Goal: Task Accomplishment & Management: Manage account settings

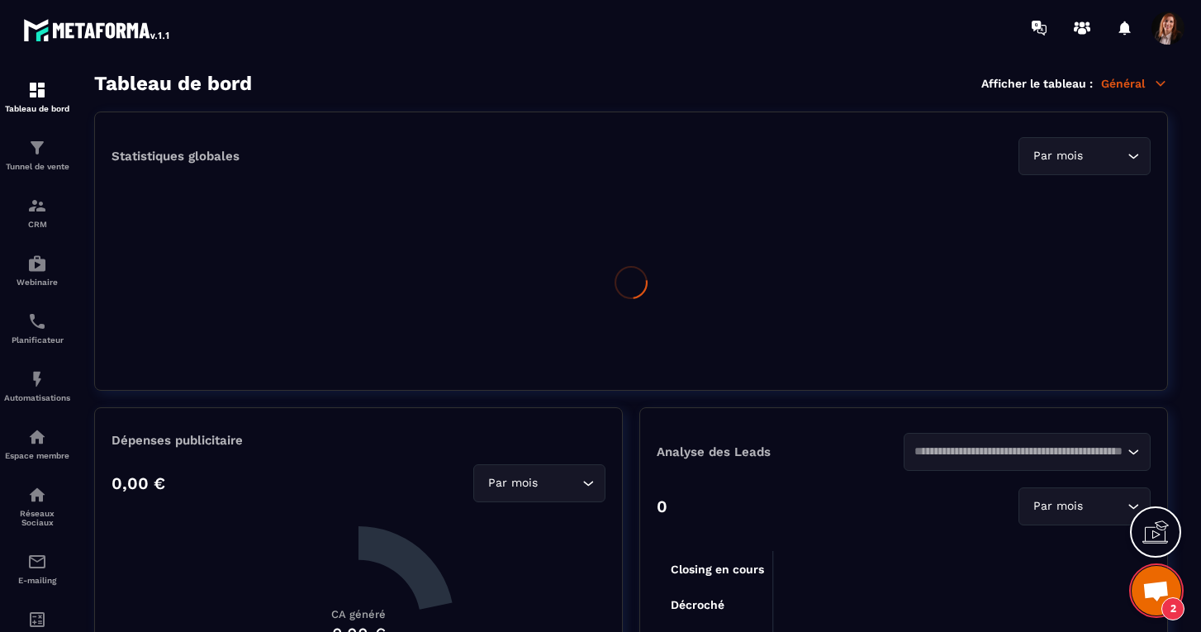
scroll to position [3536, 0]
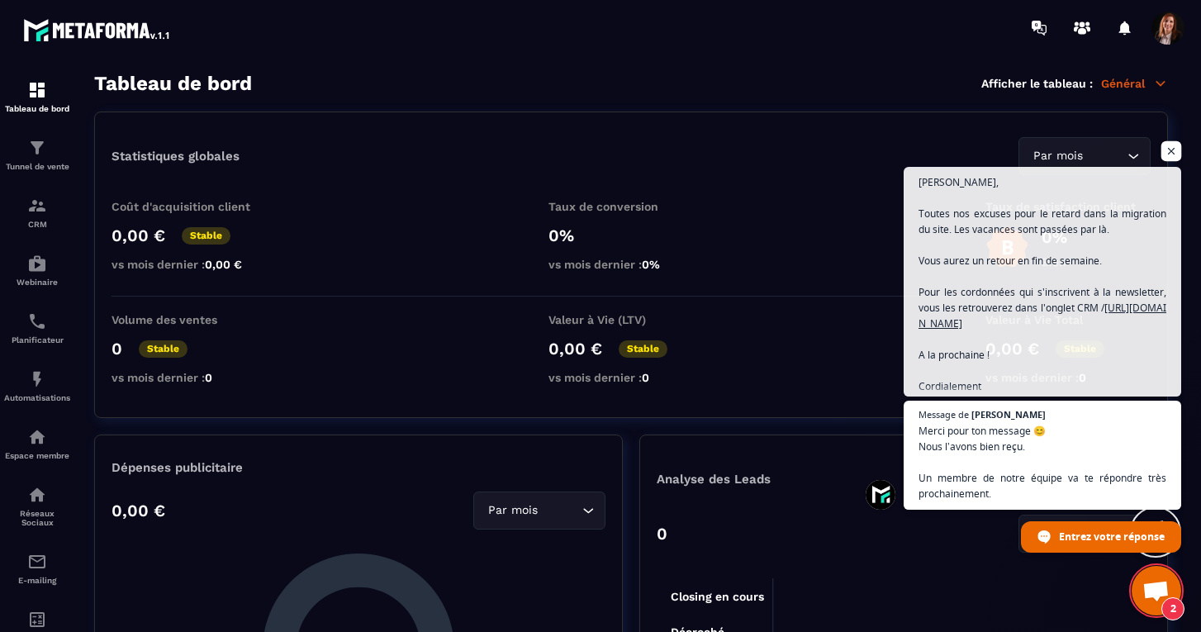
click at [1173, 148] on span "Ouvrir le chat" at bounding box center [1172, 151] width 21 height 21
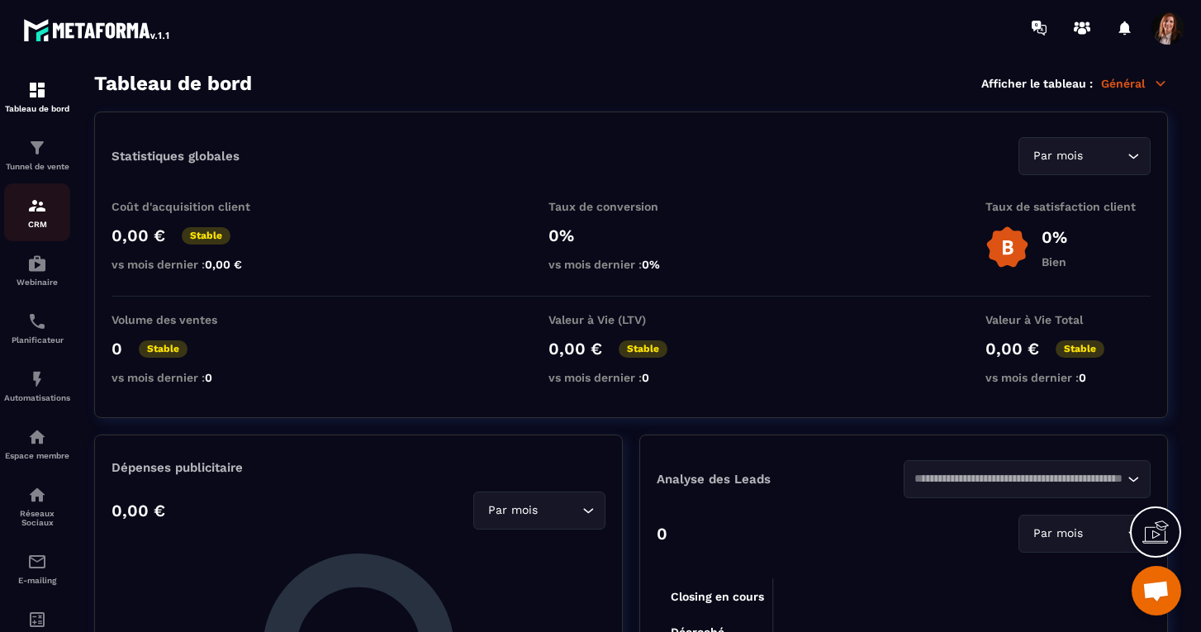
click at [34, 208] on img at bounding box center [37, 206] width 20 height 20
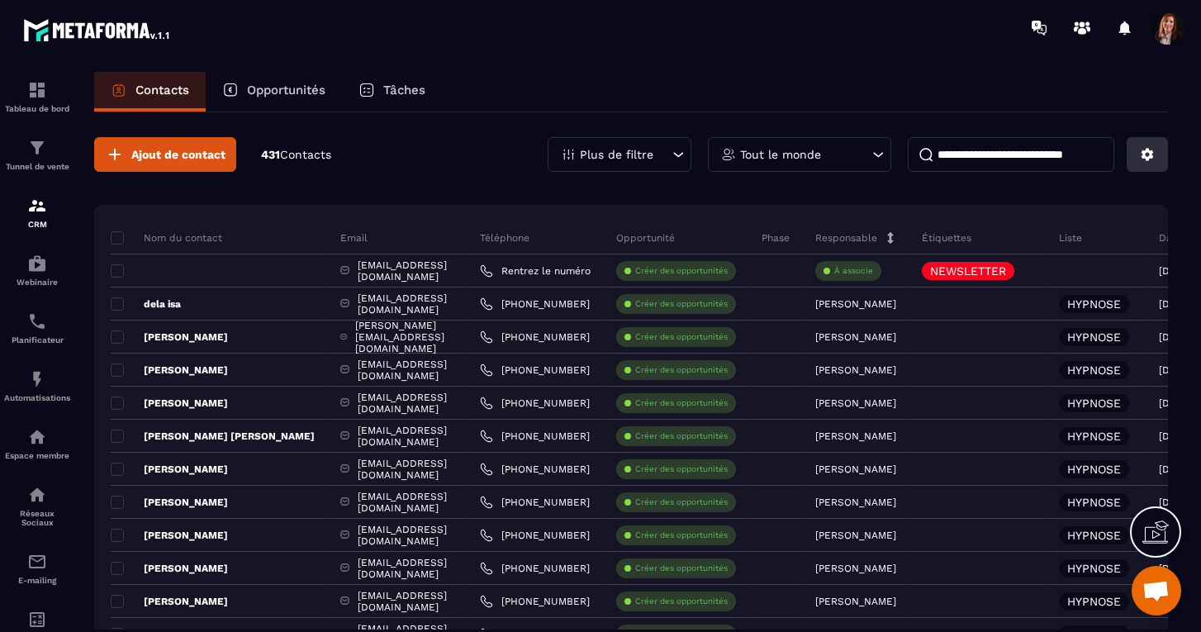
click at [1149, 156] on icon at bounding box center [1148, 155] width 12 height 12
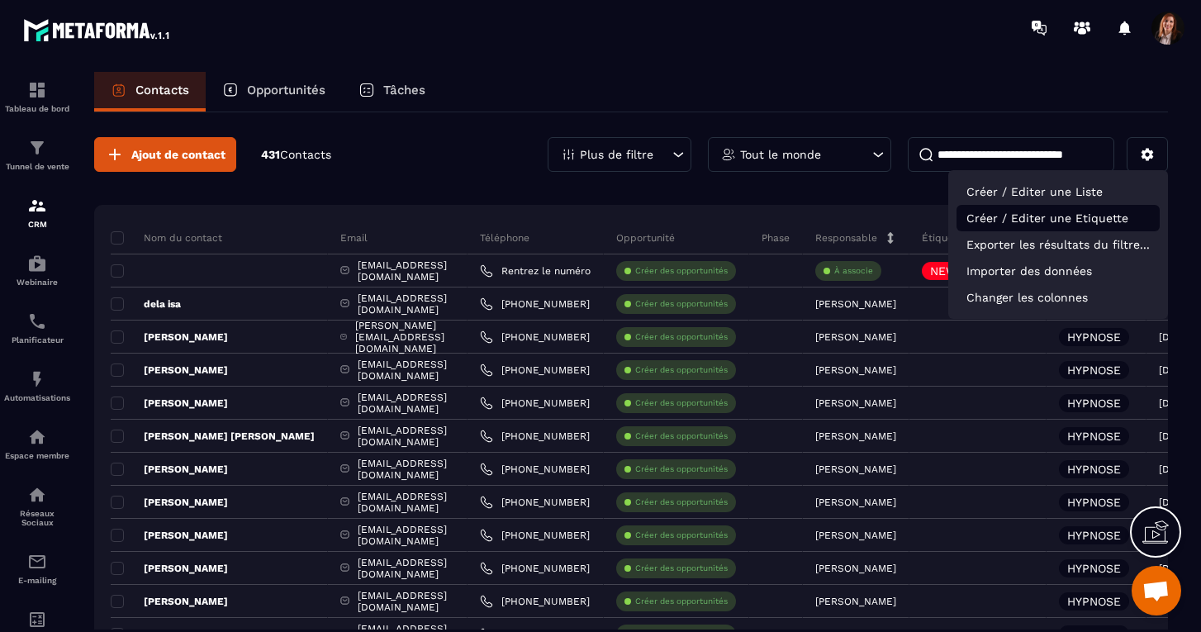
click at [1054, 221] on p "Créer / Editer une Etiquette" at bounding box center [1058, 218] width 203 height 26
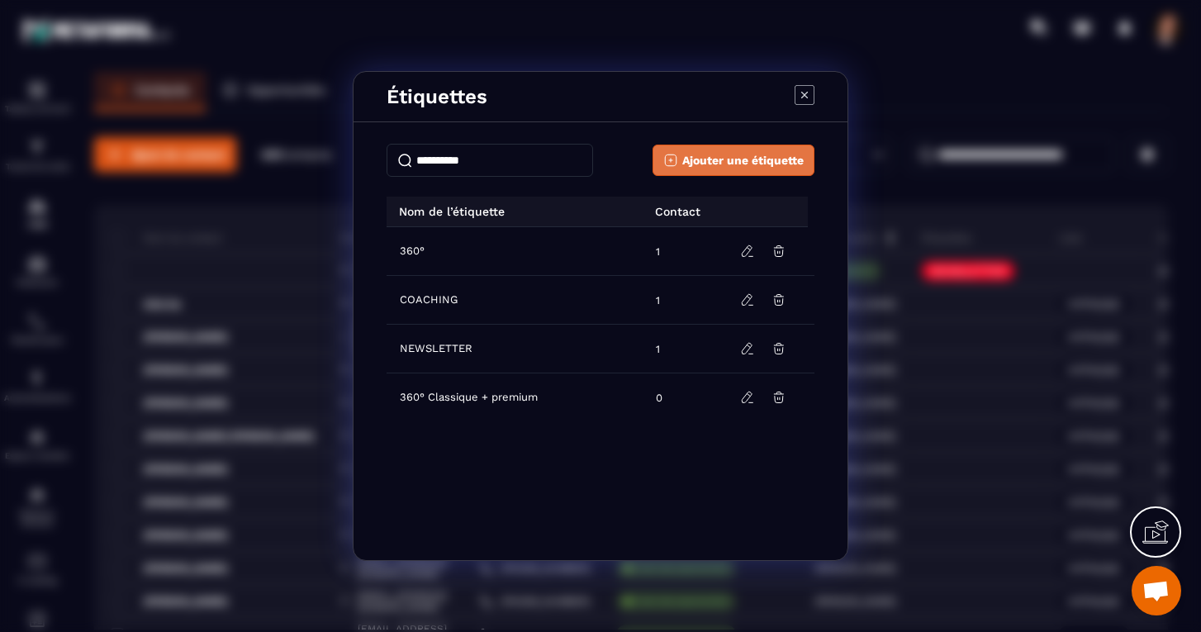
click at [711, 166] on span "Ajouter une étiquette" at bounding box center [743, 160] width 121 height 17
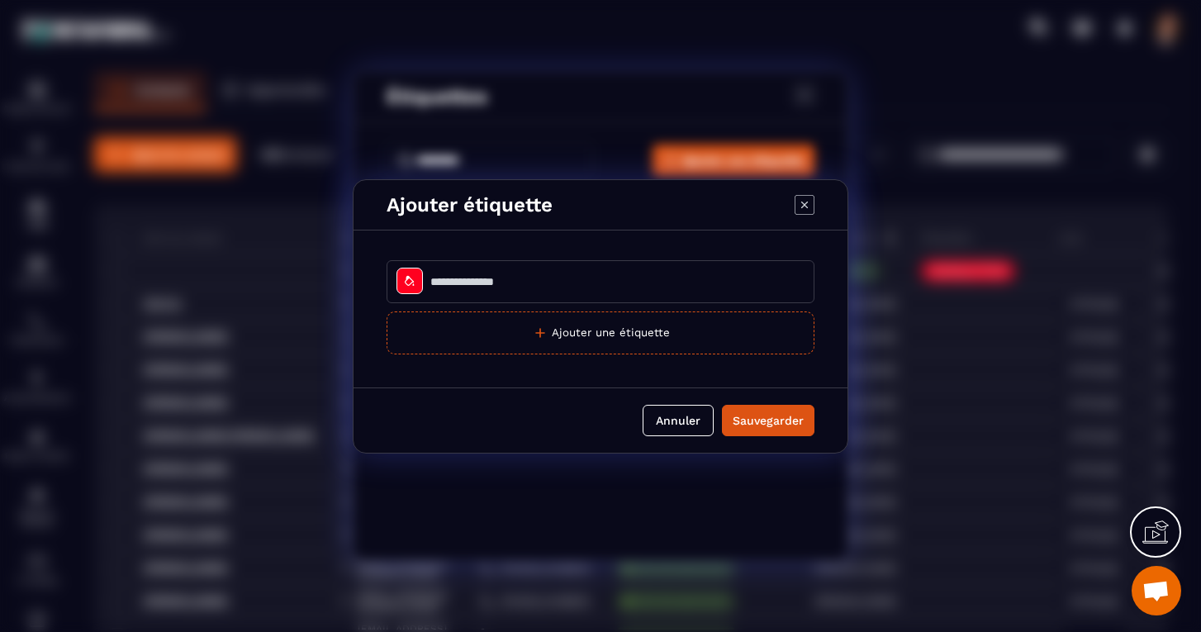
click at [454, 283] on input "Modal window" at bounding box center [601, 281] width 428 height 43
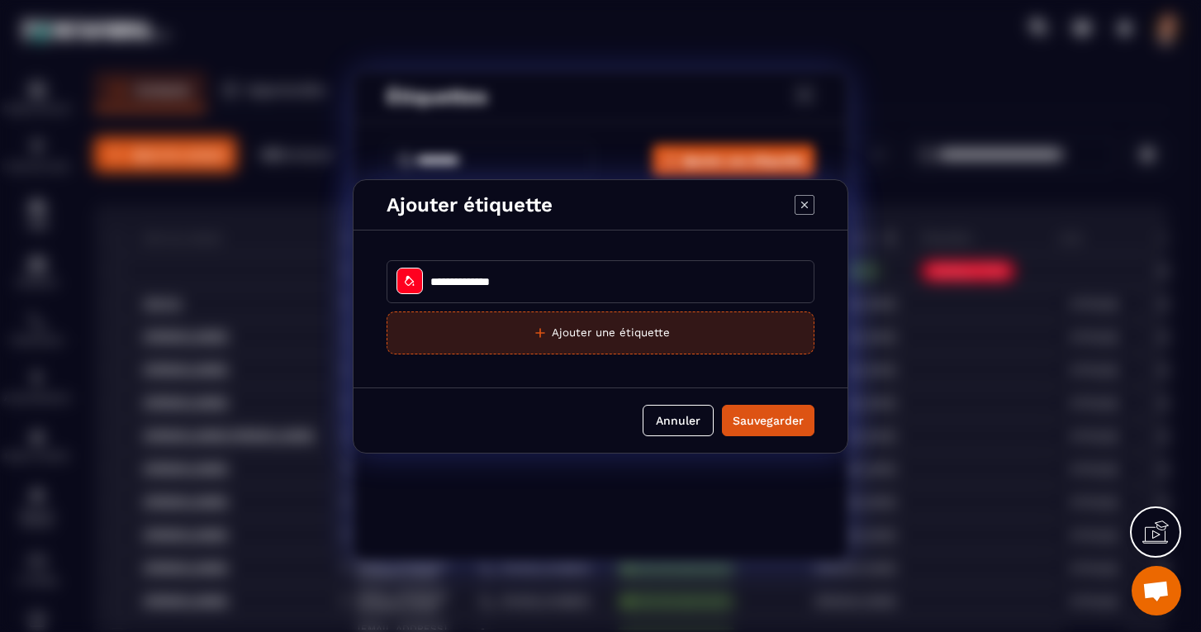
type input "**********"
click at [620, 325] on button "Ajouter une étiquette" at bounding box center [601, 333] width 428 height 43
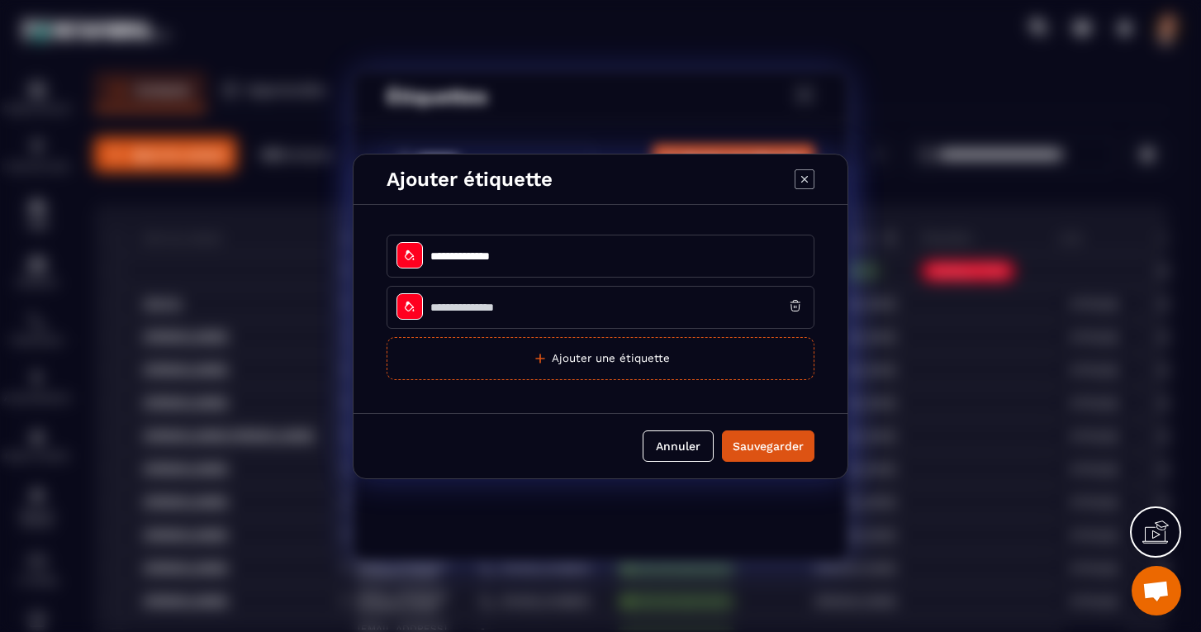
click at [617, 304] on input "Modal window" at bounding box center [601, 307] width 428 height 43
type input "*****"
click at [766, 448] on div "Sauvegarder" at bounding box center [768, 446] width 71 height 17
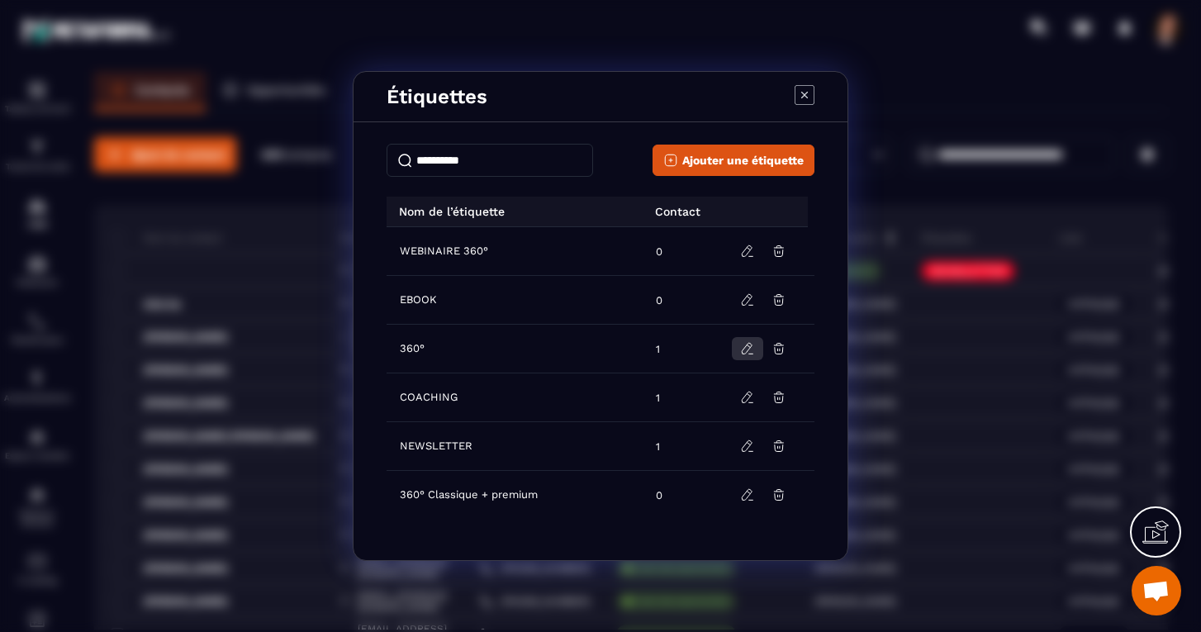
click at [746, 349] on icon "Modal window" at bounding box center [747, 348] width 15 height 15
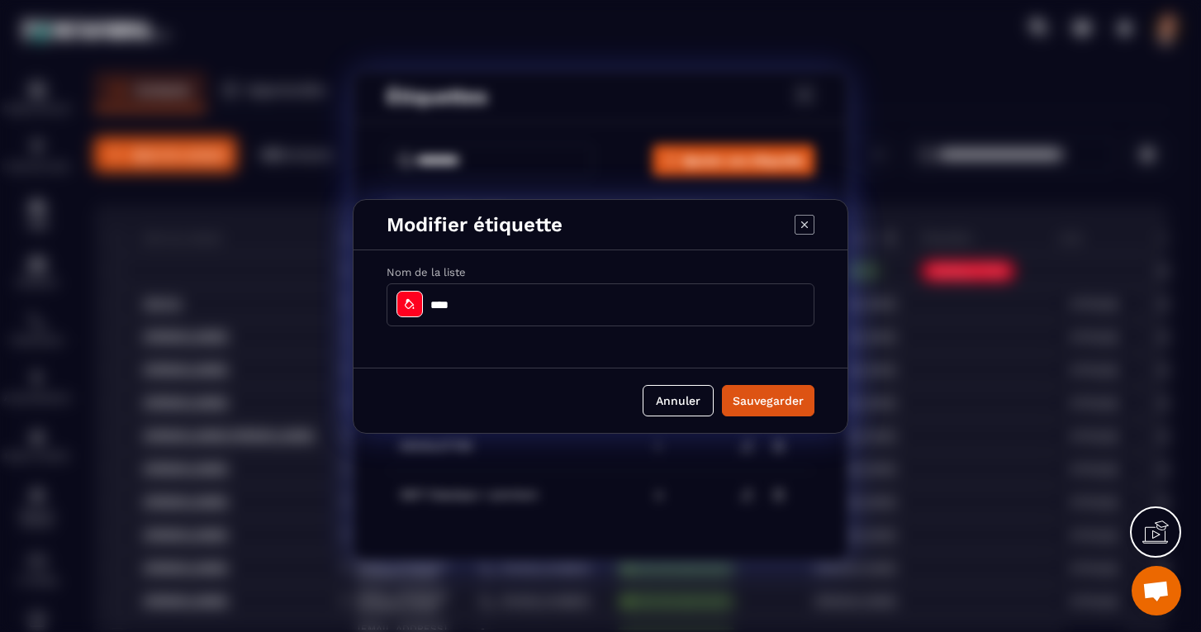
click at [431, 307] on input "****" at bounding box center [601, 304] width 428 height 43
type input "**********"
click at [757, 398] on div "Sauvegarder" at bounding box center [768, 400] width 71 height 17
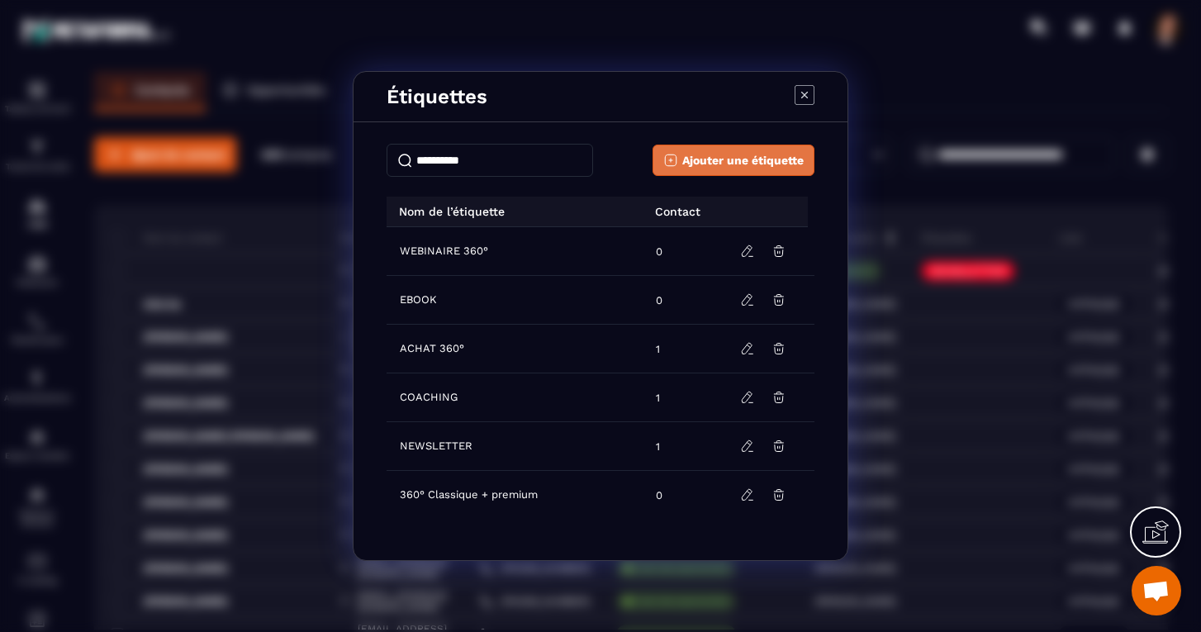
click at [729, 166] on span "Ajouter une étiquette" at bounding box center [743, 160] width 121 height 17
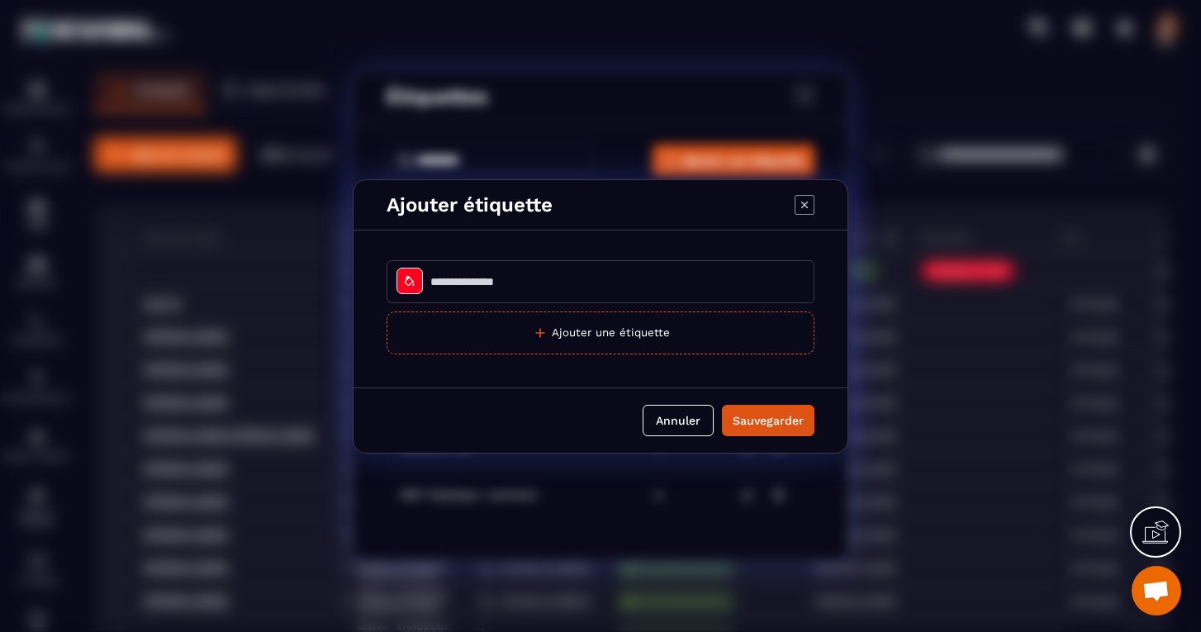
click at [518, 281] on input "Modal window" at bounding box center [601, 281] width 428 height 43
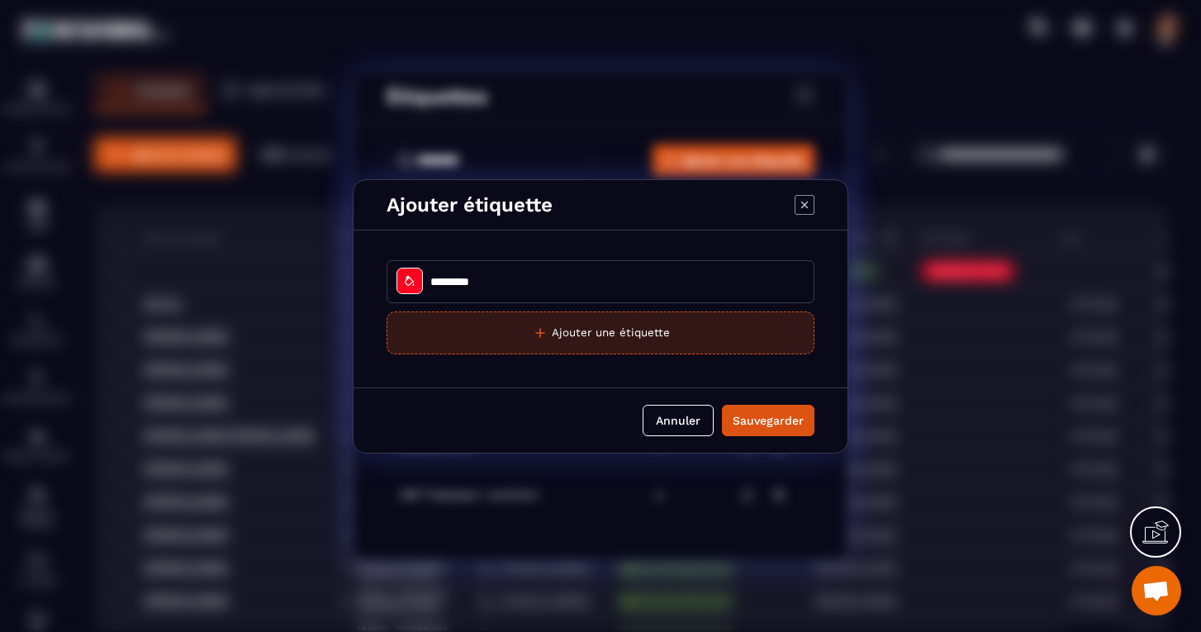
type input "*********"
click at [588, 344] on button "Ajouter une étiquette" at bounding box center [601, 333] width 428 height 43
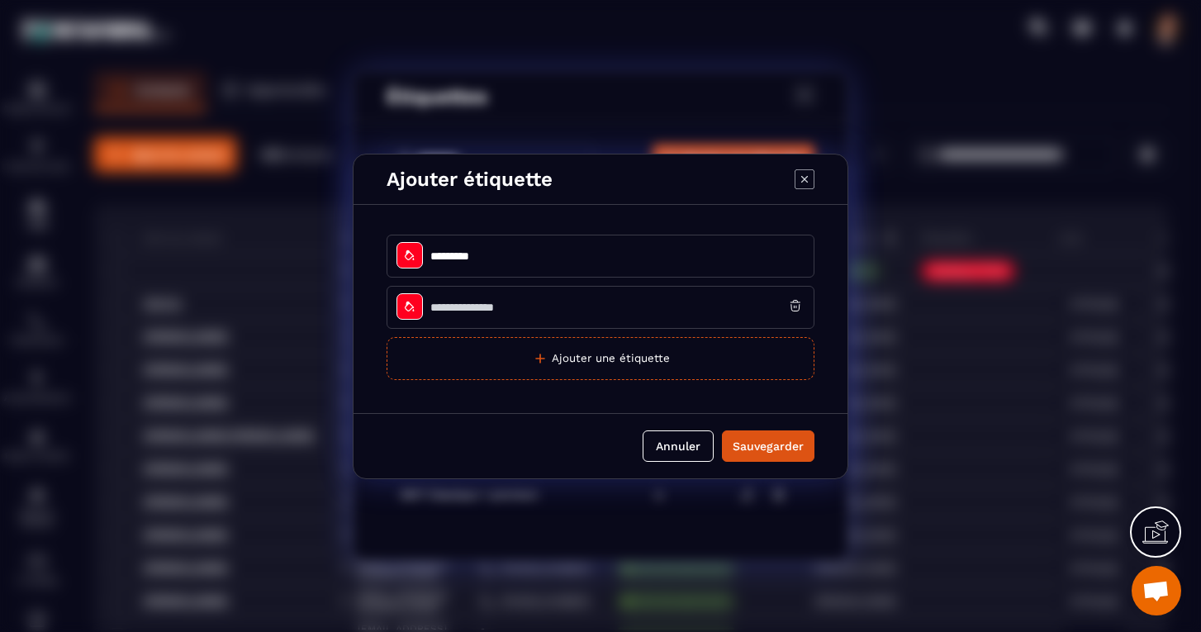
click at [549, 323] on input "Modal window" at bounding box center [601, 307] width 428 height 43
type input "**********"
click at [760, 440] on div "Sauvegarder" at bounding box center [768, 446] width 71 height 17
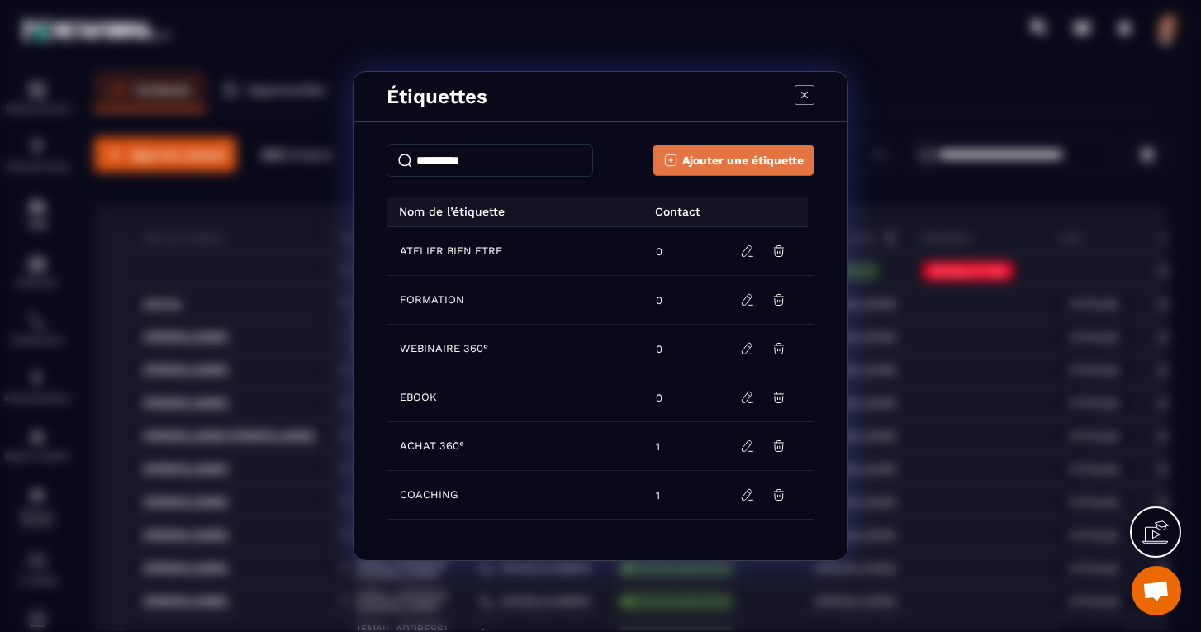
click at [730, 155] on span "Ajouter une étiquette" at bounding box center [743, 160] width 121 height 17
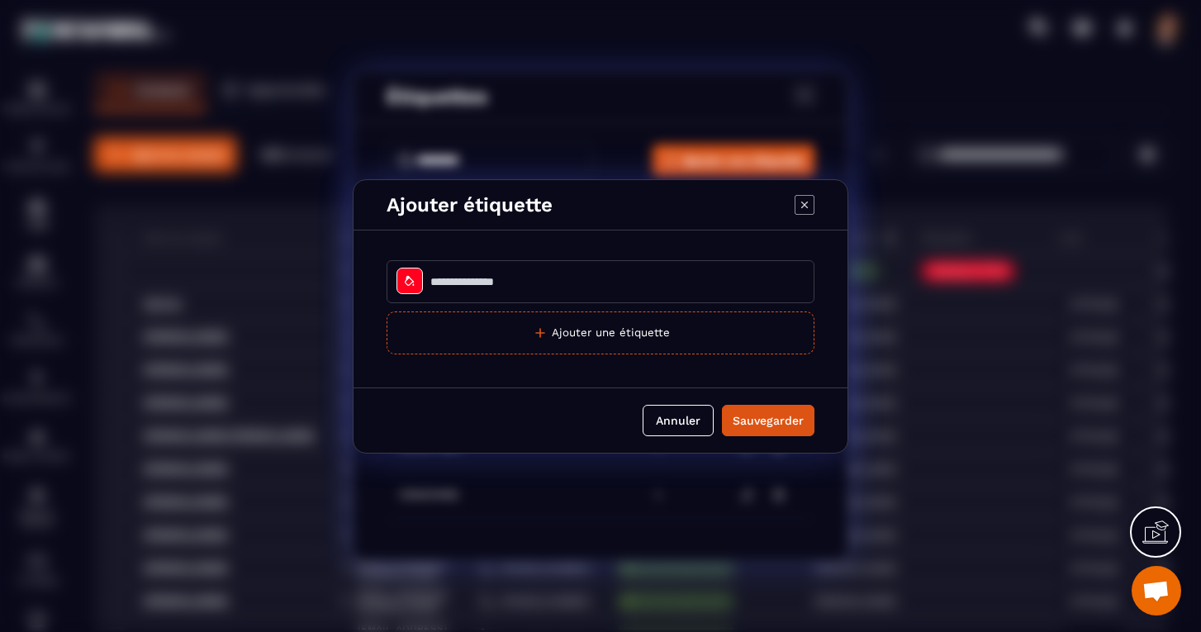
click at [464, 280] on input "Modal window" at bounding box center [601, 281] width 428 height 43
type input "**********"
click at [760, 424] on div "Sauvegarder" at bounding box center [768, 420] width 71 height 17
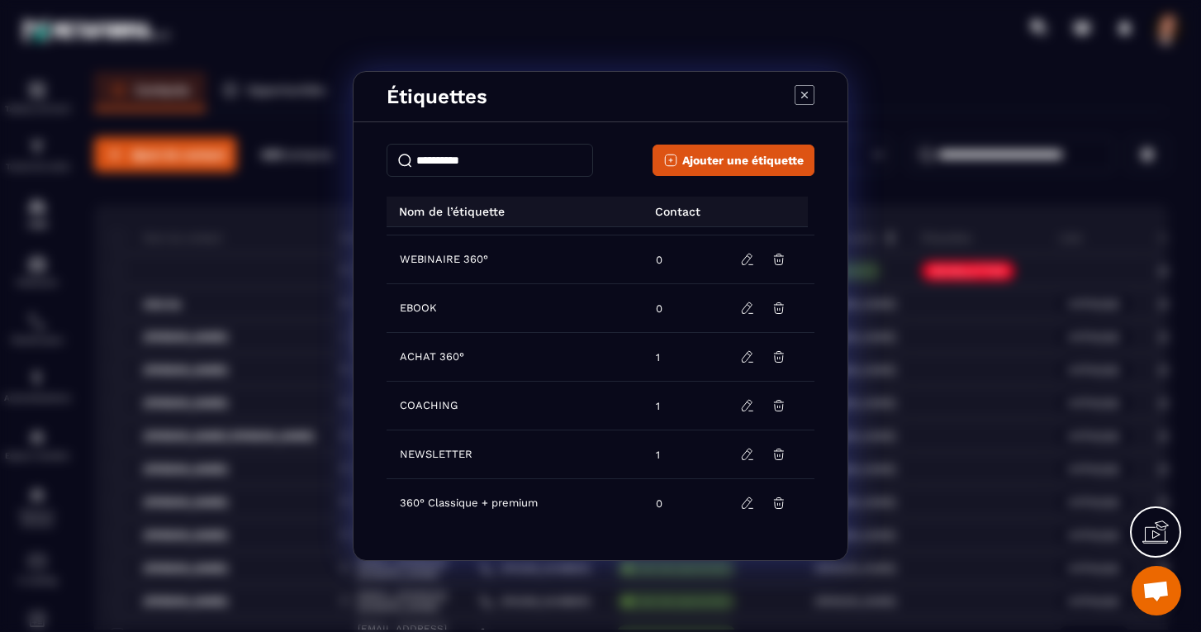
scroll to position [138, 0]
click at [774, 500] on icon "Modal window" at bounding box center [779, 503] width 10 height 11
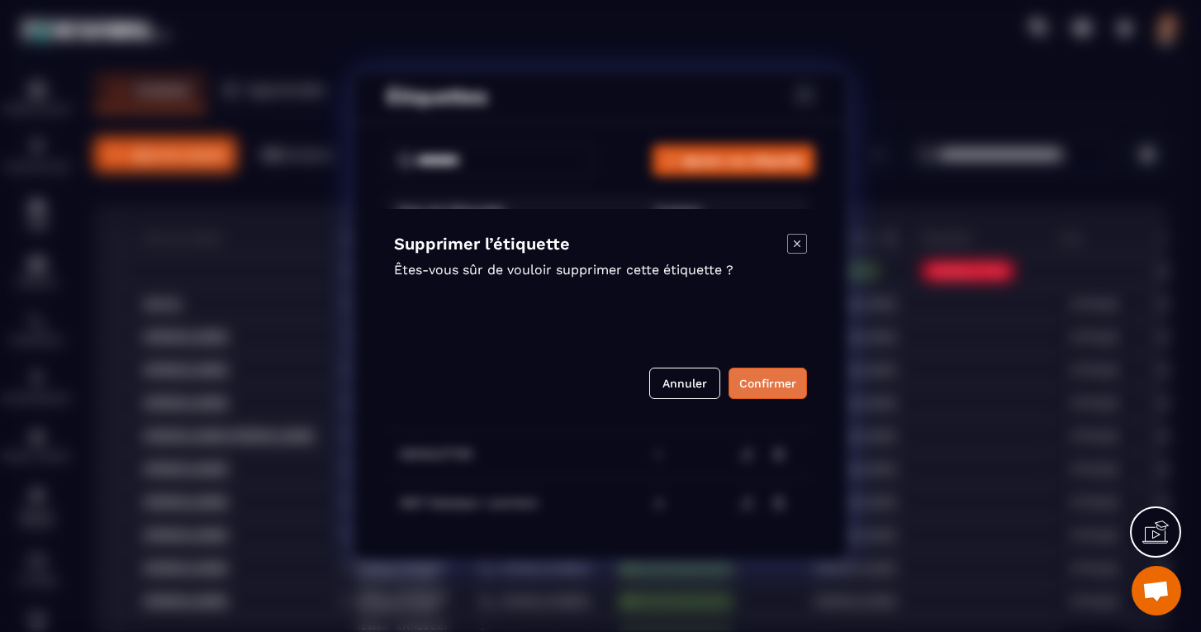
click at [786, 387] on button "Confirmer" at bounding box center [768, 383] width 78 height 31
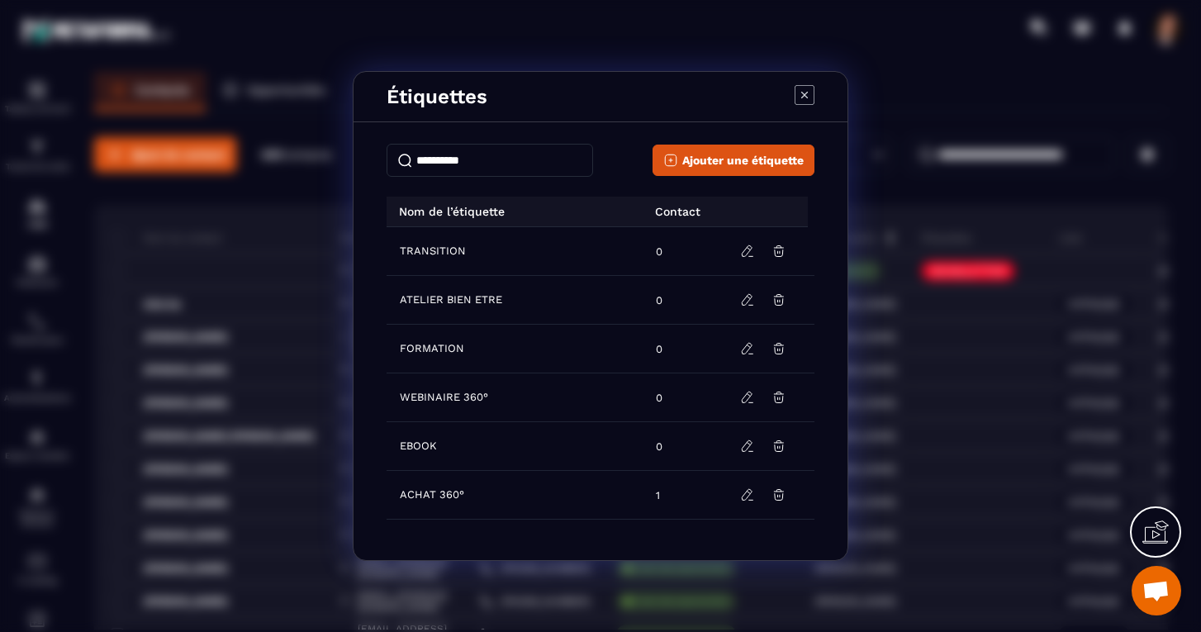
scroll to position [0, 0]
click at [806, 93] on icon "Modal window" at bounding box center [805, 95] width 7 height 7
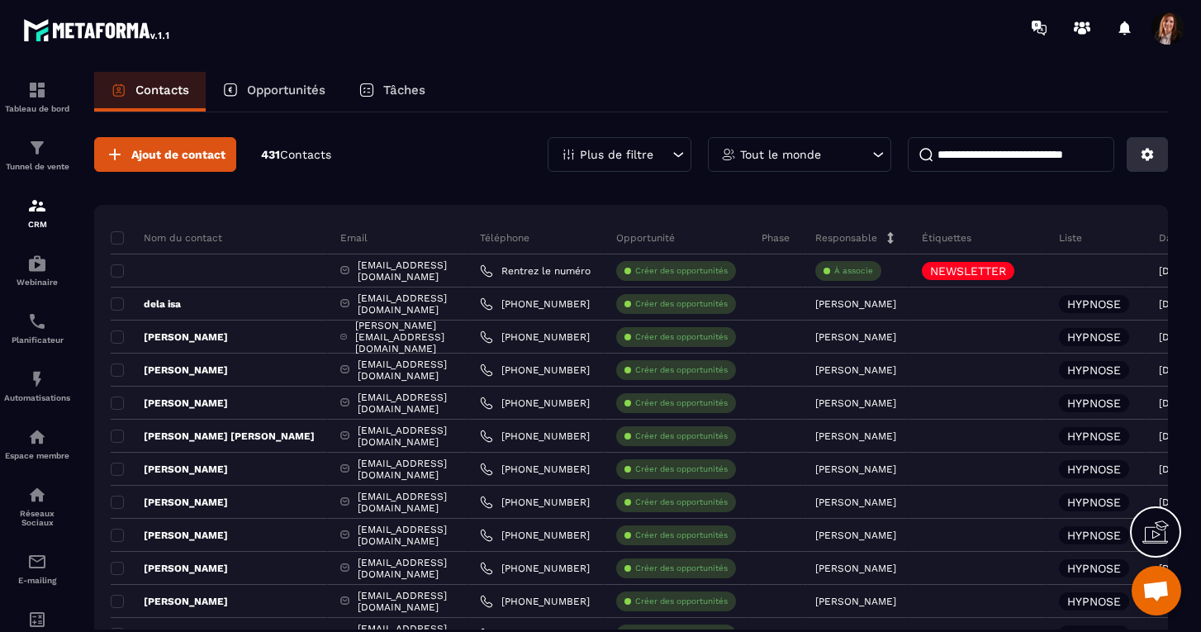
click at [1152, 161] on icon at bounding box center [1147, 154] width 15 height 15
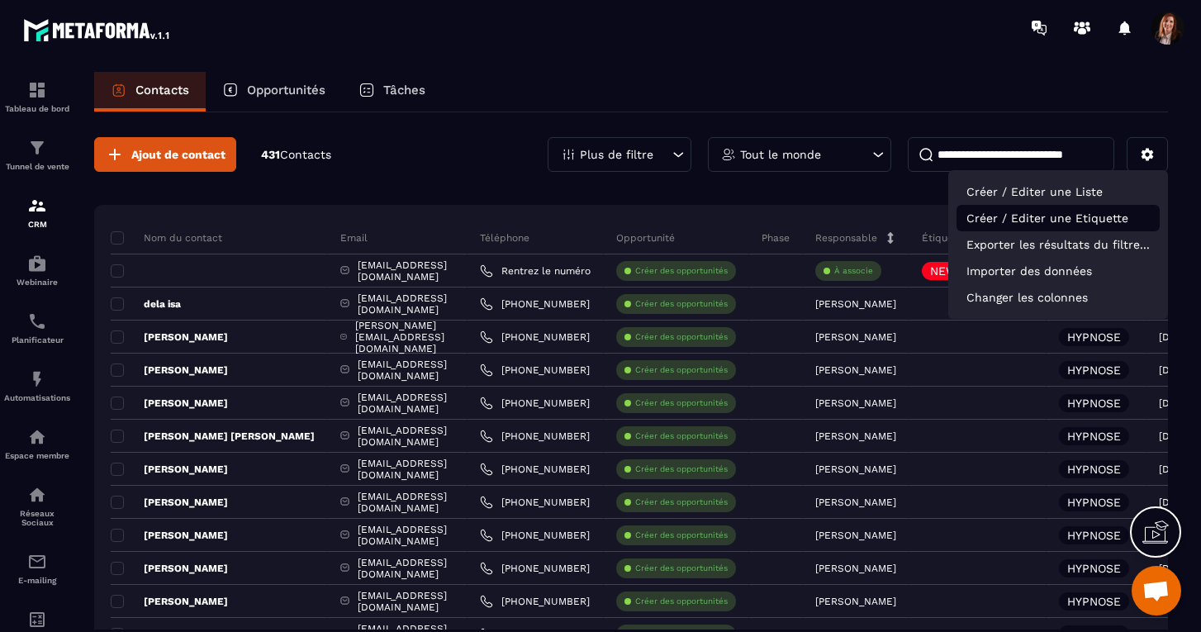
click at [1042, 213] on p "Créer / Editer une Etiquette" at bounding box center [1058, 218] width 203 height 26
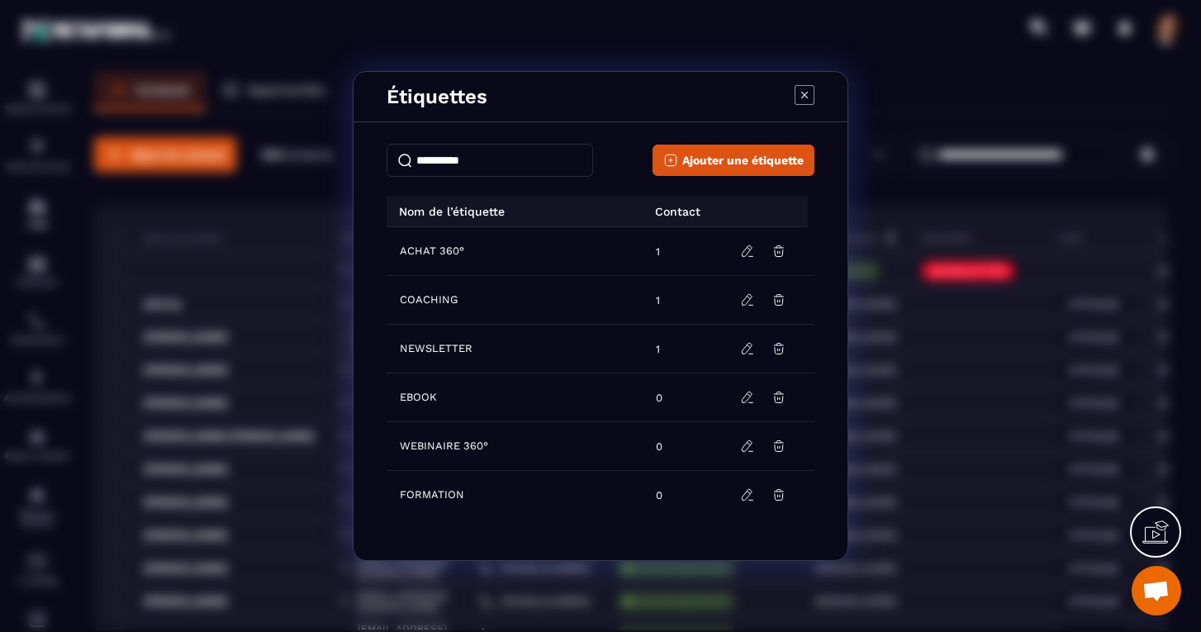
click at [799, 93] on icon "Modal window" at bounding box center [805, 95] width 20 height 20
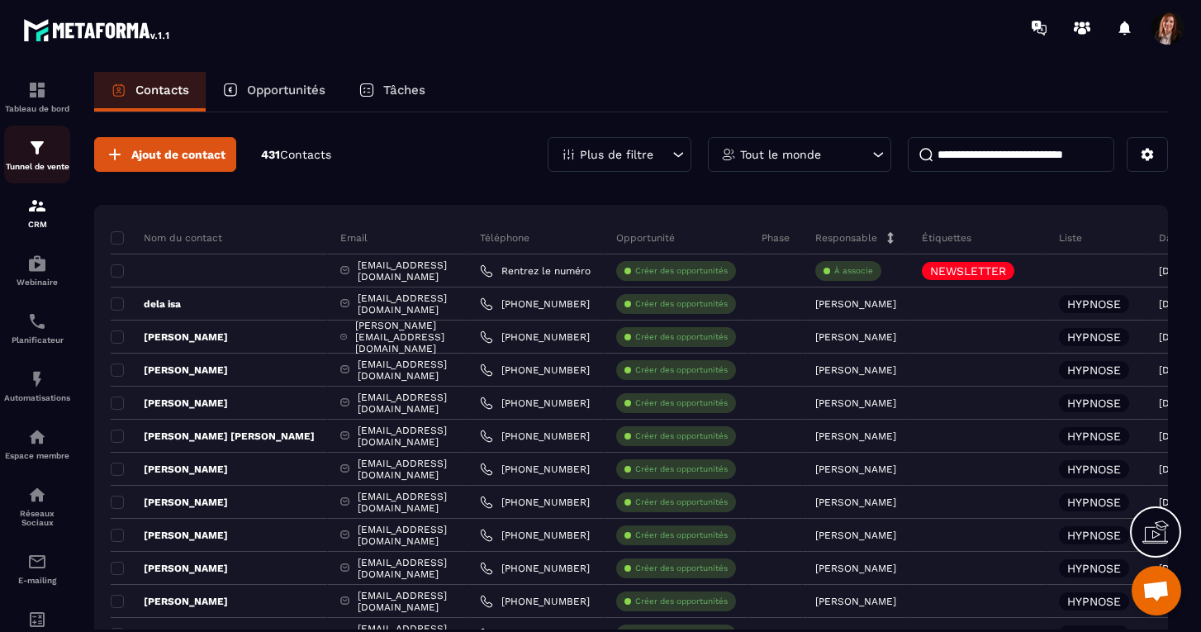
click at [38, 150] on img at bounding box center [37, 148] width 20 height 20
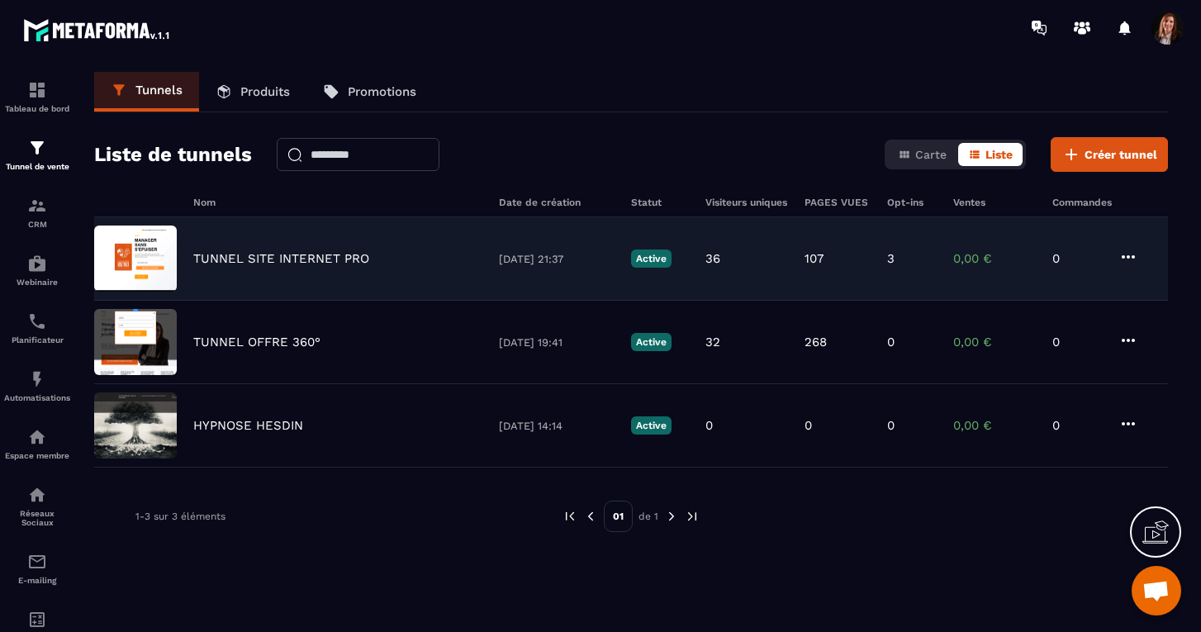
click at [269, 262] on p "TUNNEL SITE INTERNET PRO" at bounding box center [281, 258] width 176 height 15
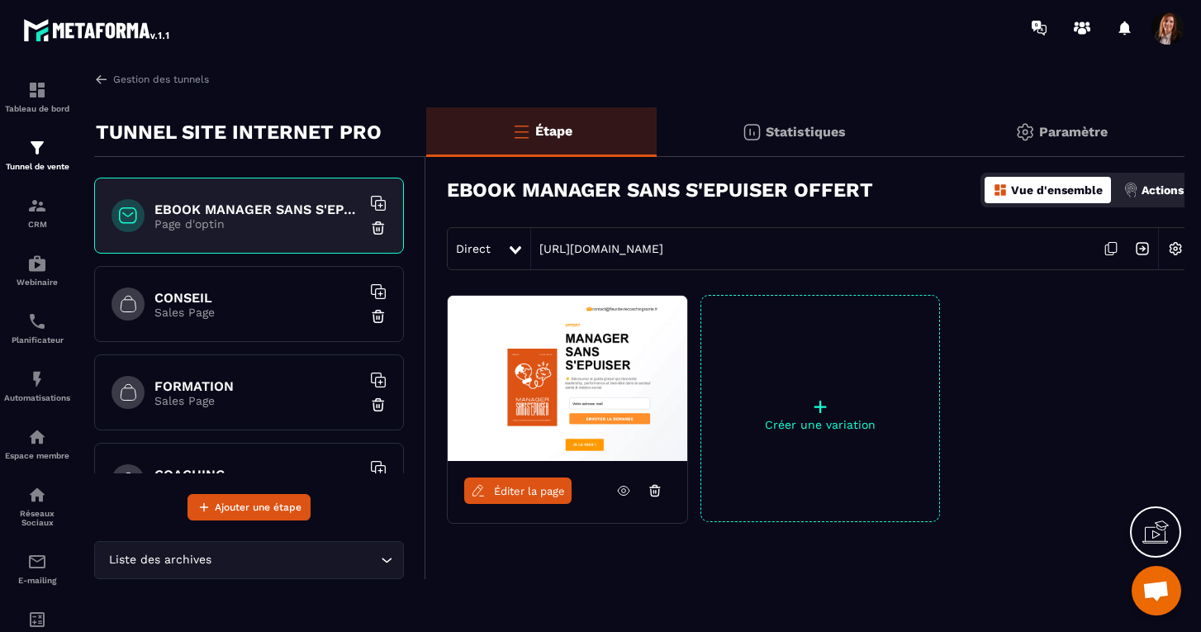
click at [1178, 248] on img at bounding box center [1175, 248] width 31 height 31
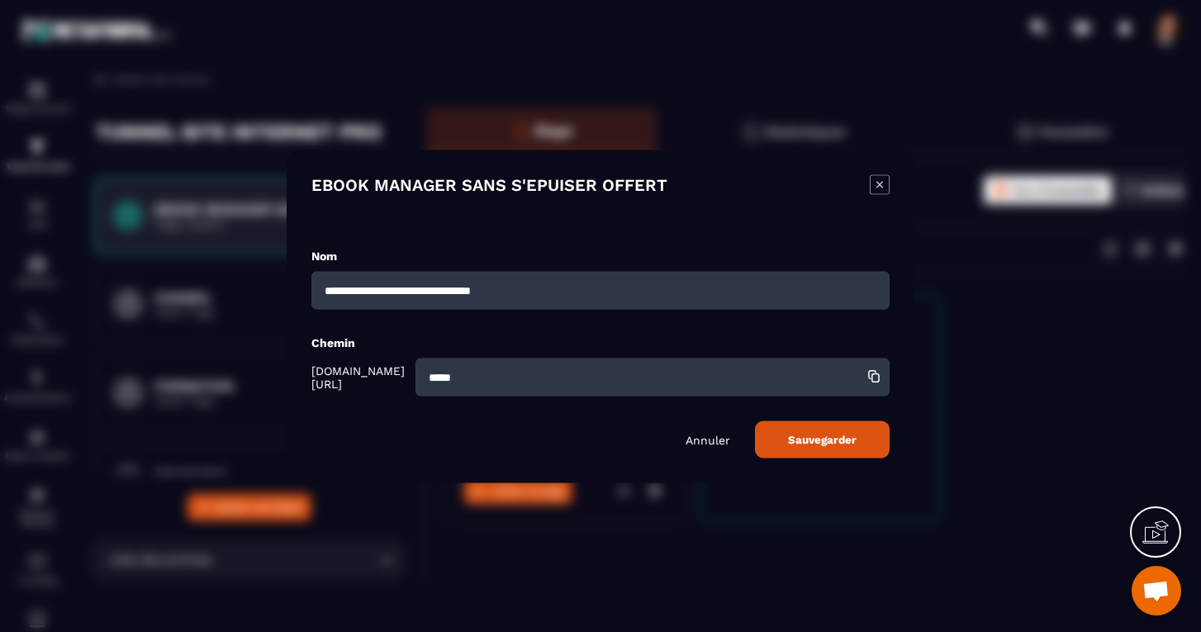
click at [879, 183] on icon "Modal window" at bounding box center [880, 184] width 20 height 20
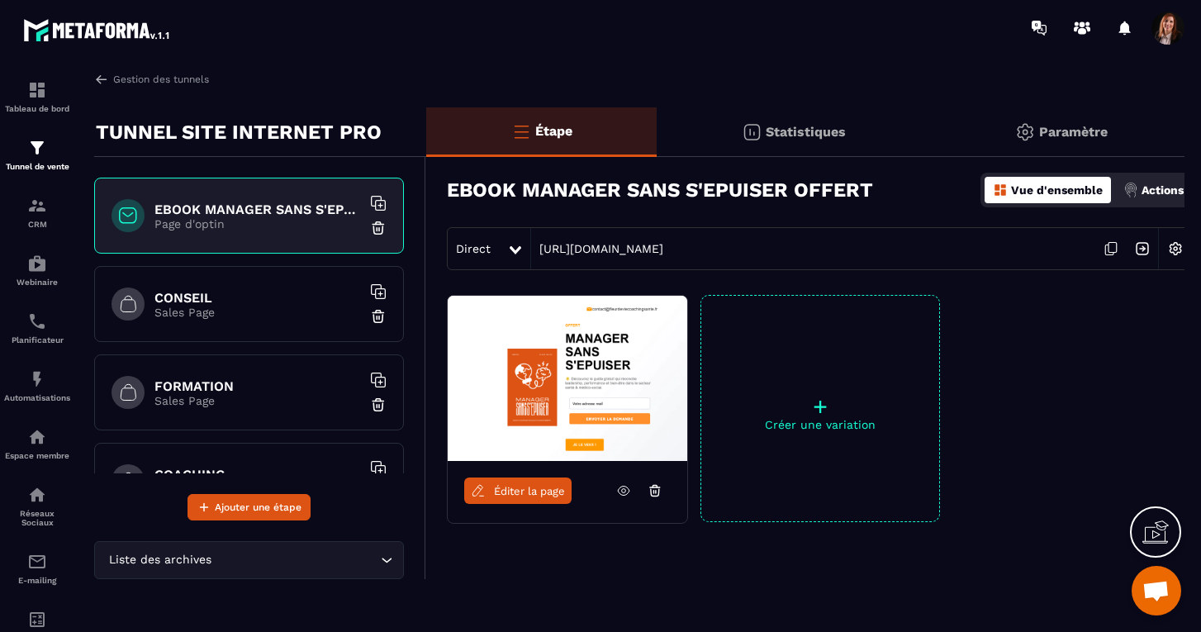
click at [1063, 135] on p "Paramètre" at bounding box center [1073, 132] width 69 height 16
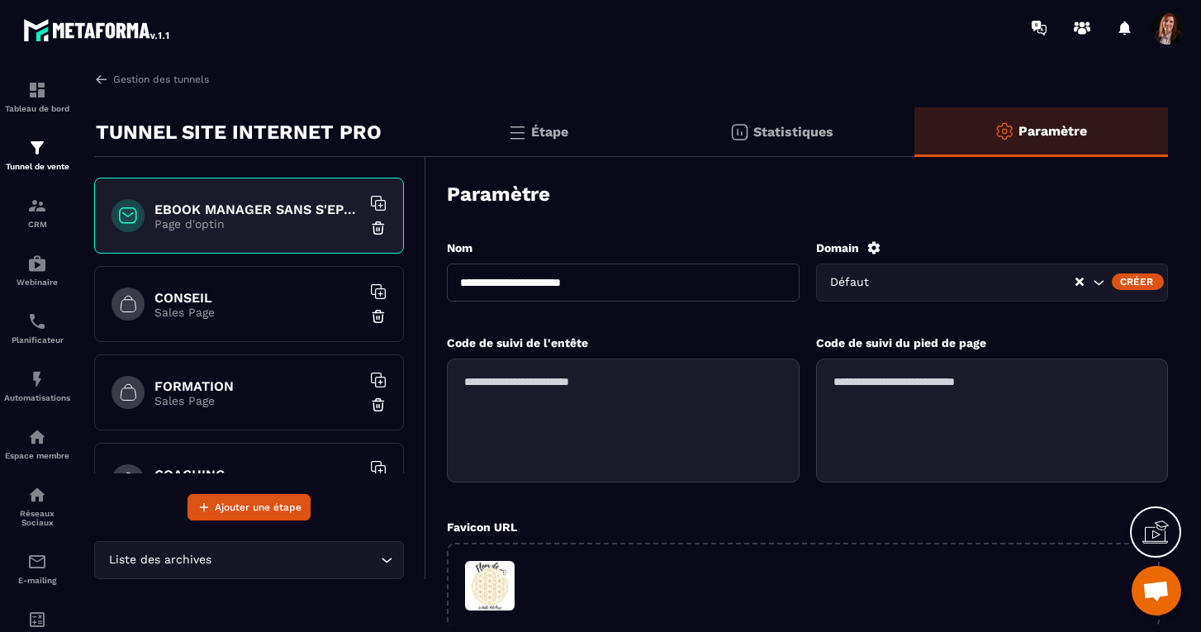
click at [802, 130] on p "Statistiques" at bounding box center [794, 132] width 80 height 16
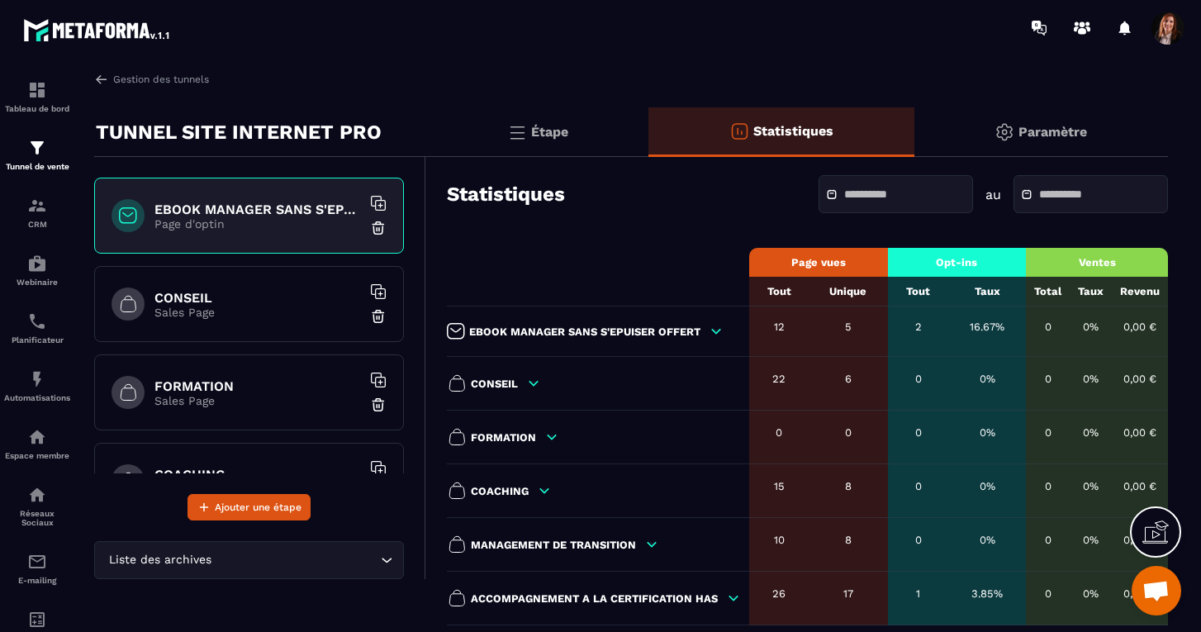
click at [539, 132] on p "Étape" at bounding box center [549, 132] width 37 height 16
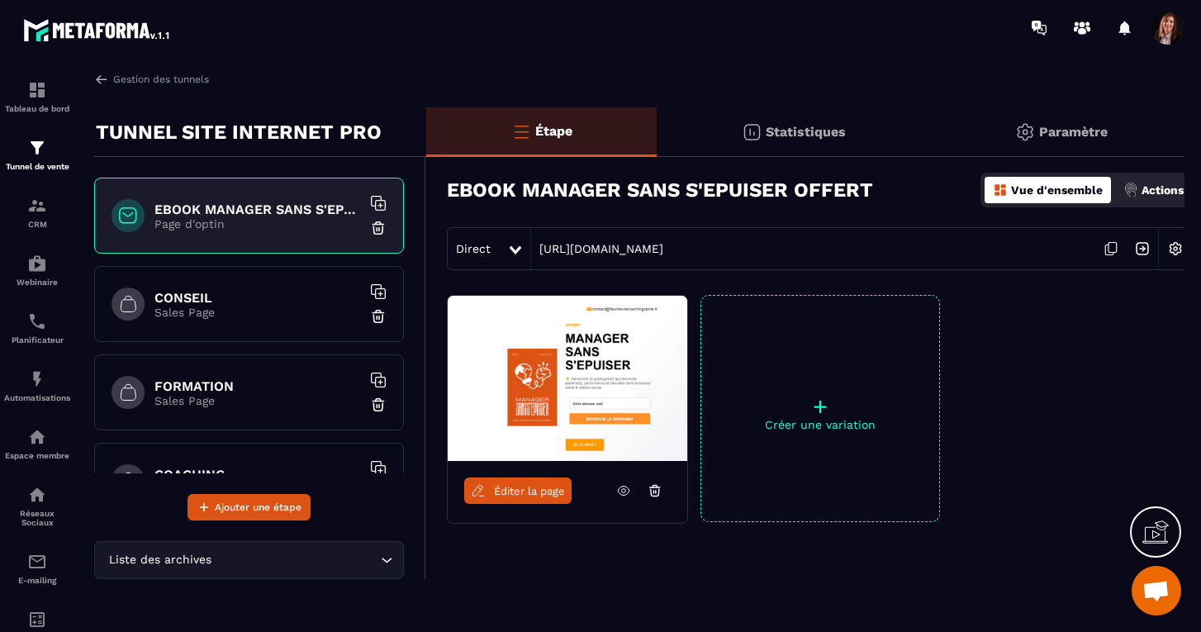
click at [1081, 128] on p "Paramètre" at bounding box center [1073, 132] width 69 height 16
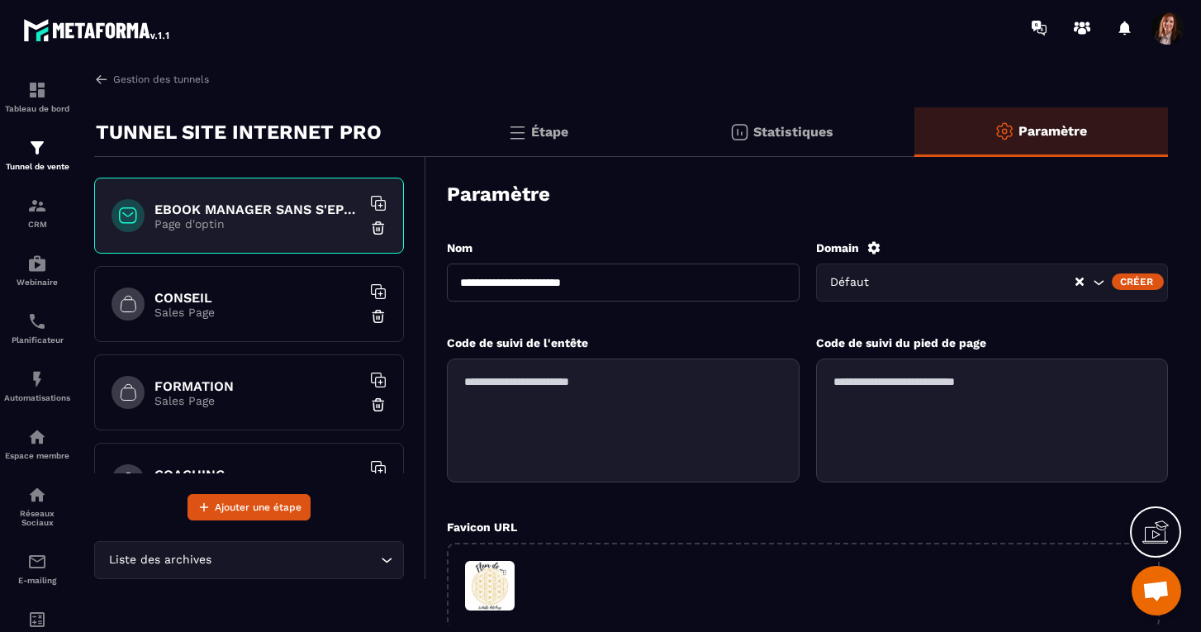
click at [557, 128] on p "Étape" at bounding box center [549, 132] width 37 height 16
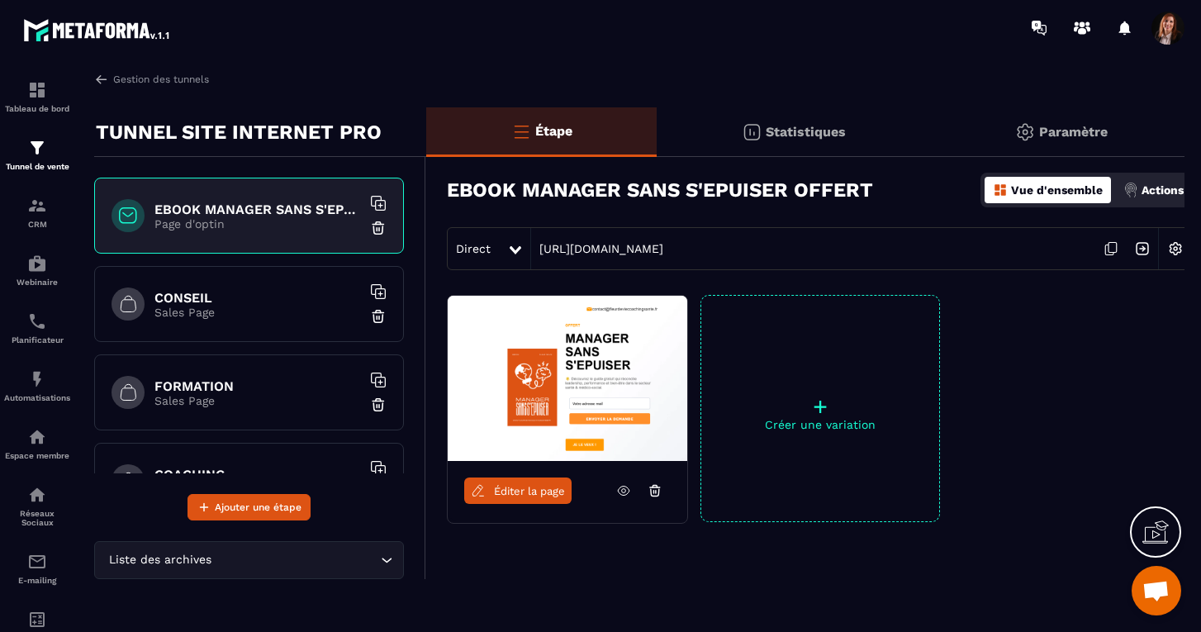
click at [1177, 256] on img at bounding box center [1175, 248] width 31 height 31
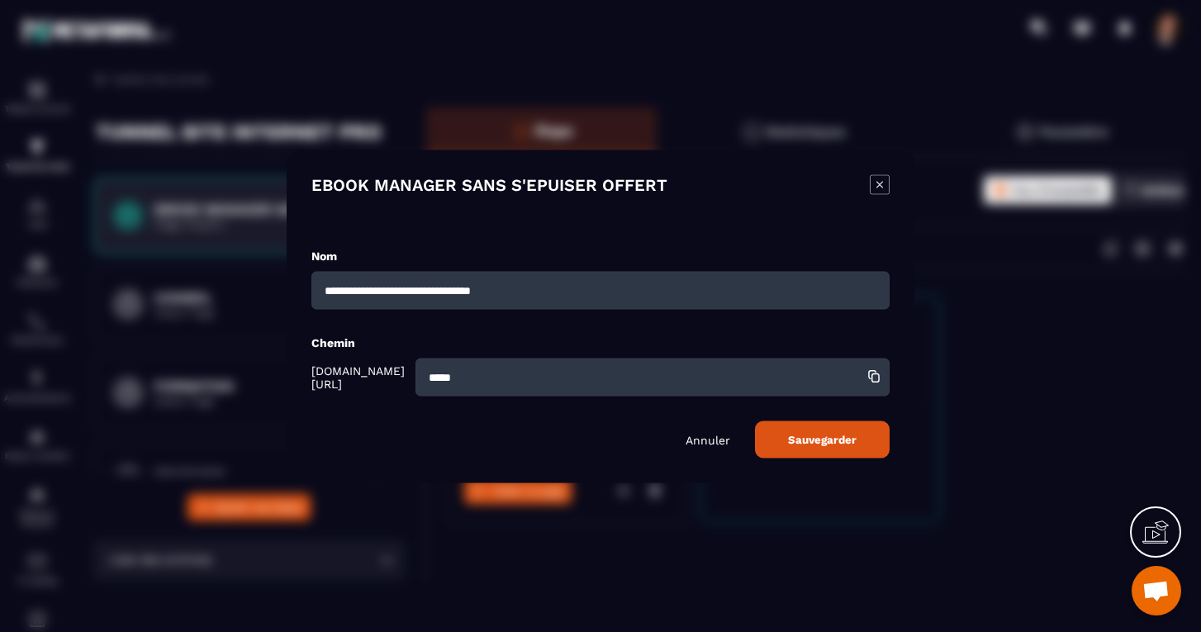
click at [881, 189] on icon "Modal window" at bounding box center [880, 184] width 20 height 20
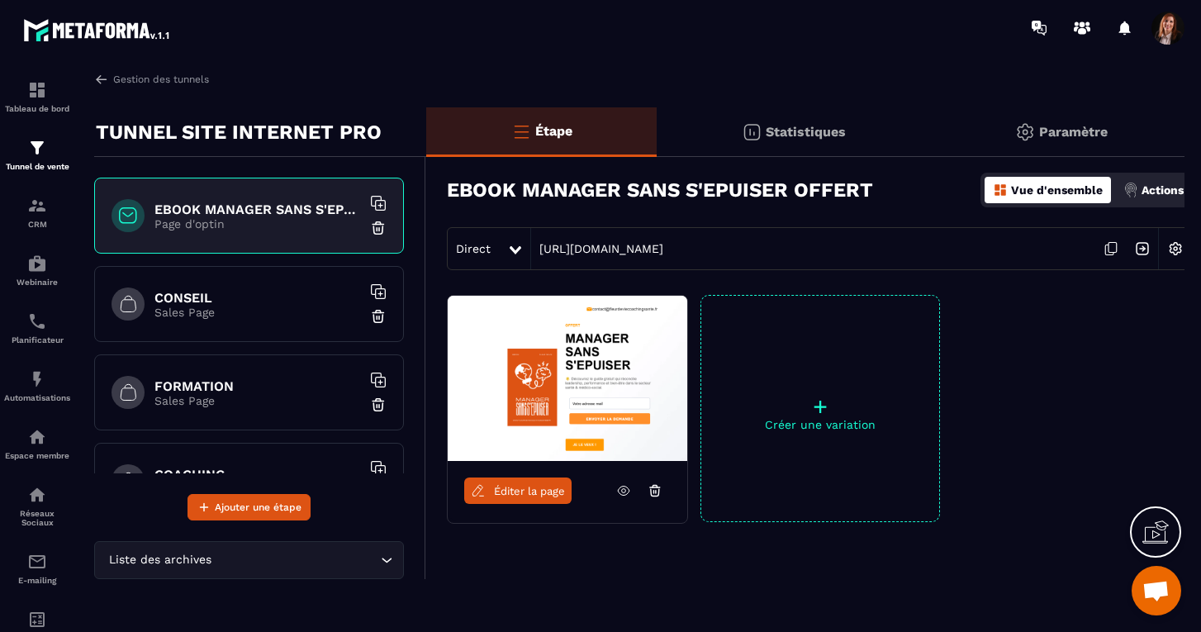
click at [559, 130] on p "Étape" at bounding box center [553, 131] width 37 height 16
click at [840, 132] on p "Statistiques" at bounding box center [806, 132] width 80 height 16
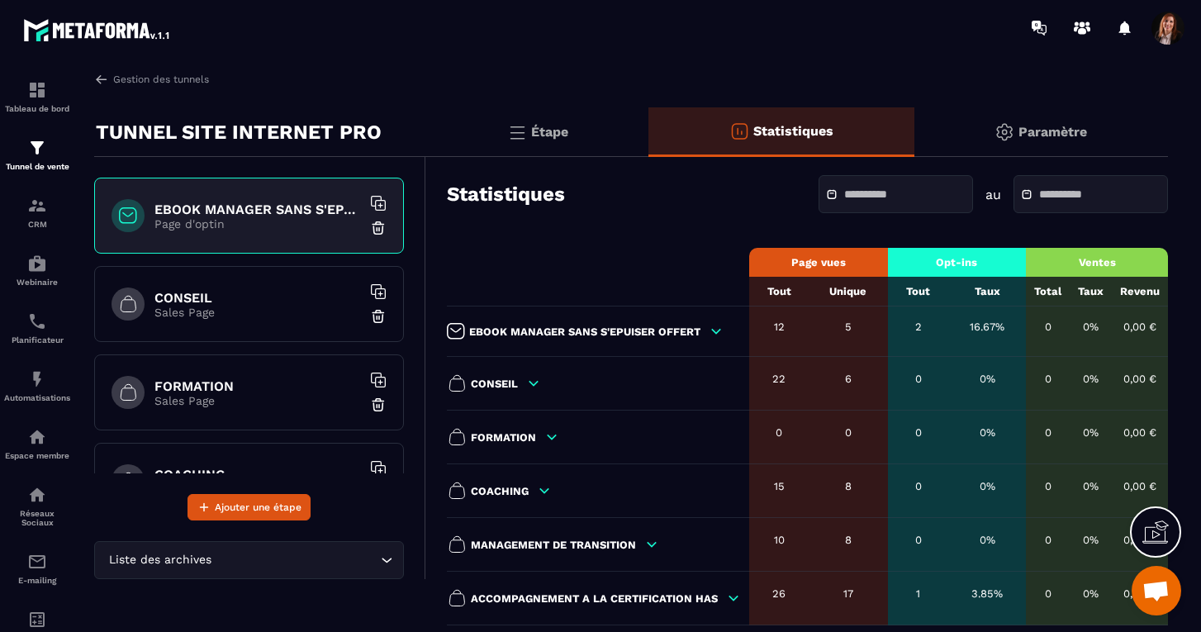
click at [1049, 132] on p "Paramètre" at bounding box center [1053, 132] width 69 height 16
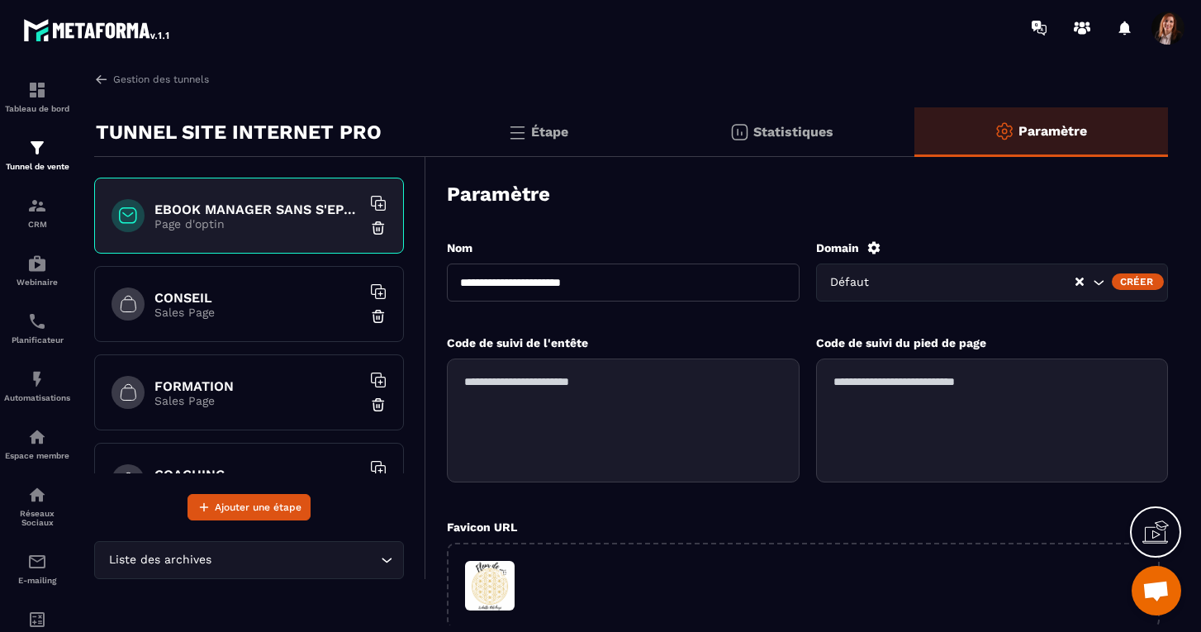
click at [557, 126] on p "Étape" at bounding box center [549, 132] width 37 height 16
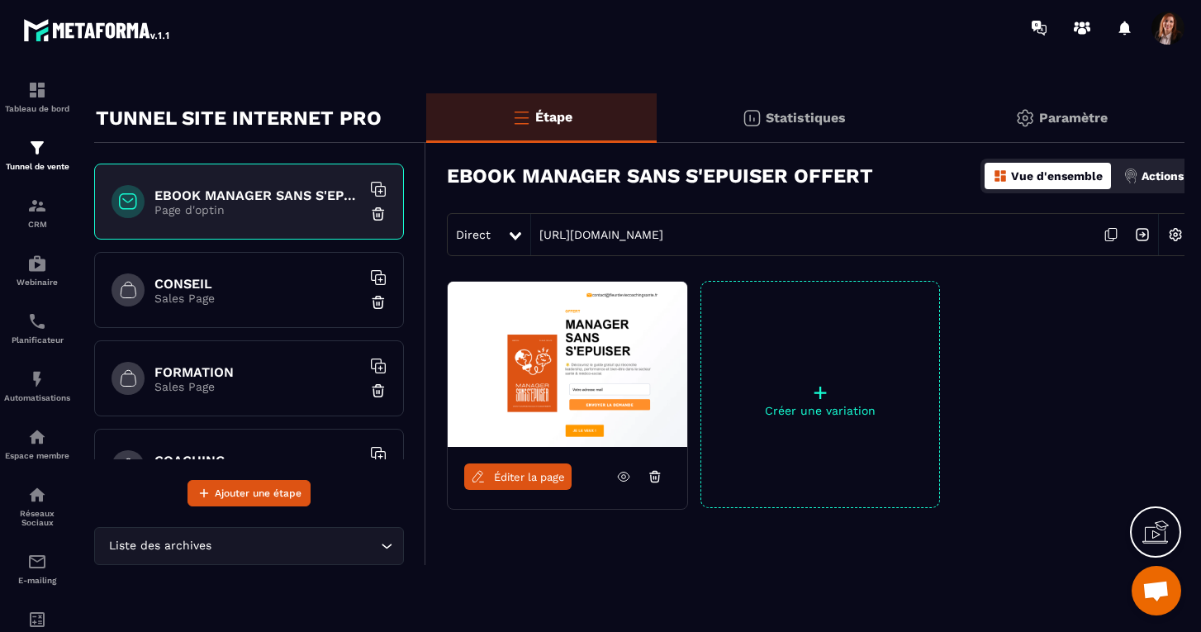
scroll to position [16, 2]
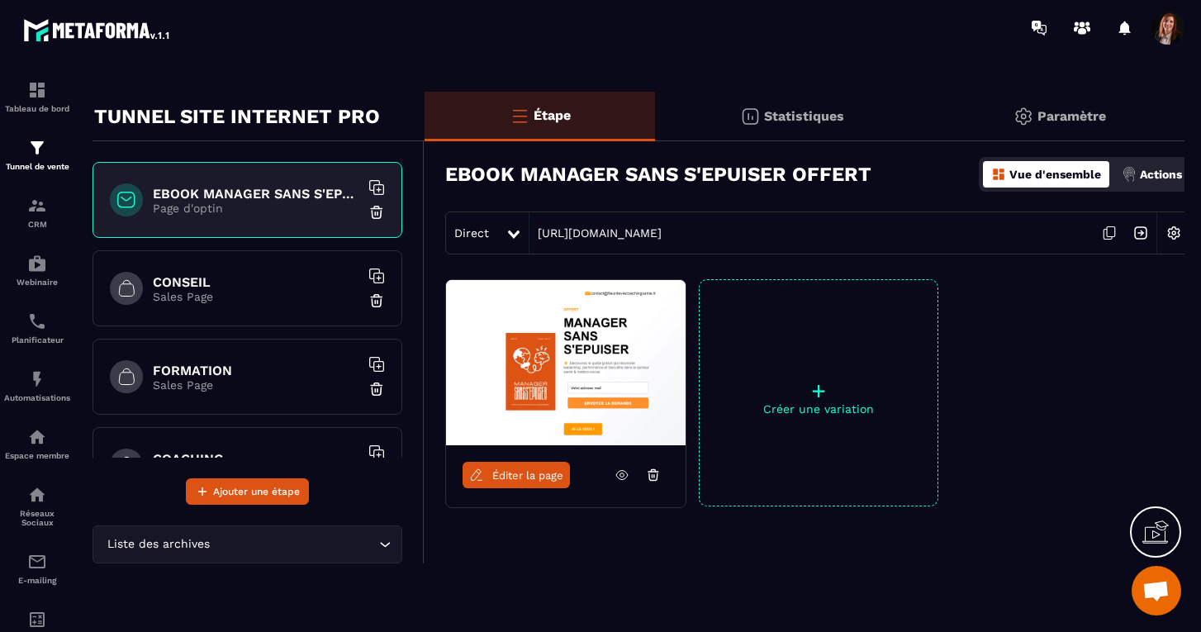
click at [1169, 173] on p "Actions" at bounding box center [1161, 174] width 42 height 13
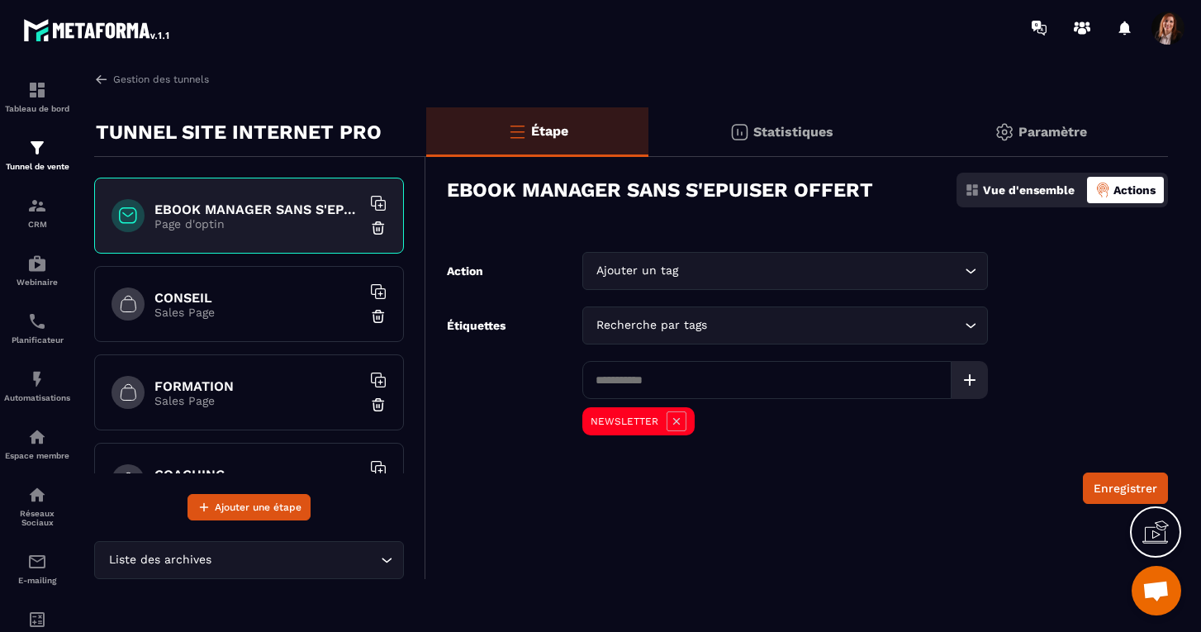
click at [675, 420] on icon at bounding box center [677, 422] width 20 height 20
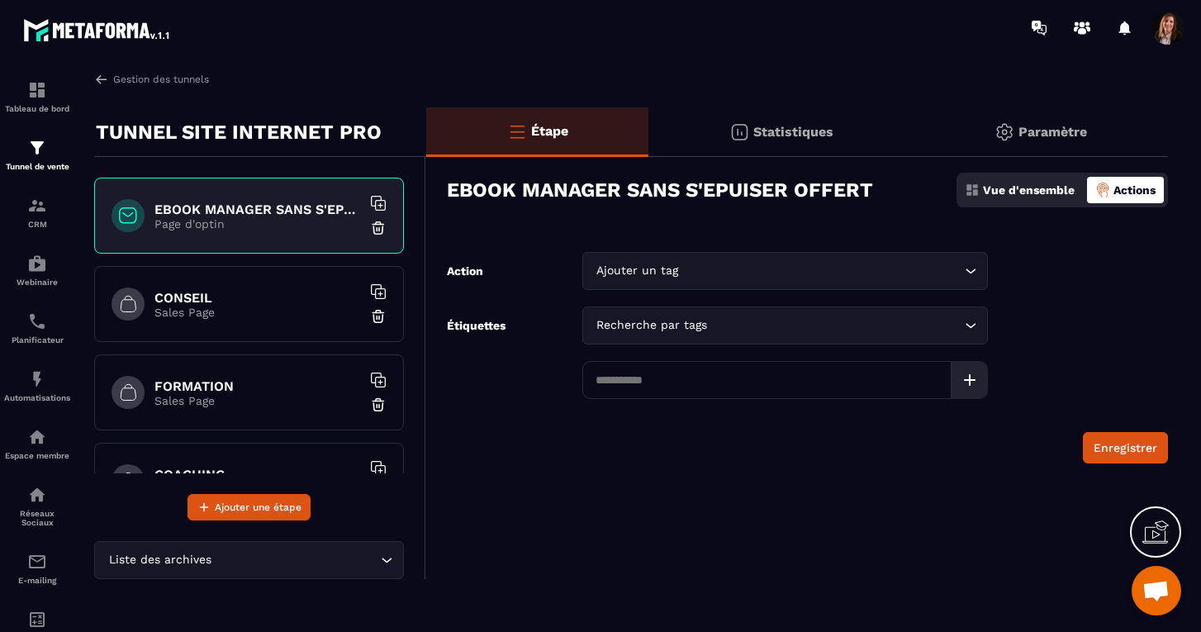
click at [659, 379] on input at bounding box center [767, 380] width 369 height 38
click at [967, 372] on icon at bounding box center [970, 380] width 20 height 20
click at [968, 380] on icon at bounding box center [970, 380] width 12 height 12
click at [690, 269] on input "Search for option" at bounding box center [822, 271] width 278 height 18
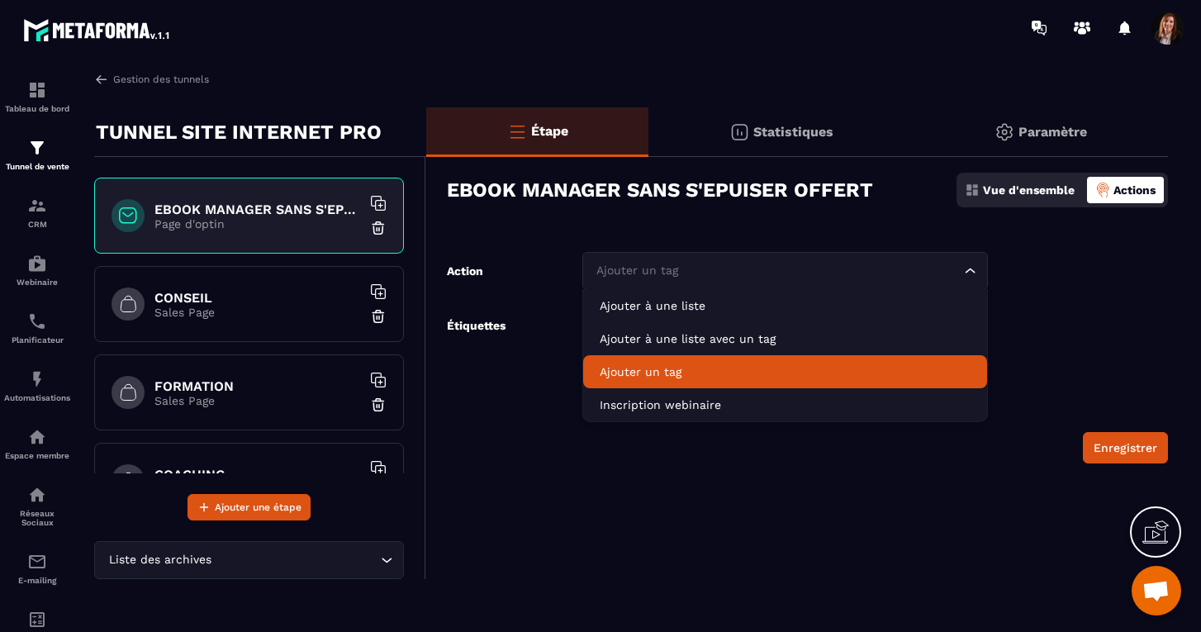
click at [663, 370] on p "Ajouter un tag" at bounding box center [785, 372] width 371 height 17
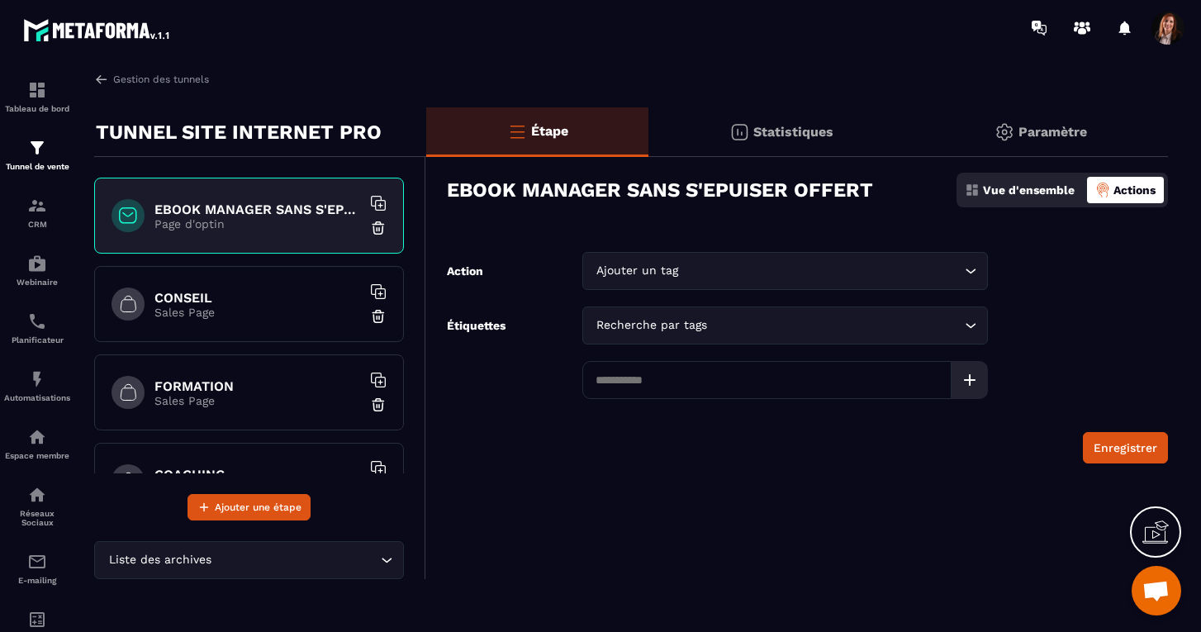
click at [658, 383] on input at bounding box center [767, 380] width 369 height 38
click at [656, 265] on div "Ajouter un tag" at bounding box center [777, 271] width 371 height 18
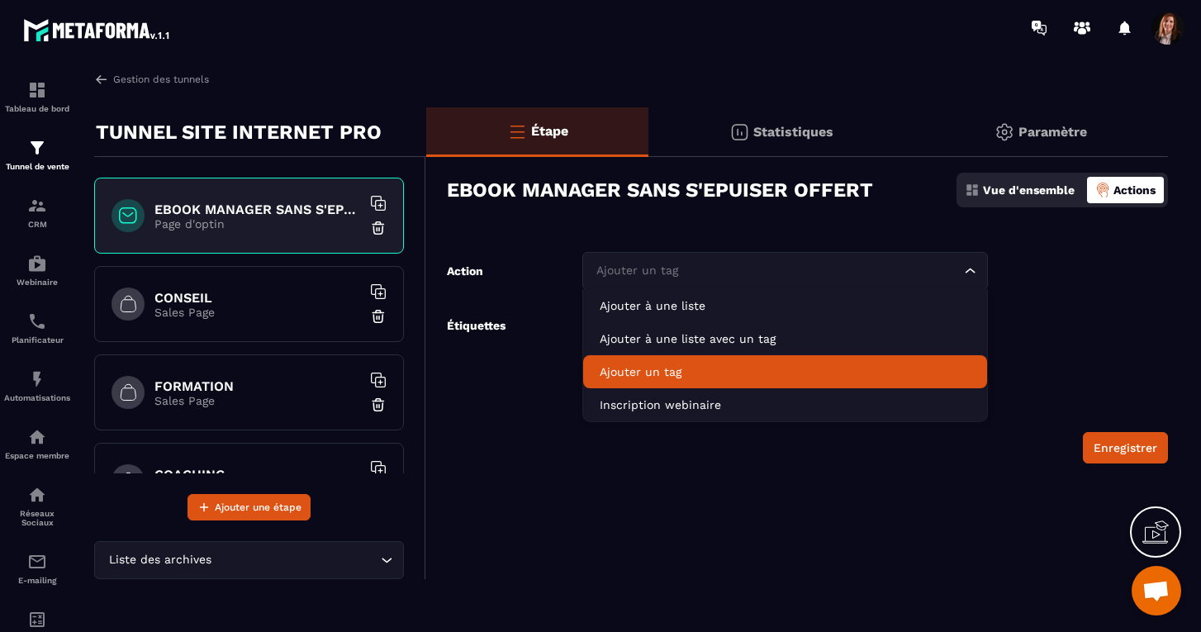
click at [648, 371] on p "Ajouter un tag" at bounding box center [785, 372] width 371 height 17
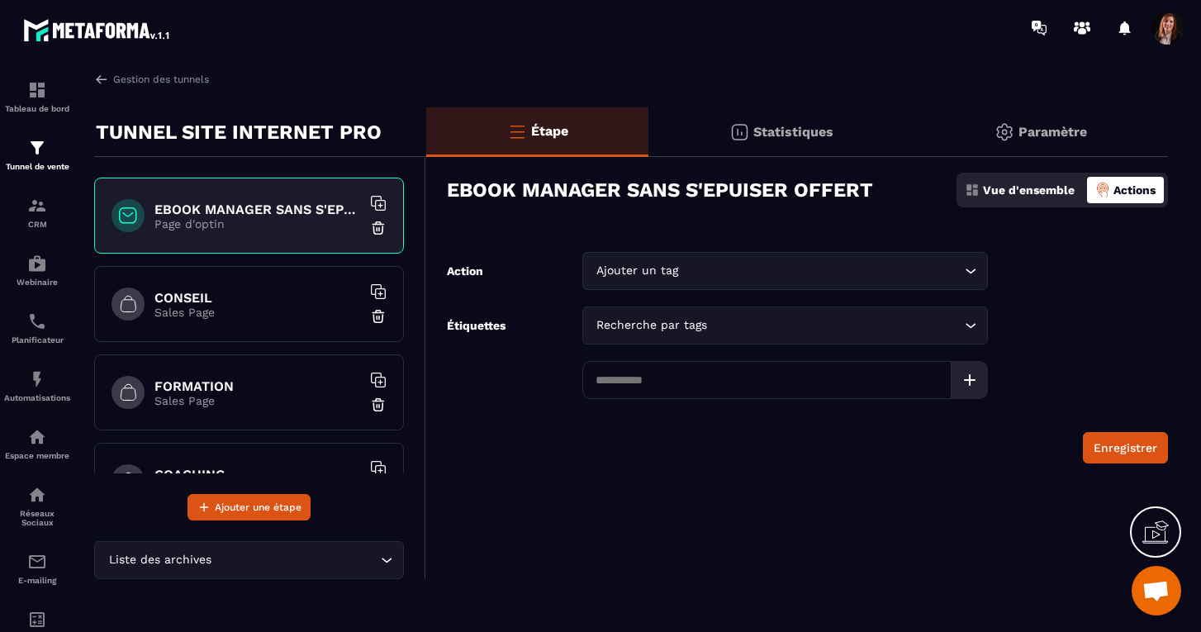
click at [659, 385] on input at bounding box center [767, 380] width 369 height 38
type input "*****"
click at [1129, 445] on button "Enregistrer" at bounding box center [1125, 447] width 85 height 31
click at [662, 323] on div "Recherche par tags" at bounding box center [777, 325] width 371 height 18
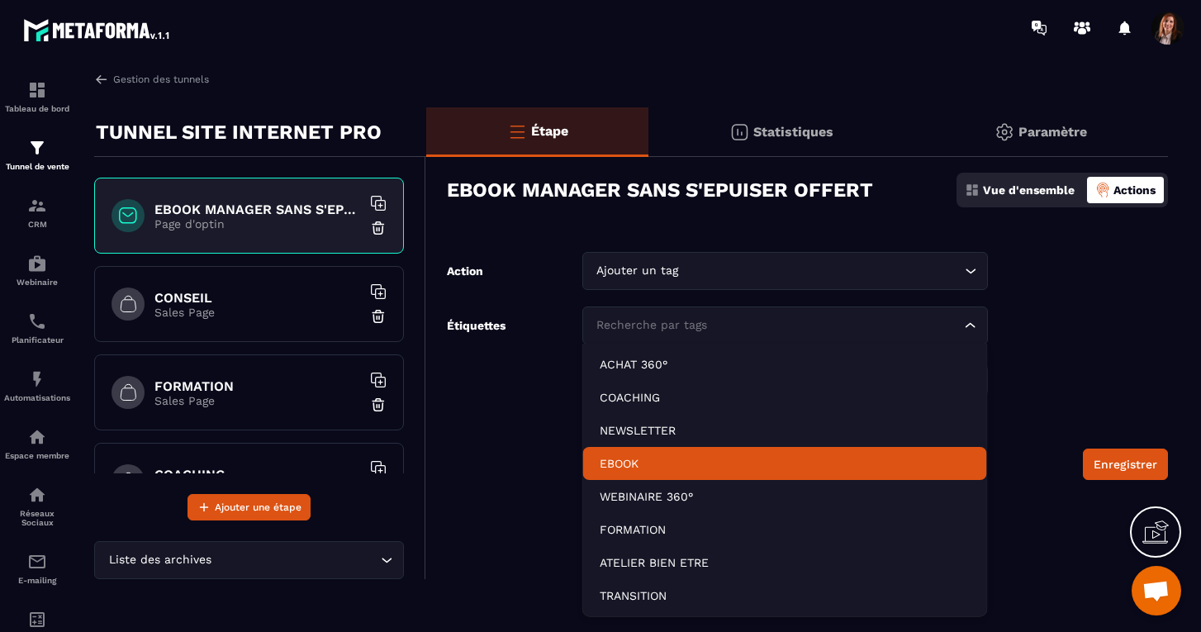
click at [622, 461] on p "EBOOK" at bounding box center [785, 463] width 371 height 17
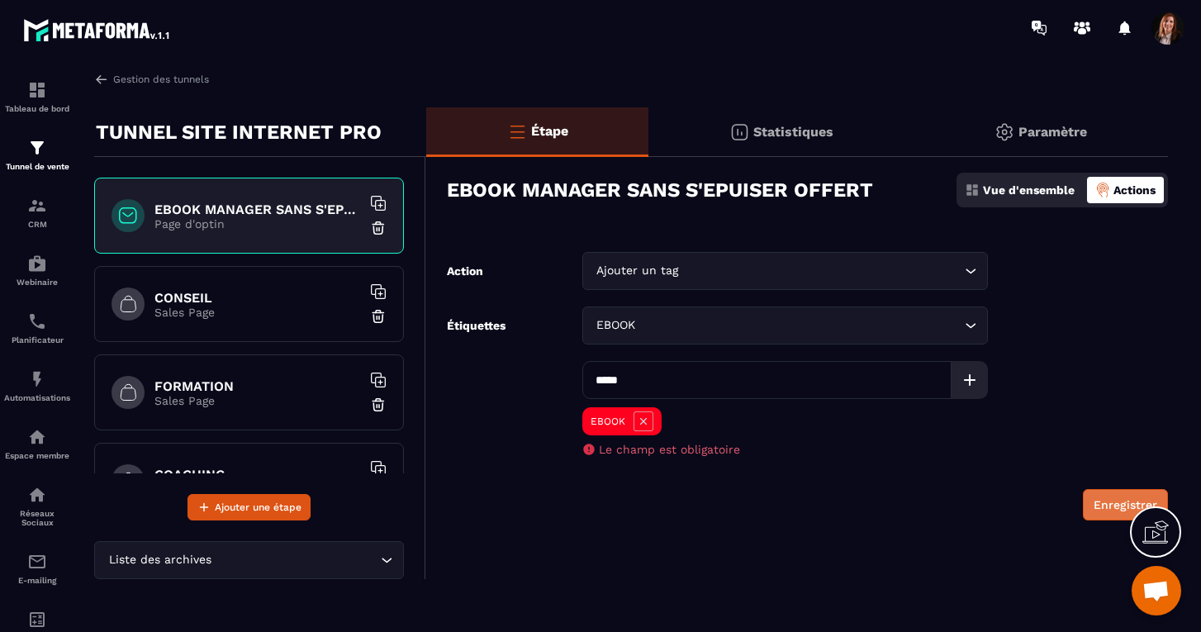
click at [1116, 502] on button "Enregistrer" at bounding box center [1125, 504] width 85 height 31
click at [184, 307] on p "Sales Page" at bounding box center [258, 312] width 207 height 13
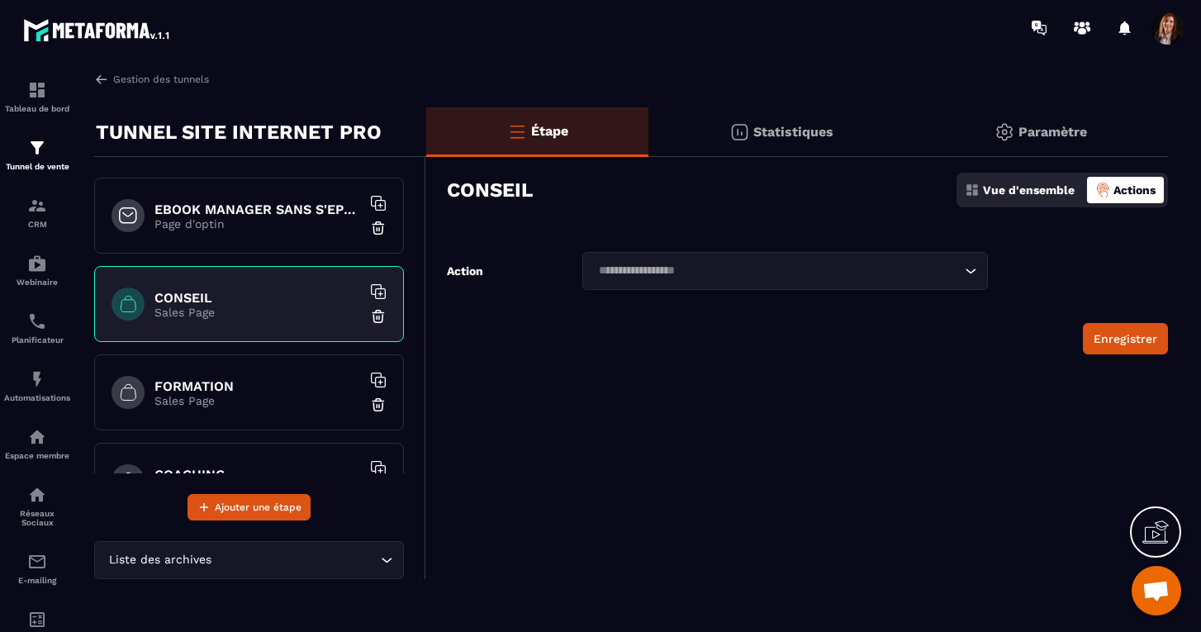
click at [562, 136] on p "Étape" at bounding box center [549, 131] width 37 height 16
click at [1122, 188] on p "Actions" at bounding box center [1135, 189] width 42 height 13
click at [1126, 186] on p "Actions" at bounding box center [1135, 189] width 42 height 13
click at [779, 130] on p "Statistiques" at bounding box center [794, 132] width 80 height 16
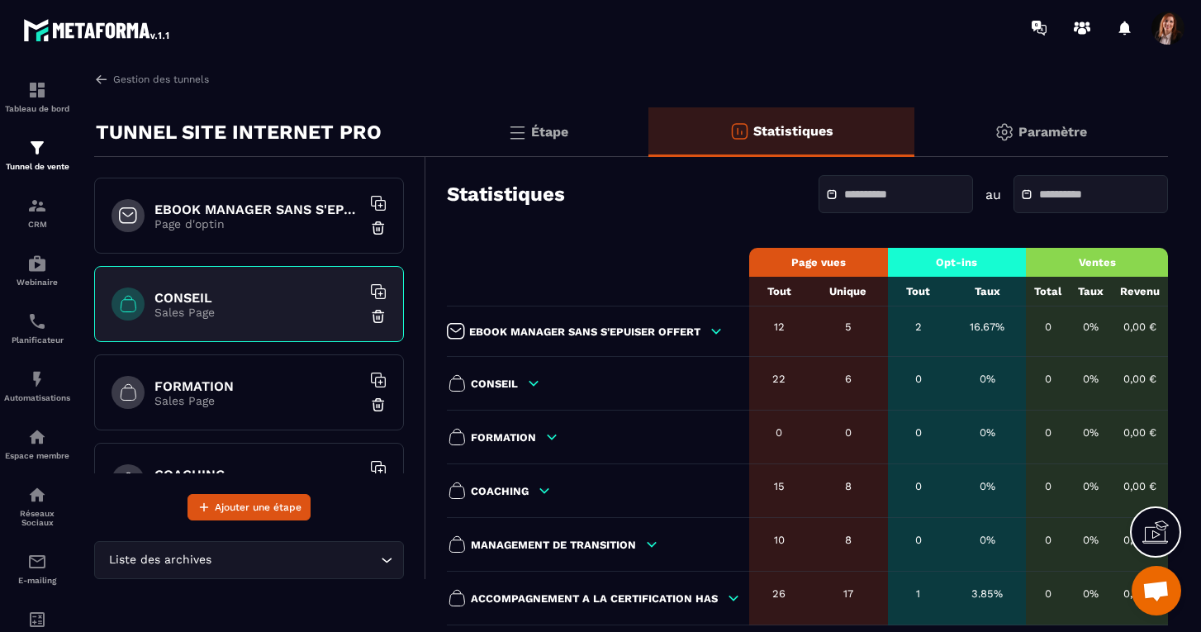
click at [558, 132] on p "Étape" at bounding box center [549, 132] width 37 height 16
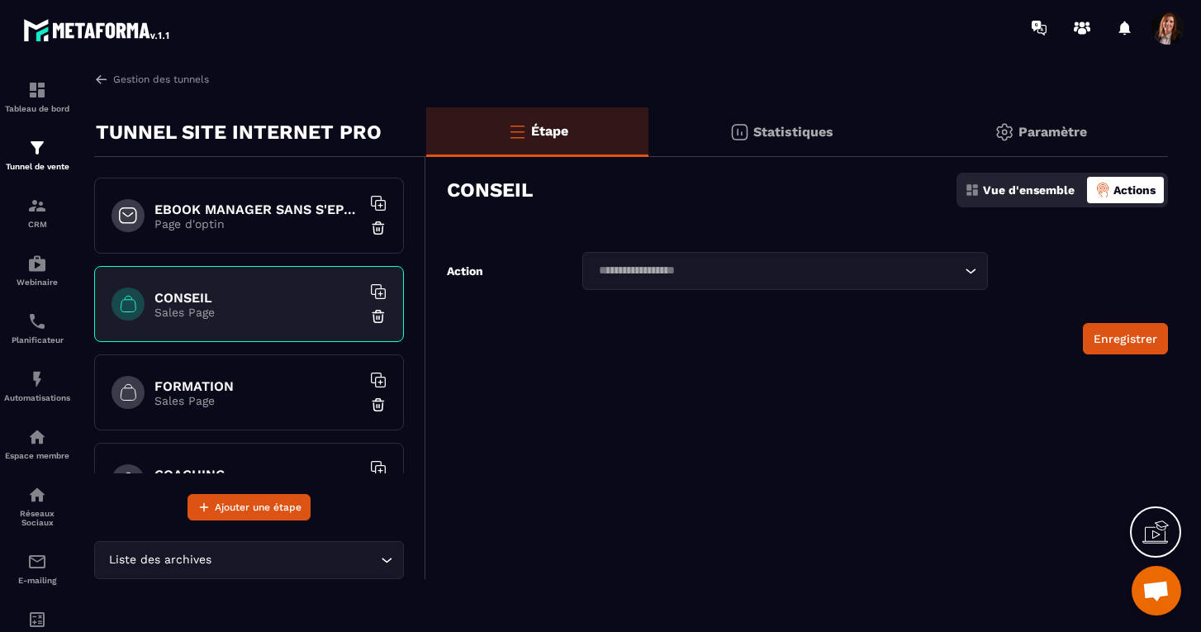
click at [1119, 190] on p "Actions" at bounding box center [1135, 189] width 42 height 13
click at [775, 264] on input "Search for option" at bounding box center [777, 271] width 368 height 18
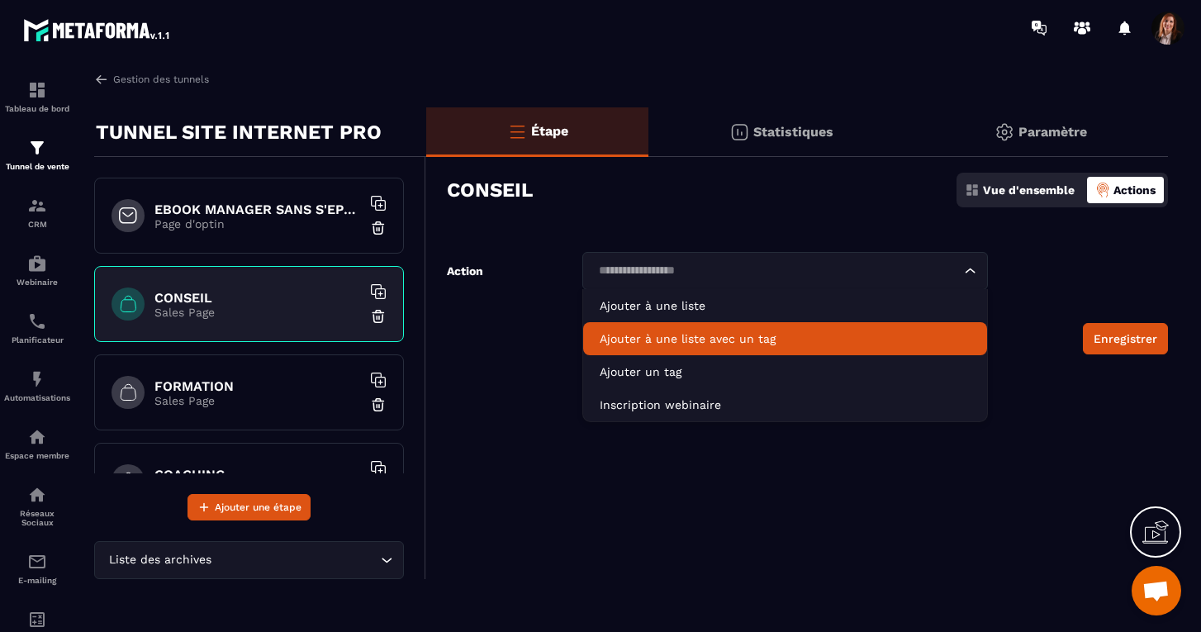
click at [674, 340] on p "Ajouter à une liste avec un tag" at bounding box center [785, 339] width 371 height 17
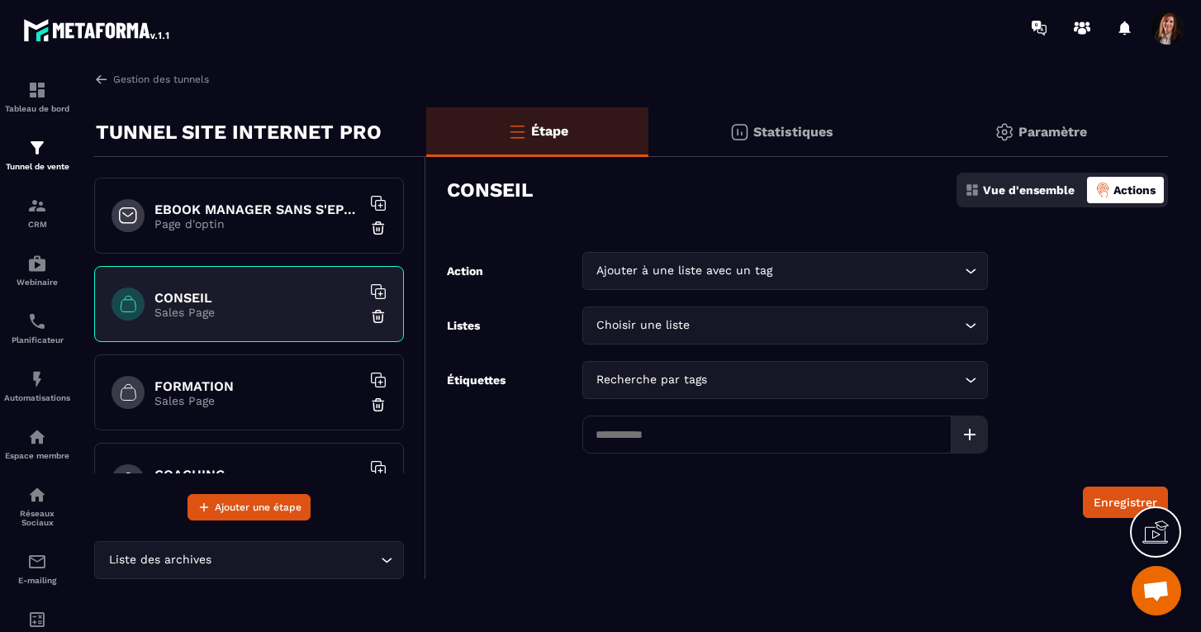
click at [640, 386] on div "Recherche par tags" at bounding box center [777, 380] width 371 height 18
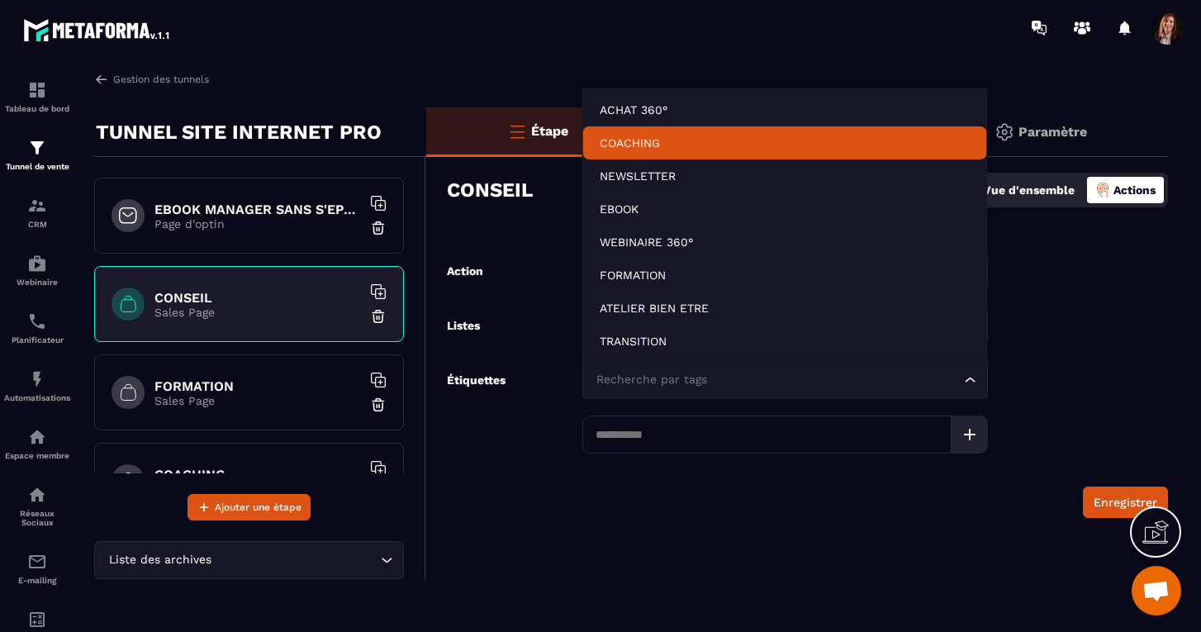
click at [632, 142] on p "COACHING" at bounding box center [785, 143] width 371 height 17
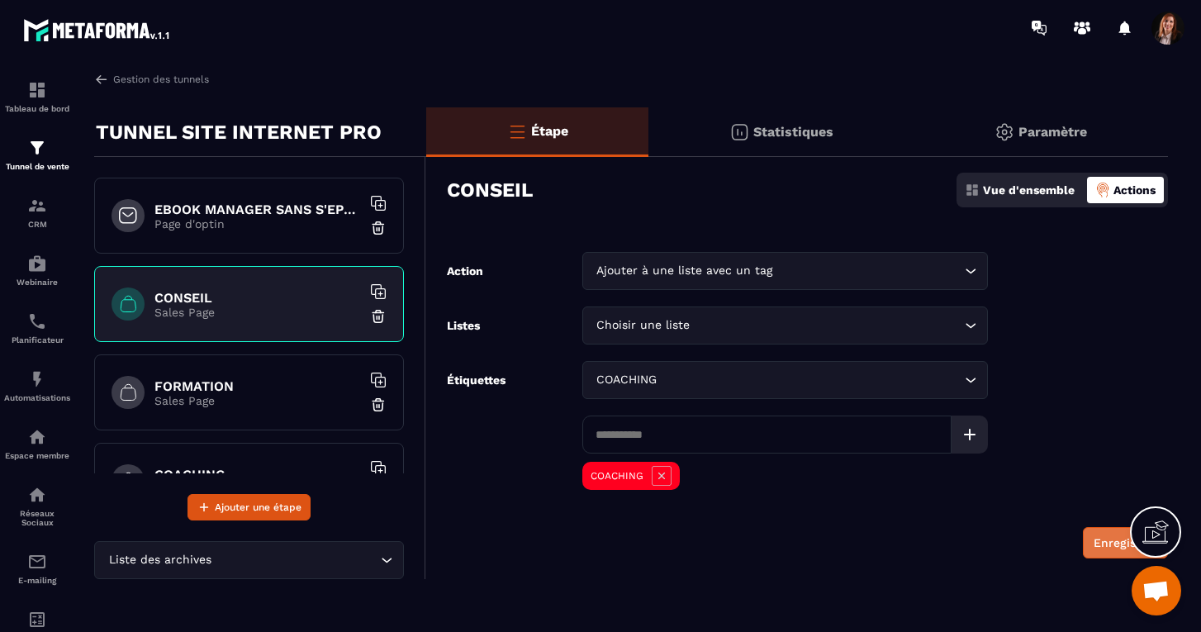
click at [1108, 540] on button "Enregistrer" at bounding box center [1125, 542] width 85 height 31
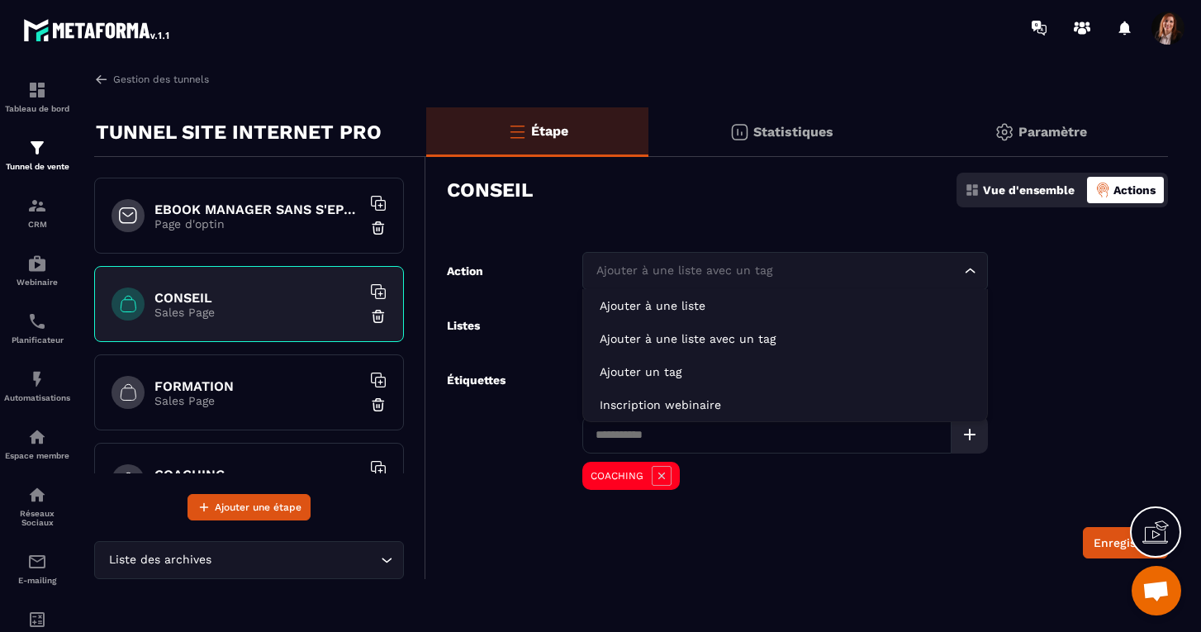
click at [630, 269] on div "Ajouter à une liste avec un tag" at bounding box center [777, 271] width 371 height 18
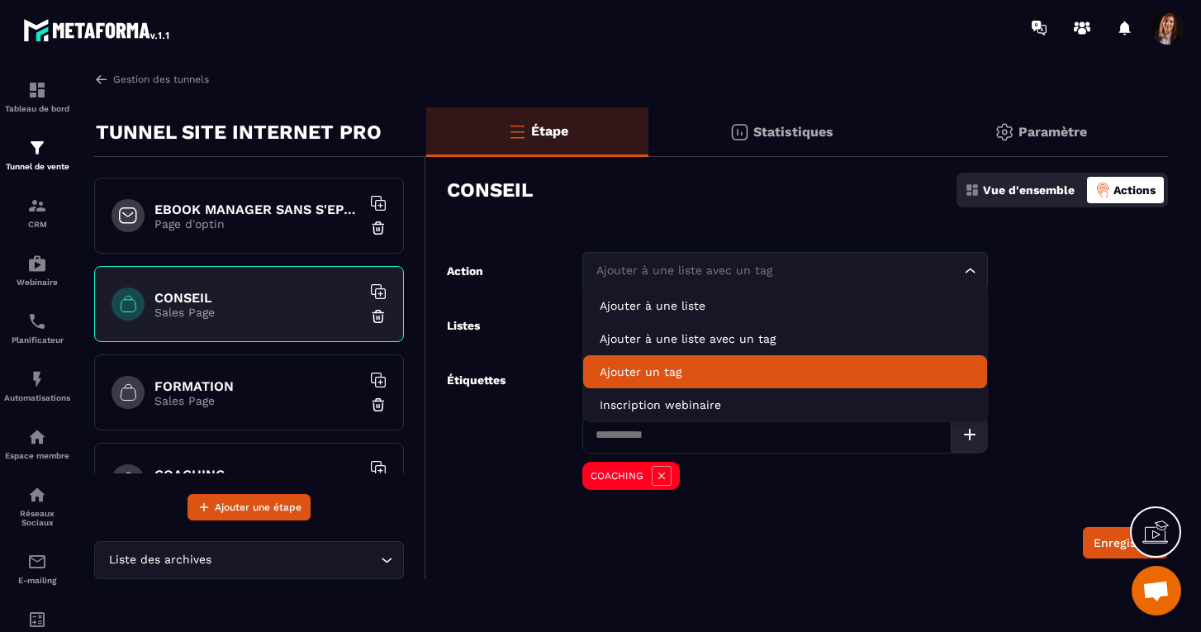
click at [629, 378] on p "Ajouter un tag" at bounding box center [785, 372] width 371 height 17
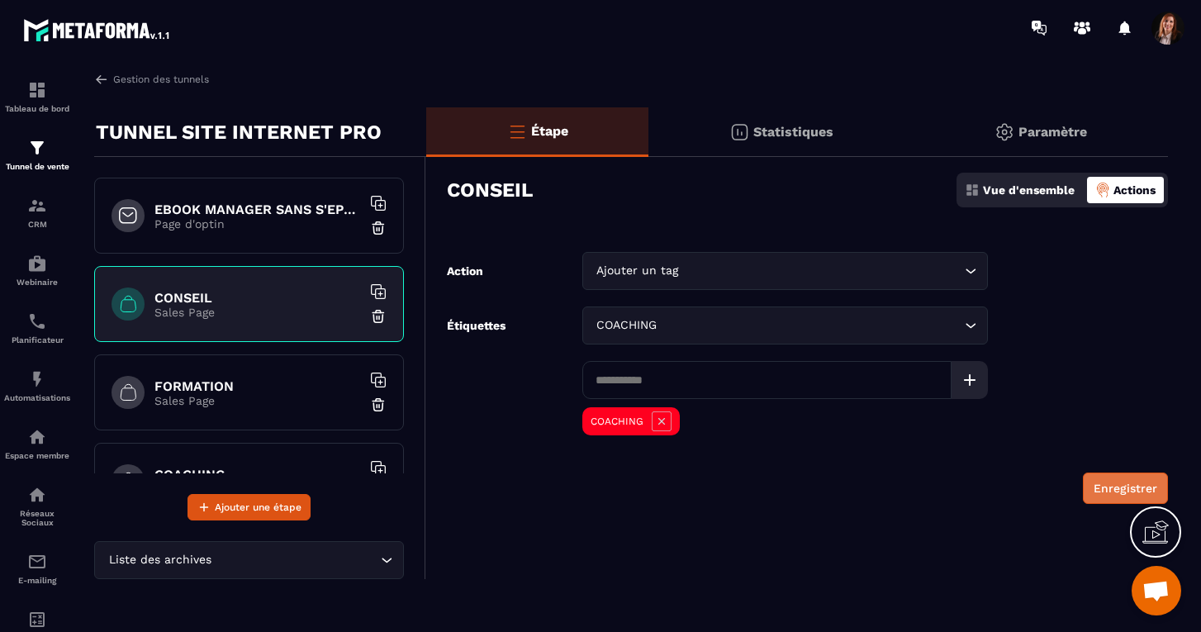
click at [1125, 485] on button "Enregistrer" at bounding box center [1125, 488] width 85 height 31
click at [191, 394] on p "Sales Page" at bounding box center [258, 400] width 207 height 13
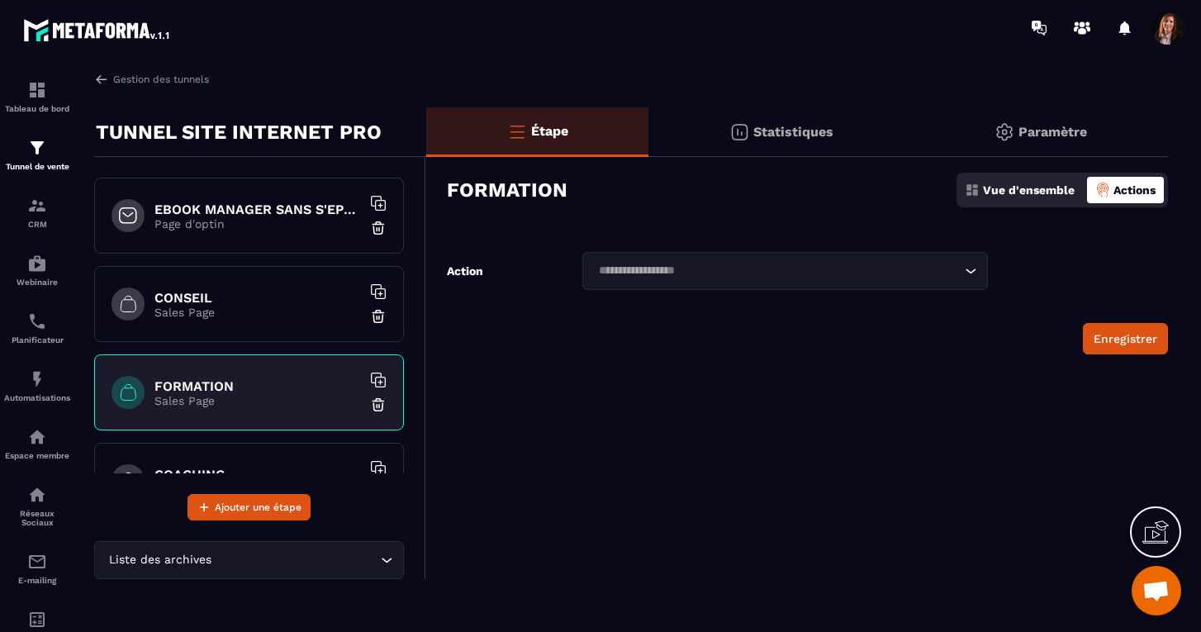
click at [1130, 193] on p "Actions" at bounding box center [1135, 189] width 42 height 13
click at [1122, 183] on p "Actions" at bounding box center [1135, 189] width 42 height 13
click at [693, 264] on input "Search for option" at bounding box center [777, 271] width 368 height 18
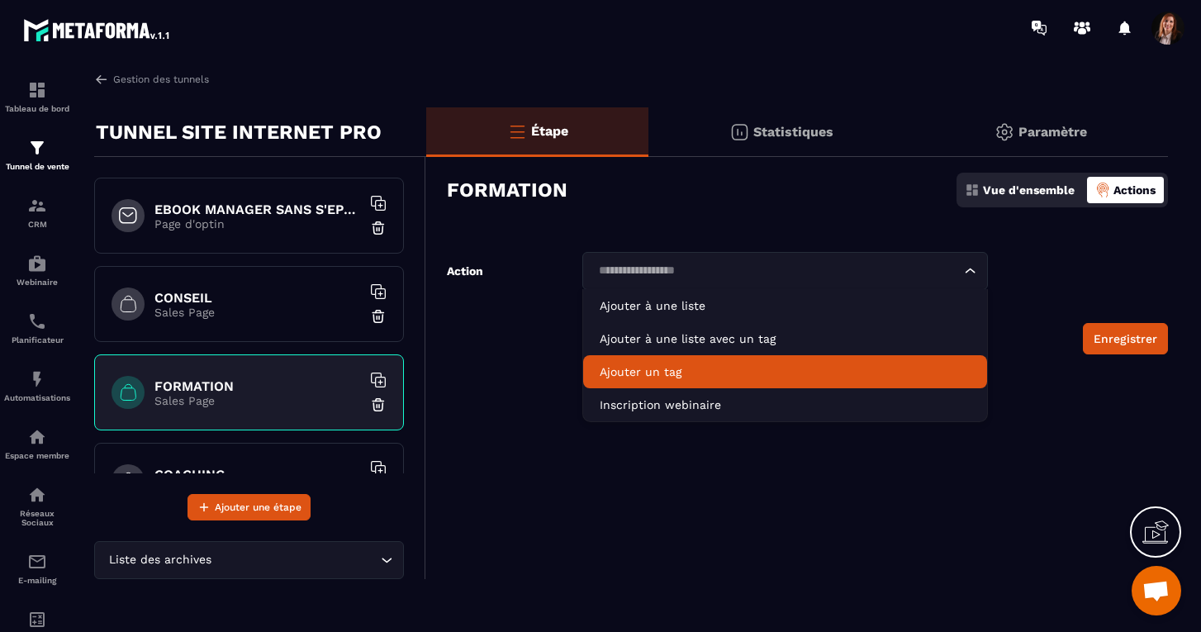
click at [640, 365] on p "Ajouter un tag" at bounding box center [785, 372] width 371 height 17
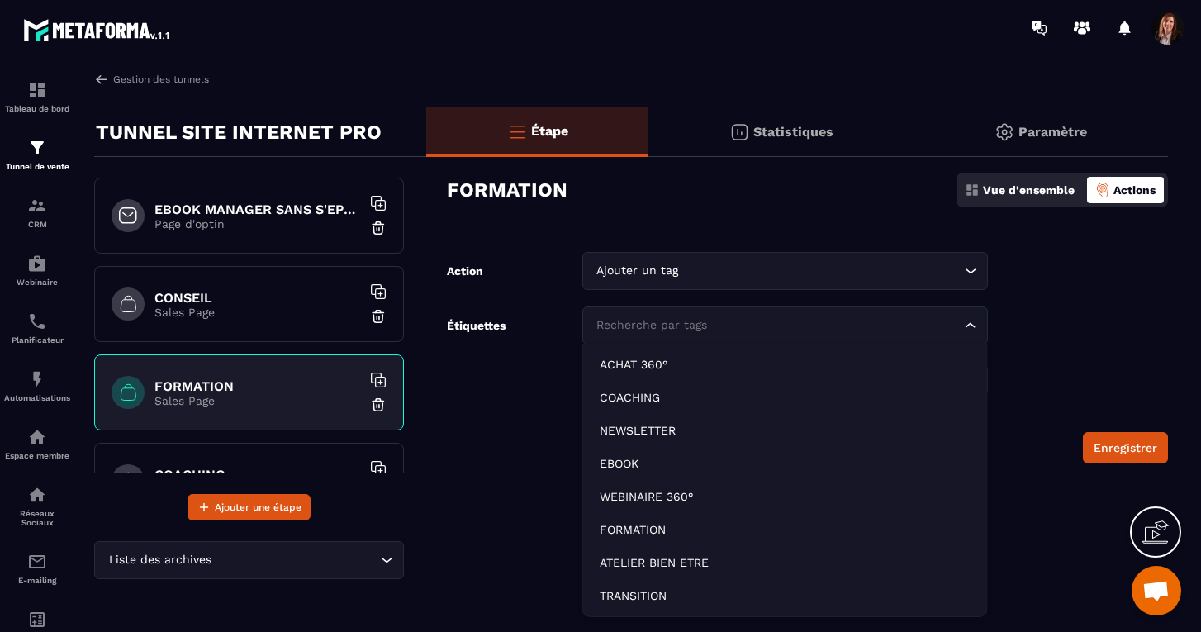
click at [638, 326] on div "Recherche par tags" at bounding box center [777, 325] width 371 height 18
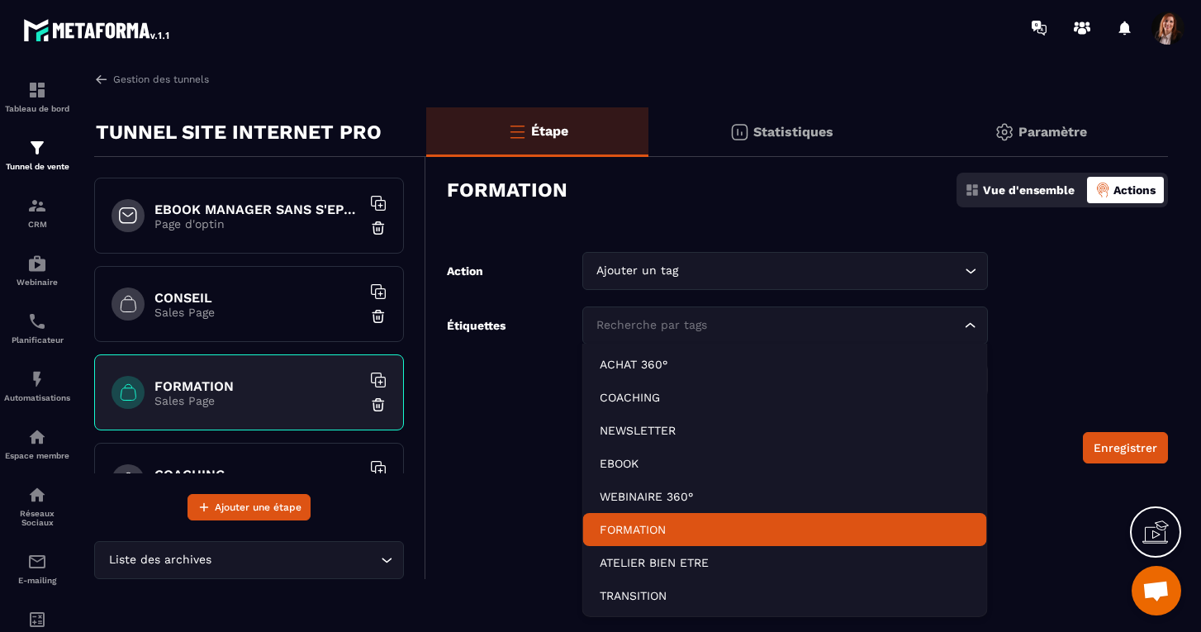
click at [623, 527] on p "FORMATION" at bounding box center [785, 529] width 371 height 17
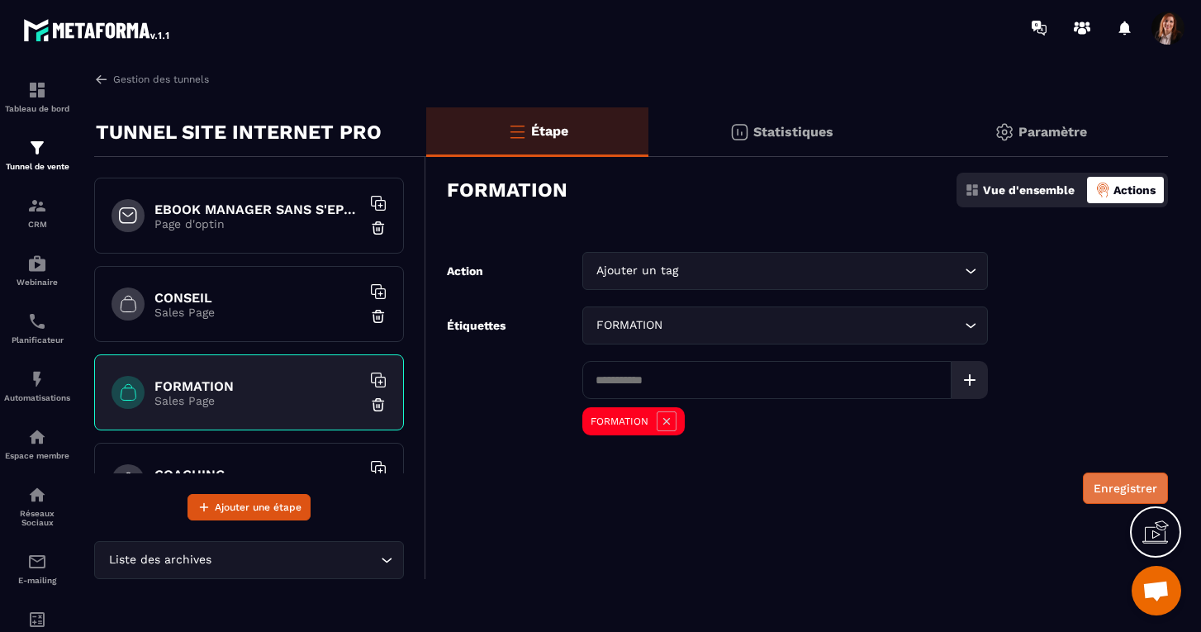
click at [1114, 486] on button "Enregistrer" at bounding box center [1125, 488] width 85 height 31
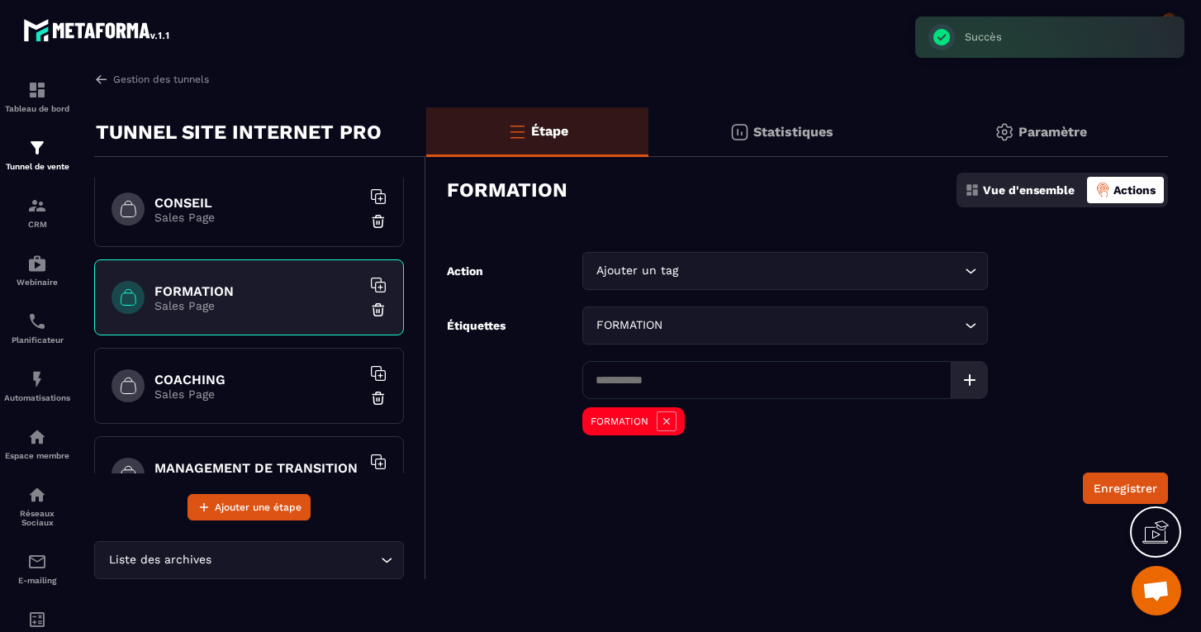
scroll to position [117, 0]
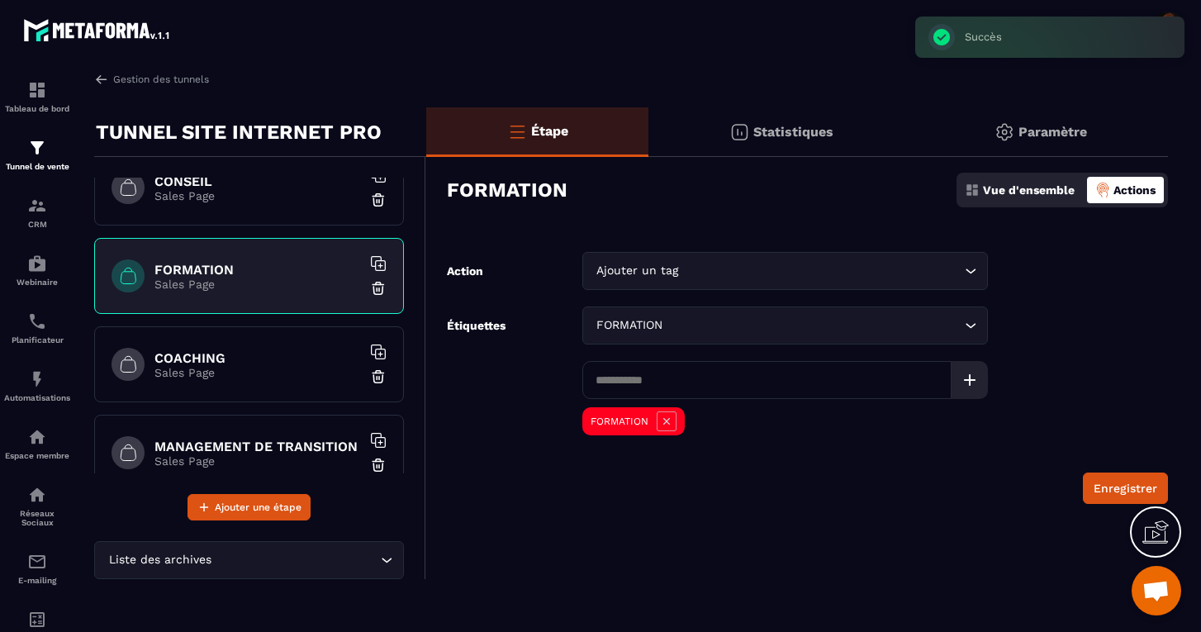
click at [235, 369] on p "Sales Page" at bounding box center [258, 372] width 207 height 13
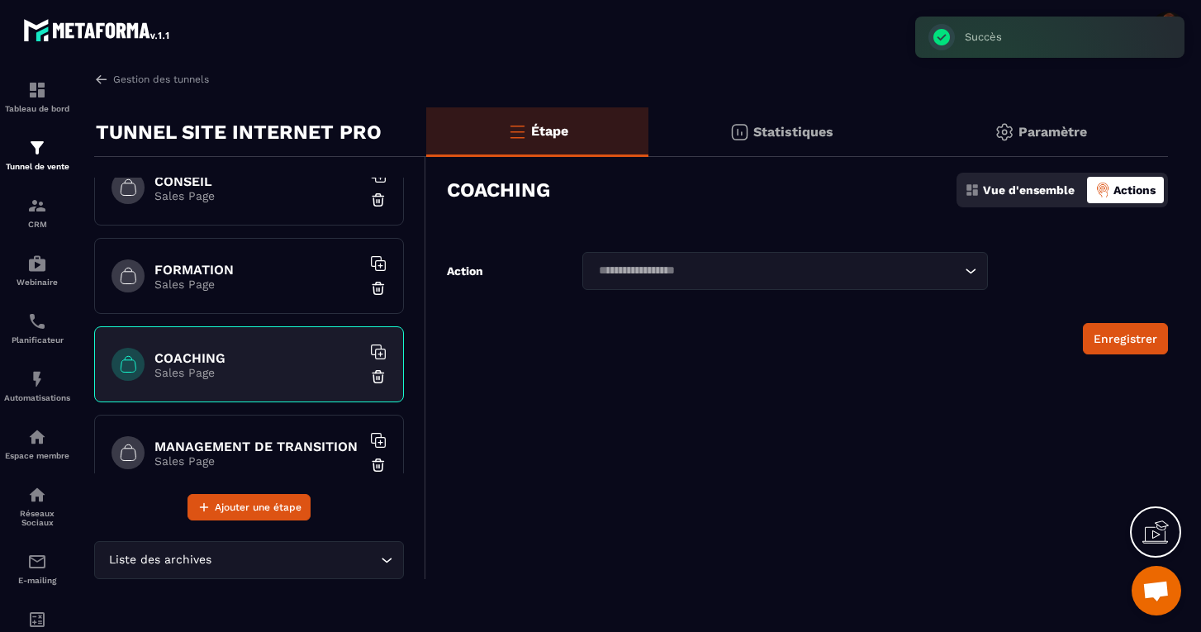
click at [651, 266] on input "Search for option" at bounding box center [777, 271] width 368 height 18
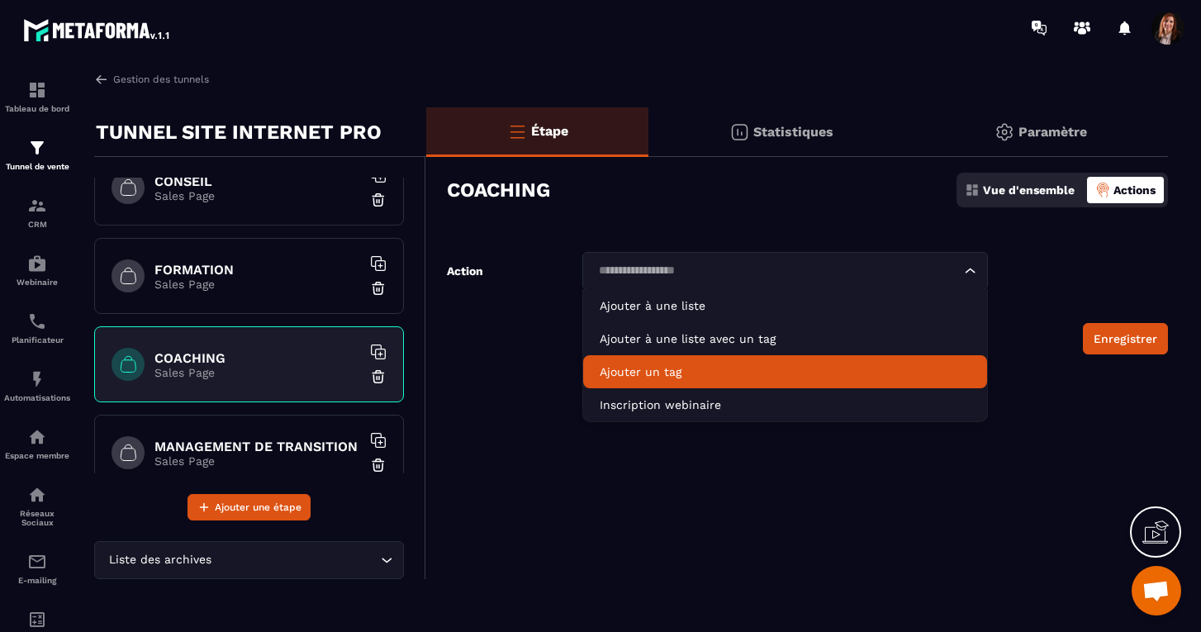
click at [644, 372] on p "Ajouter un tag" at bounding box center [785, 372] width 371 height 17
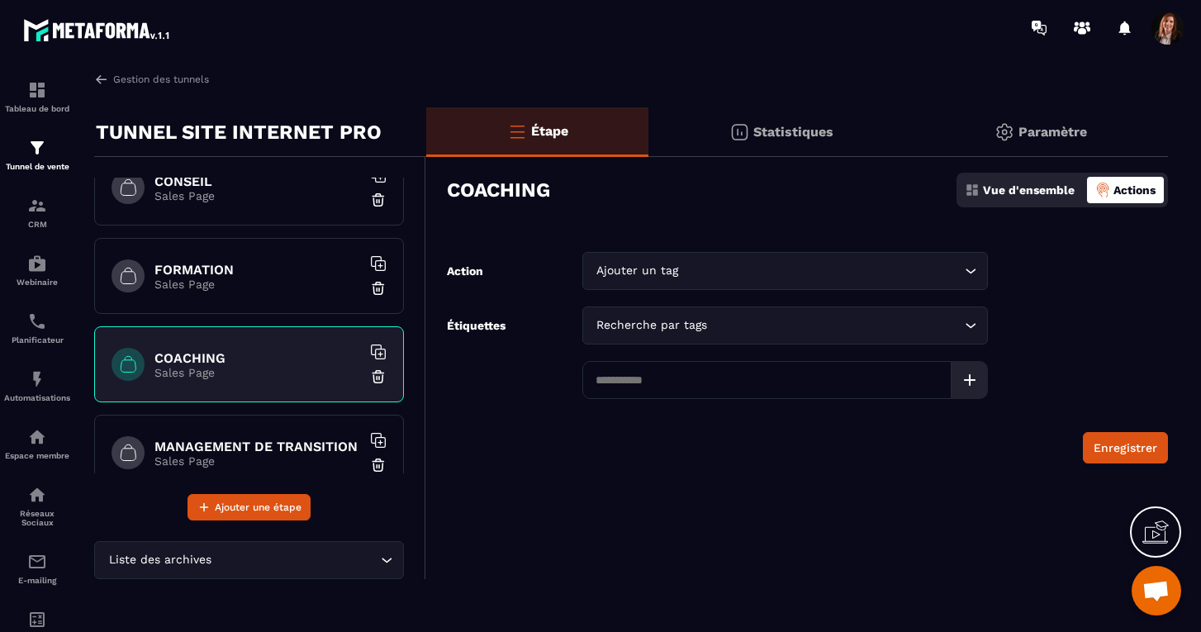
click at [662, 337] on div "Recherche par tags Loading..." at bounding box center [786, 326] width 406 height 38
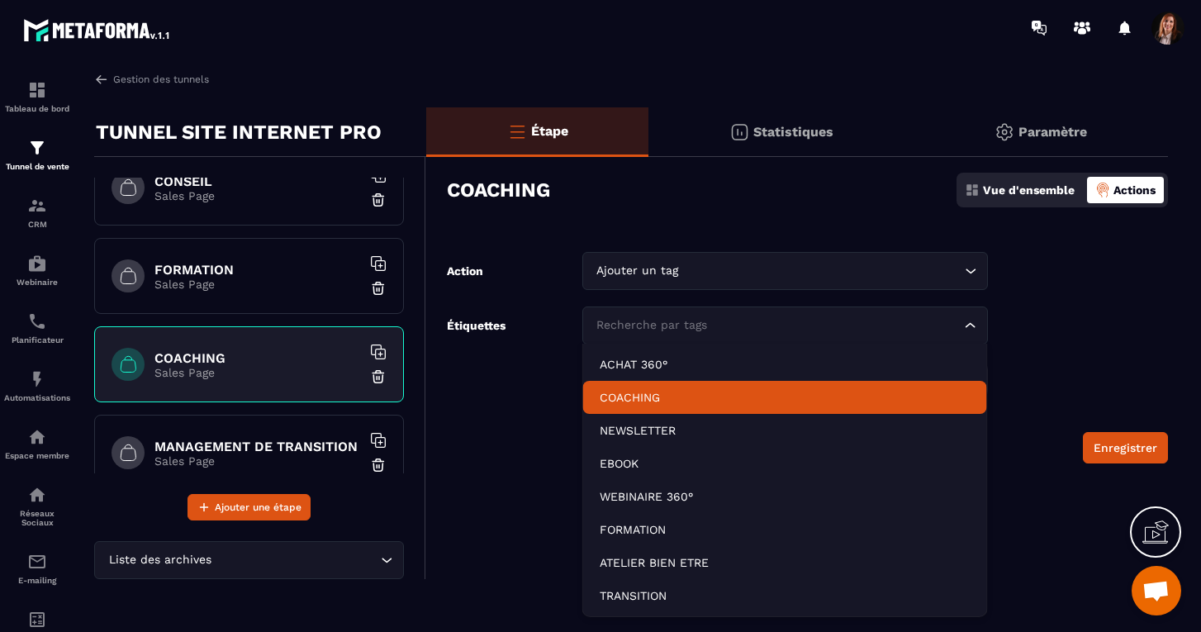
click at [626, 397] on p "COACHING" at bounding box center [785, 397] width 371 height 17
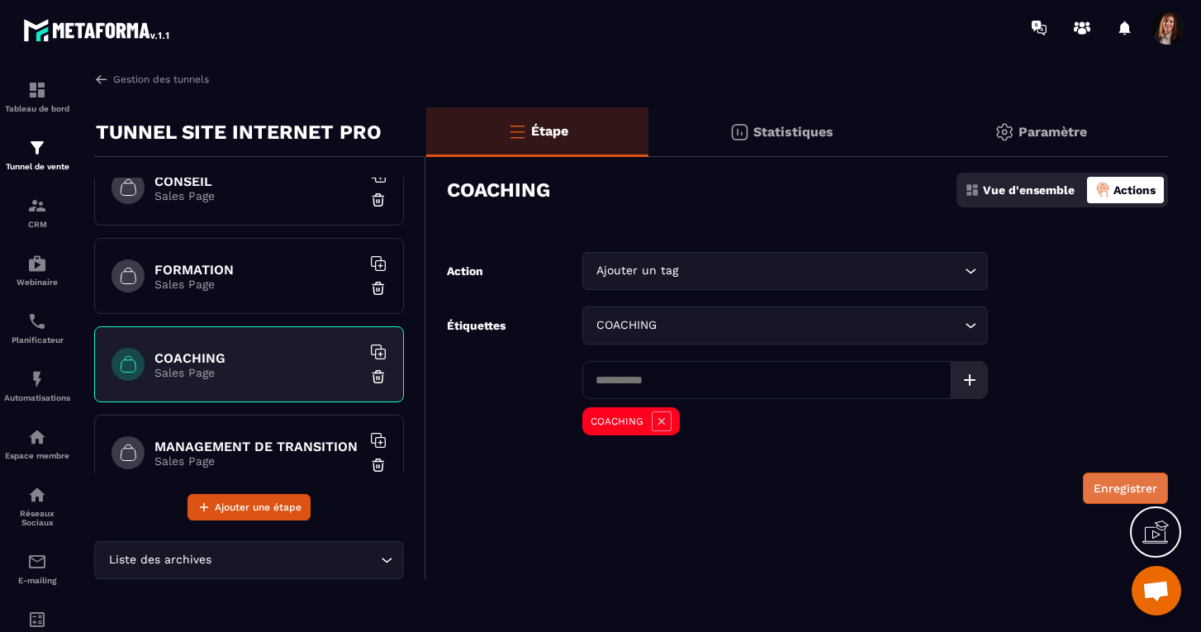
click at [1133, 485] on button "Enregistrer" at bounding box center [1125, 488] width 85 height 31
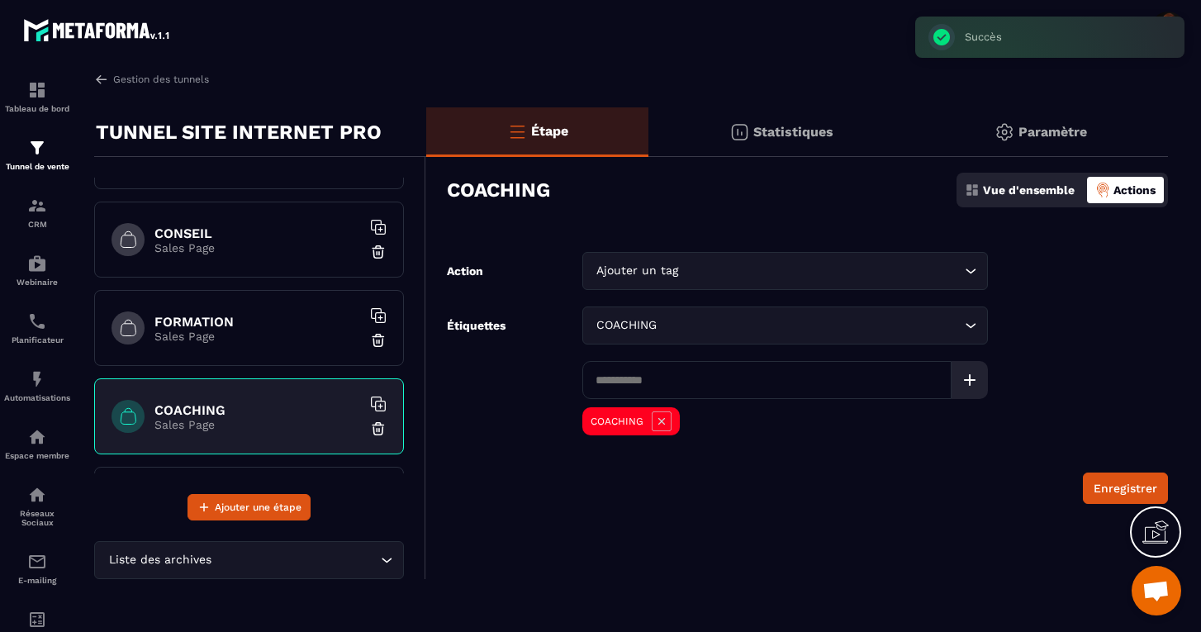
scroll to position [60, 0]
click at [209, 245] on p "Sales Page" at bounding box center [258, 251] width 207 height 13
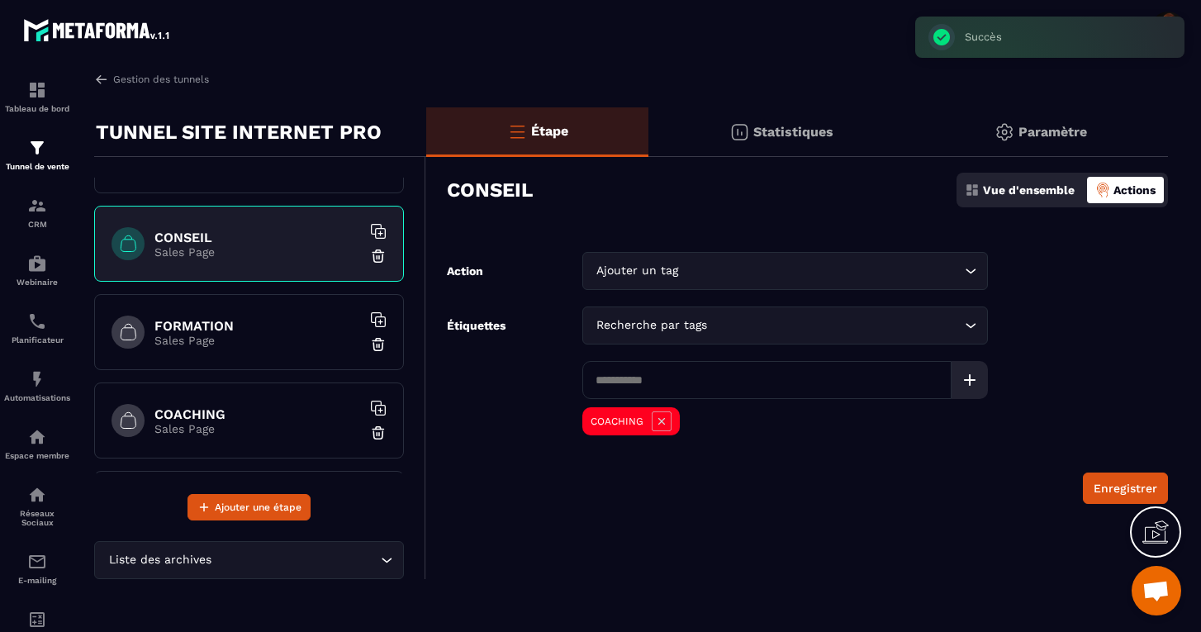
click at [664, 422] on icon at bounding box center [662, 422] width 20 height 20
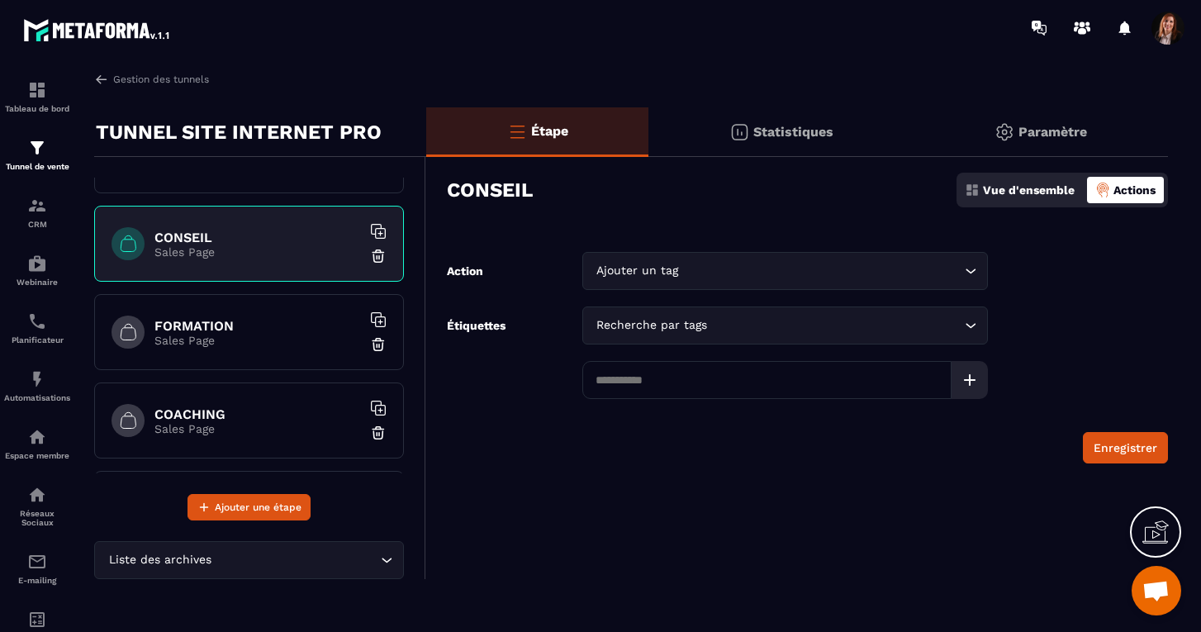
click at [644, 378] on input at bounding box center [767, 380] width 369 height 38
click at [639, 324] on div "Recherche par tags" at bounding box center [777, 325] width 371 height 18
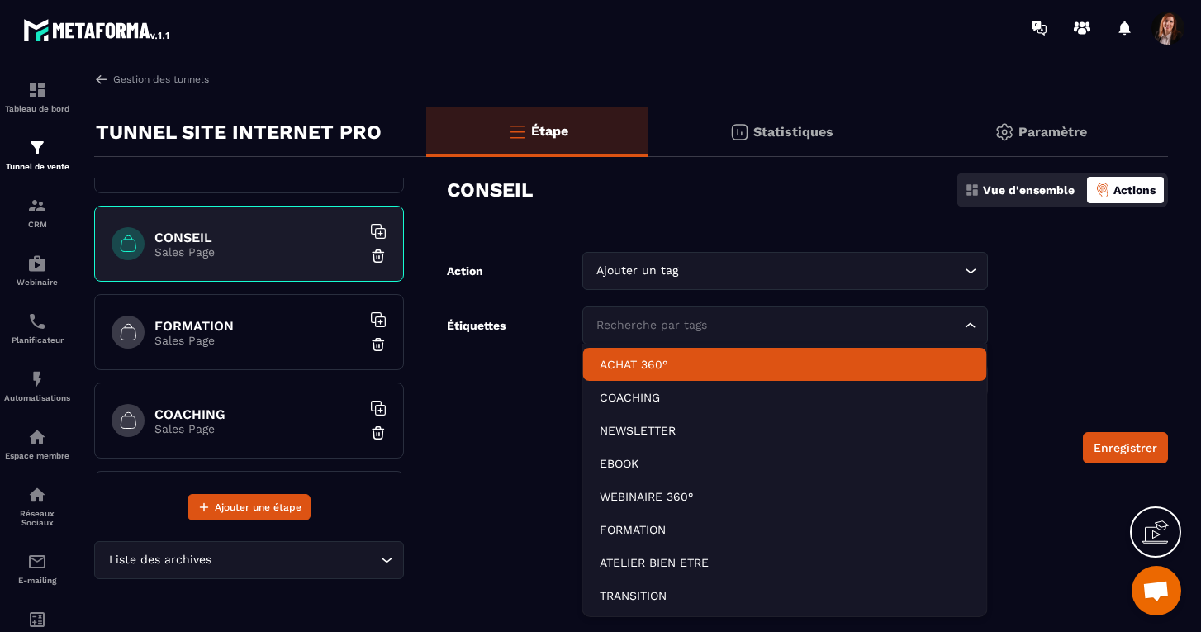
click at [614, 271] on div "Ajouter un tag" at bounding box center [777, 271] width 371 height 18
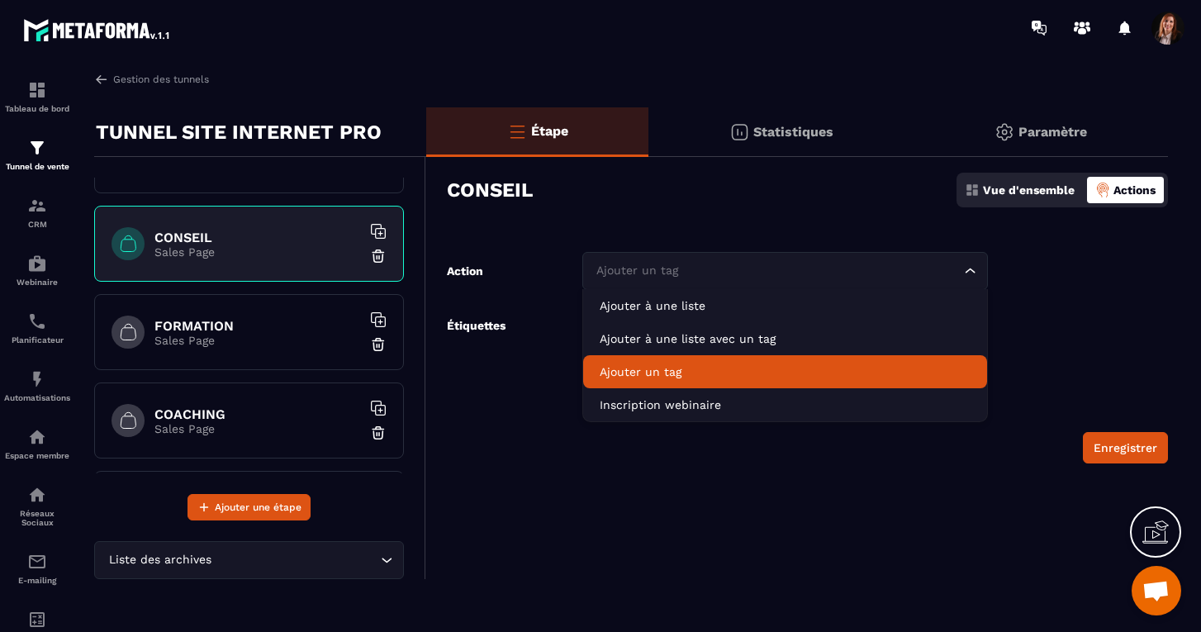
click at [624, 371] on p "Ajouter un tag" at bounding box center [785, 372] width 371 height 17
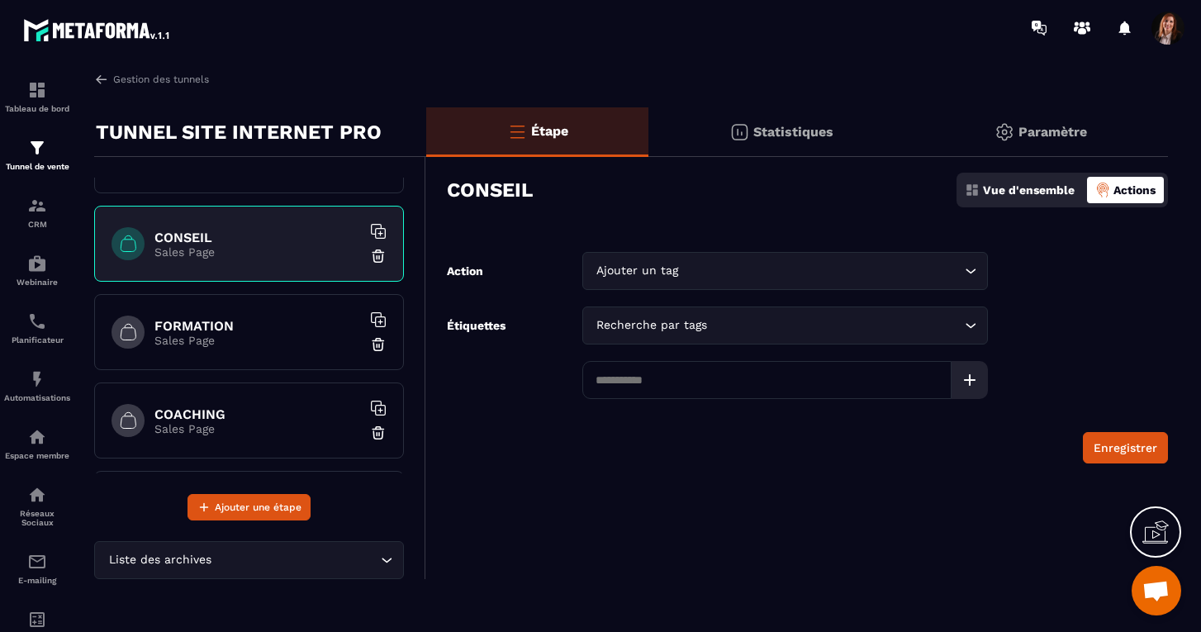
click at [630, 383] on input at bounding box center [767, 380] width 369 height 38
type input "*"
type input "*******"
click at [962, 386] on icon at bounding box center [970, 380] width 20 height 20
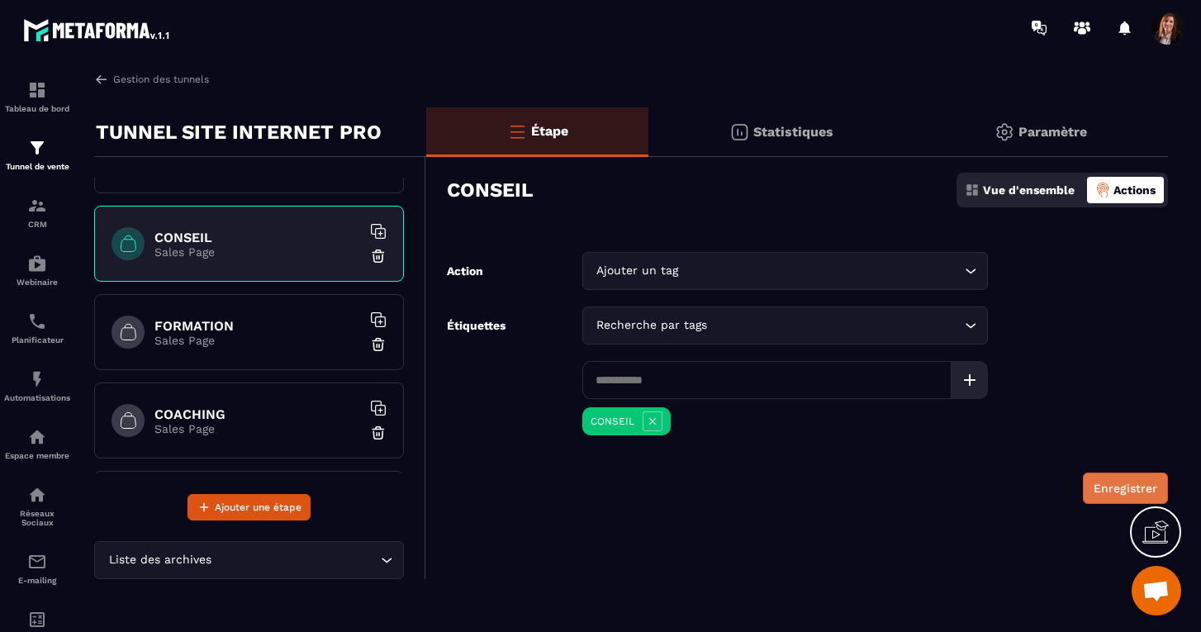
click at [1118, 480] on button "Enregistrer" at bounding box center [1125, 488] width 85 height 31
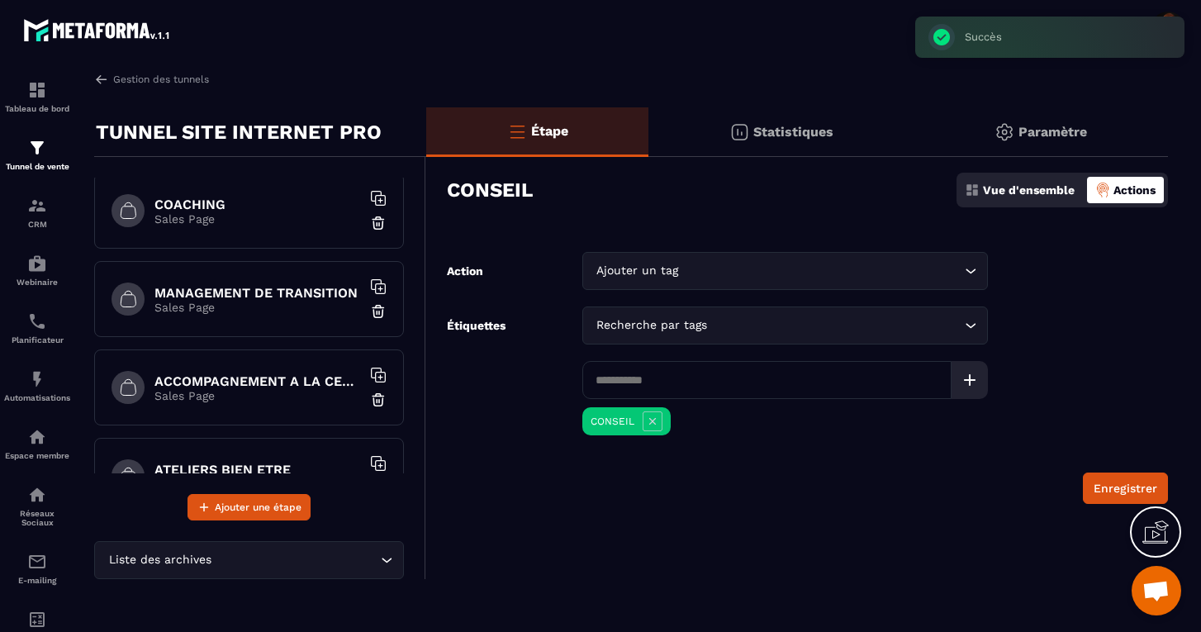
scroll to position [273, 0]
click at [231, 292] on h6 "MANAGEMENT DE TRANSITION" at bounding box center [258, 291] width 207 height 16
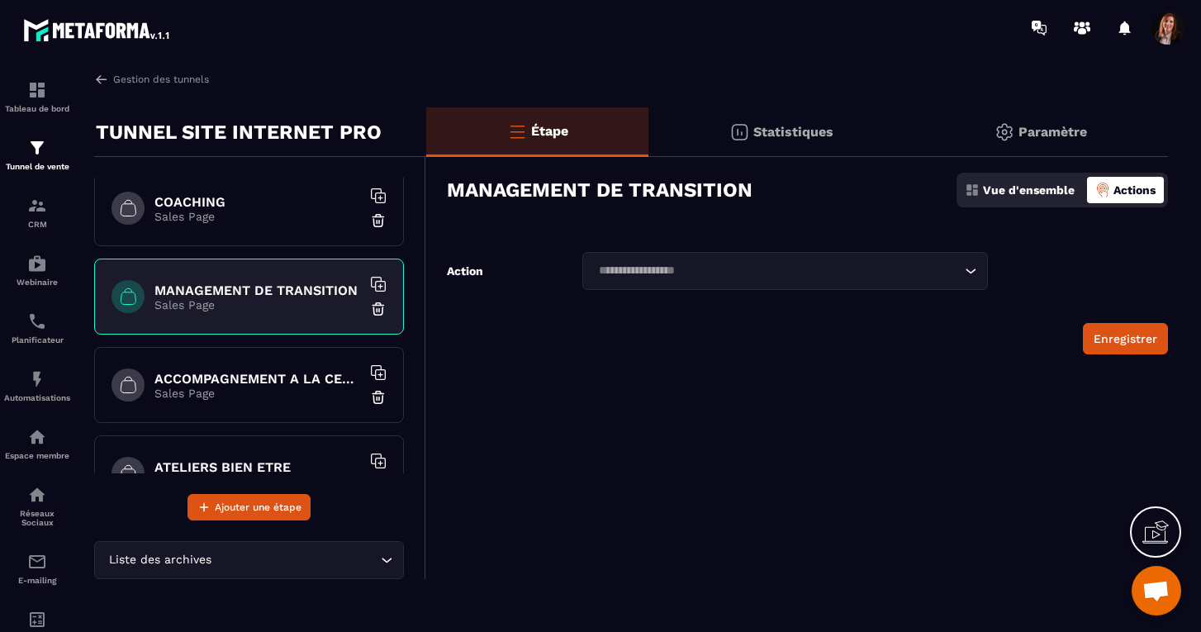
click at [722, 269] on input "Search for option" at bounding box center [777, 271] width 368 height 18
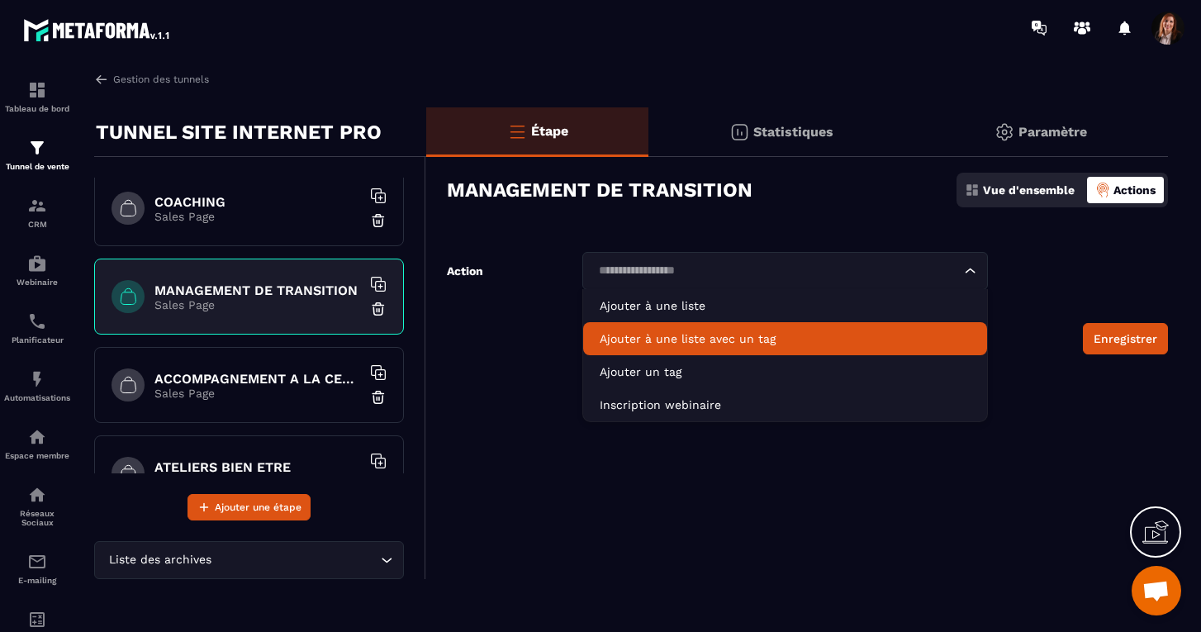
click at [663, 340] on p "Ajouter à une liste avec un tag" at bounding box center [785, 339] width 371 height 17
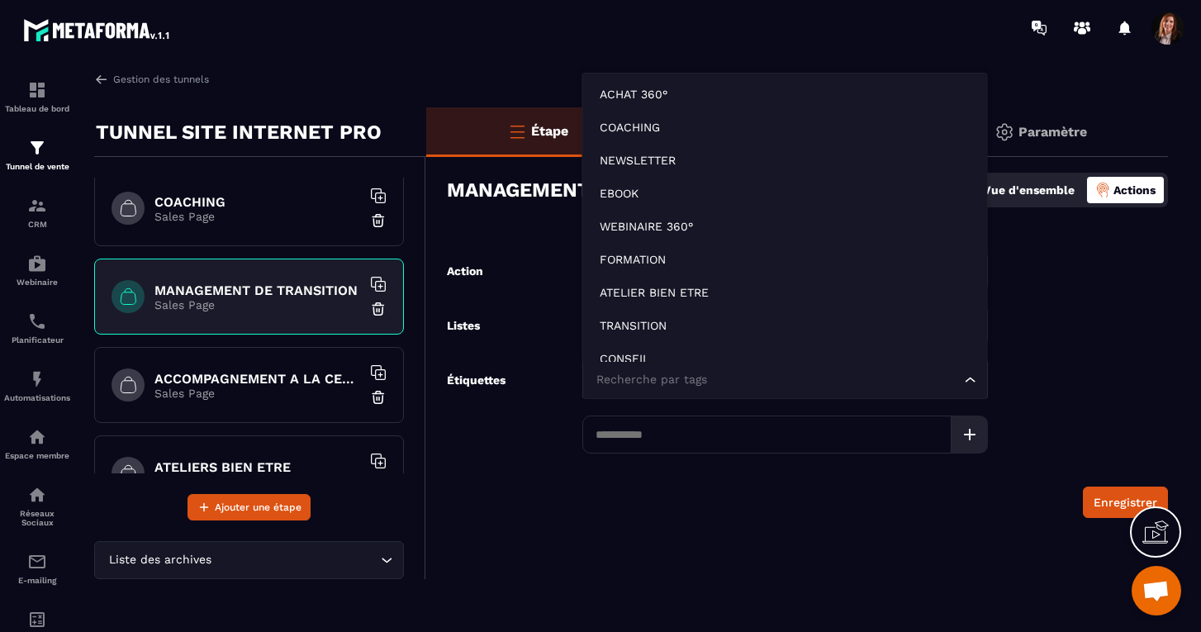
click at [640, 381] on div "Recherche par tags" at bounding box center [777, 380] width 371 height 18
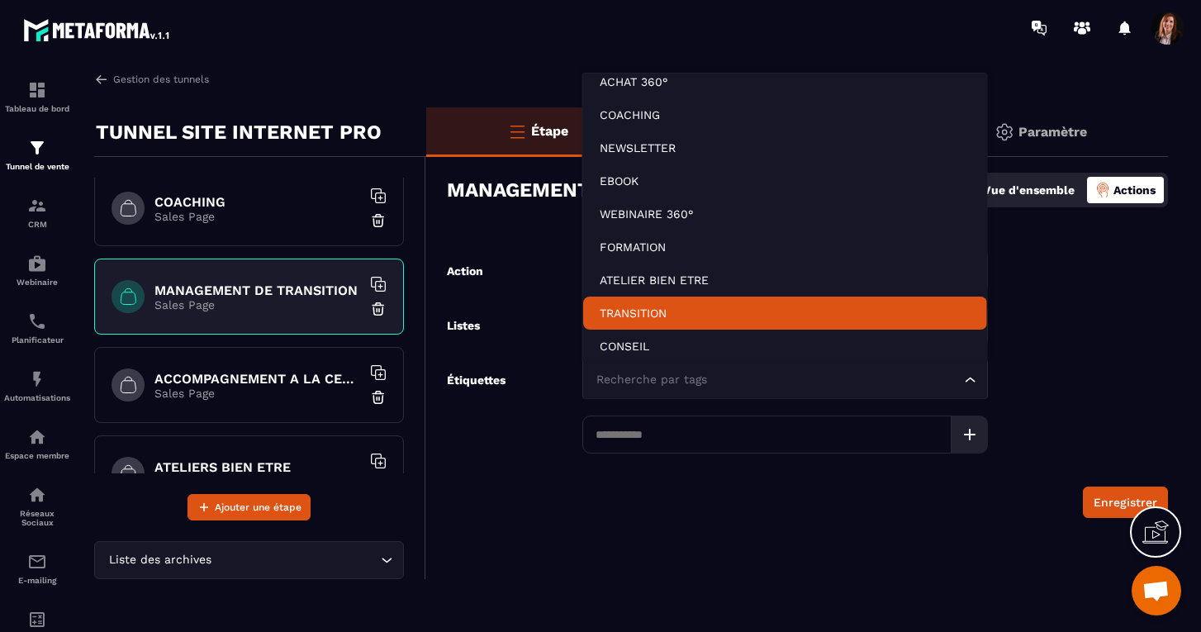
click at [636, 318] on p "TRANSITION" at bounding box center [785, 313] width 371 height 17
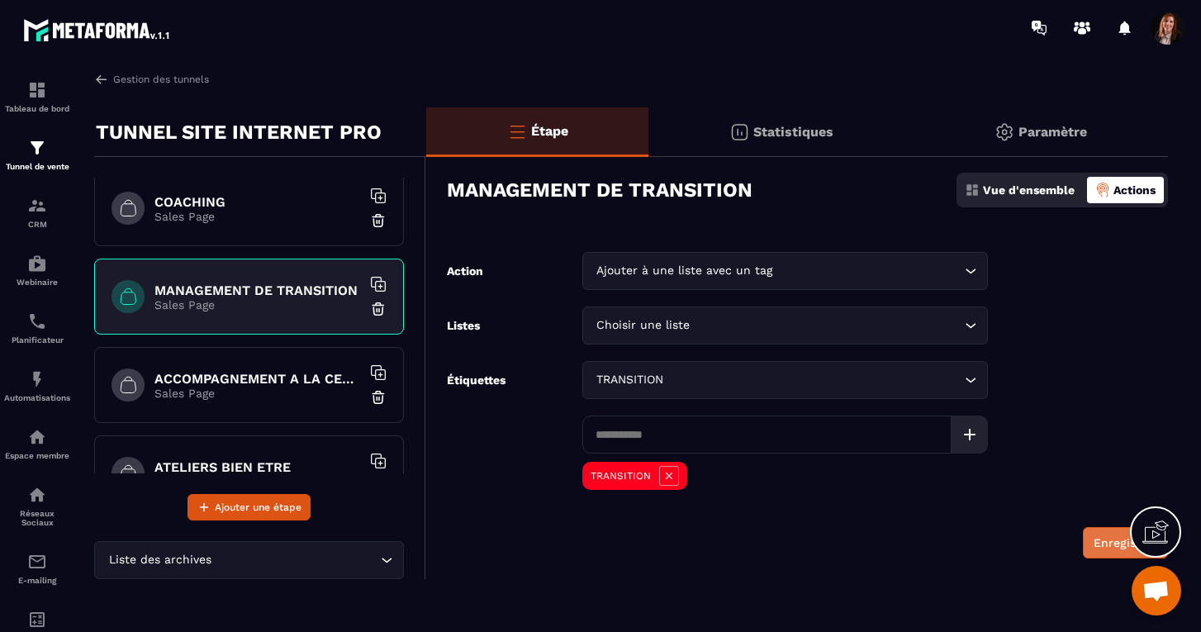
click at [1107, 543] on button "Enregistrer" at bounding box center [1125, 542] width 85 height 31
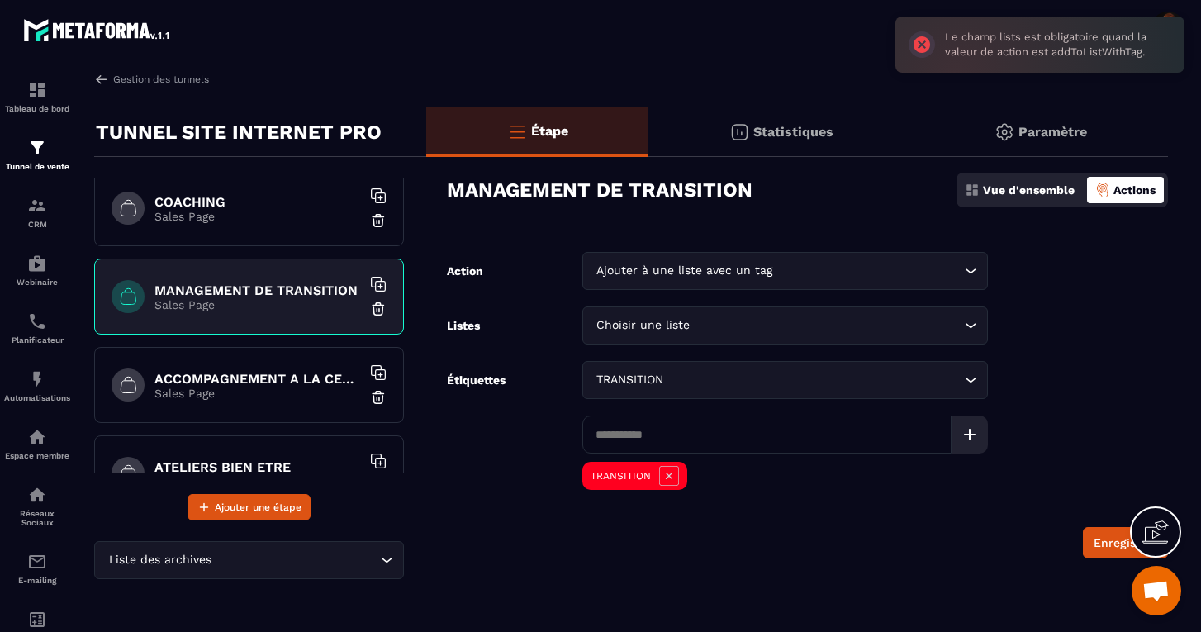
click at [640, 321] on div "Choisir une liste" at bounding box center [777, 325] width 371 height 18
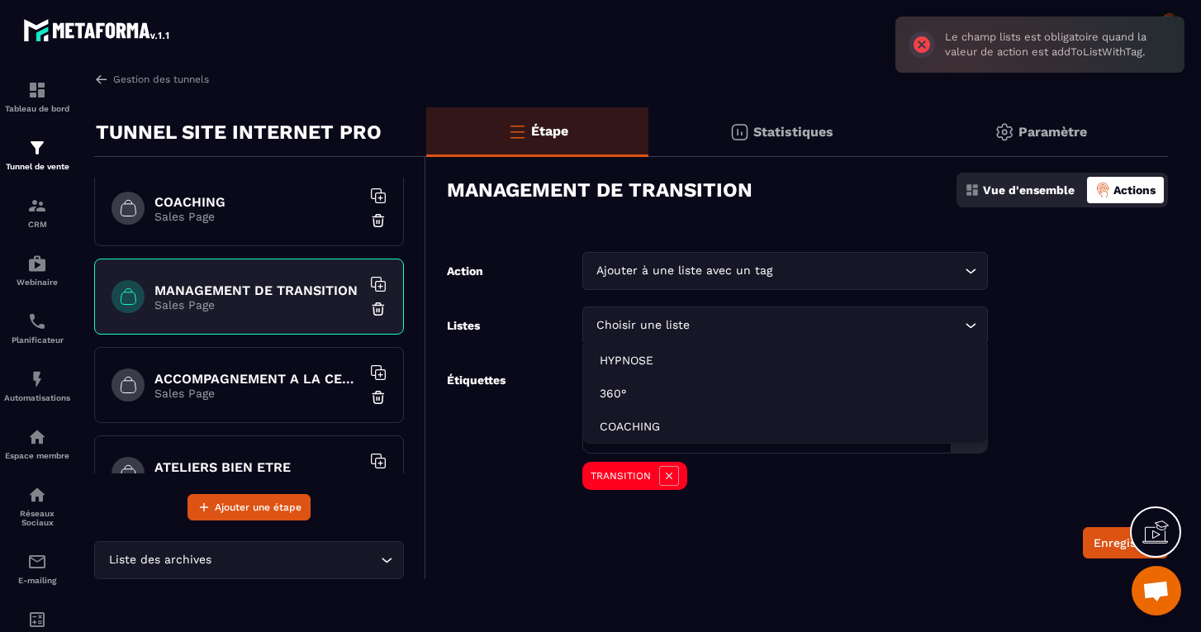
click at [535, 424] on div "Étiquettes TRANSITION Loading... TRANSITION" at bounding box center [717, 427] width 541 height 133
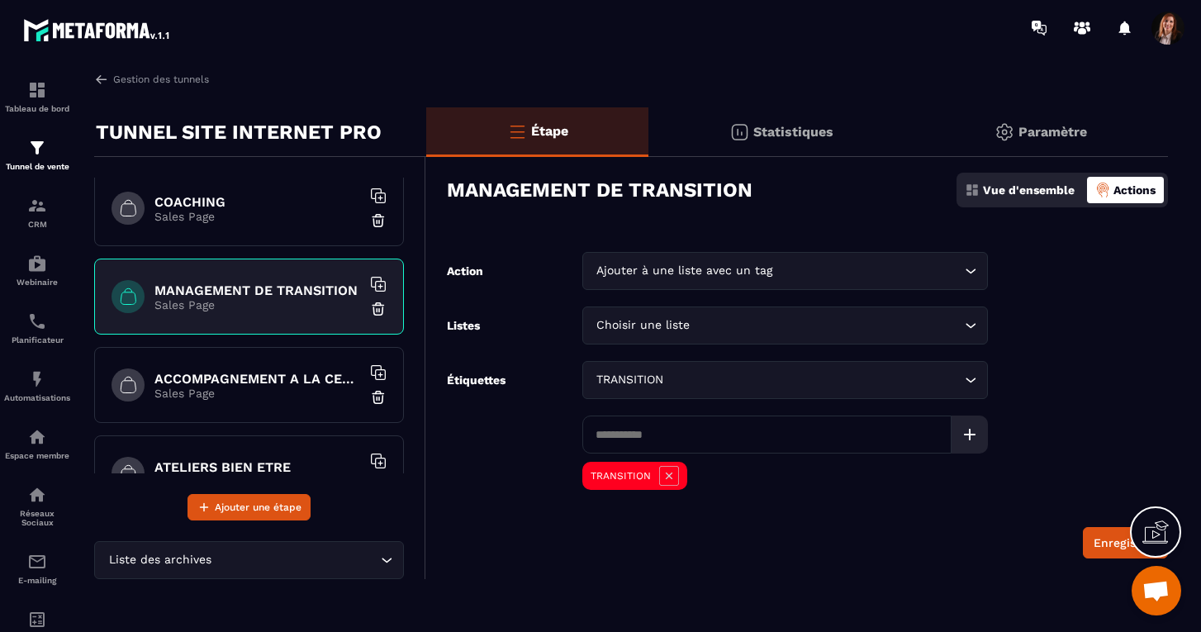
click at [635, 274] on div "Ajouter à une liste avec un tag" at bounding box center [777, 271] width 371 height 18
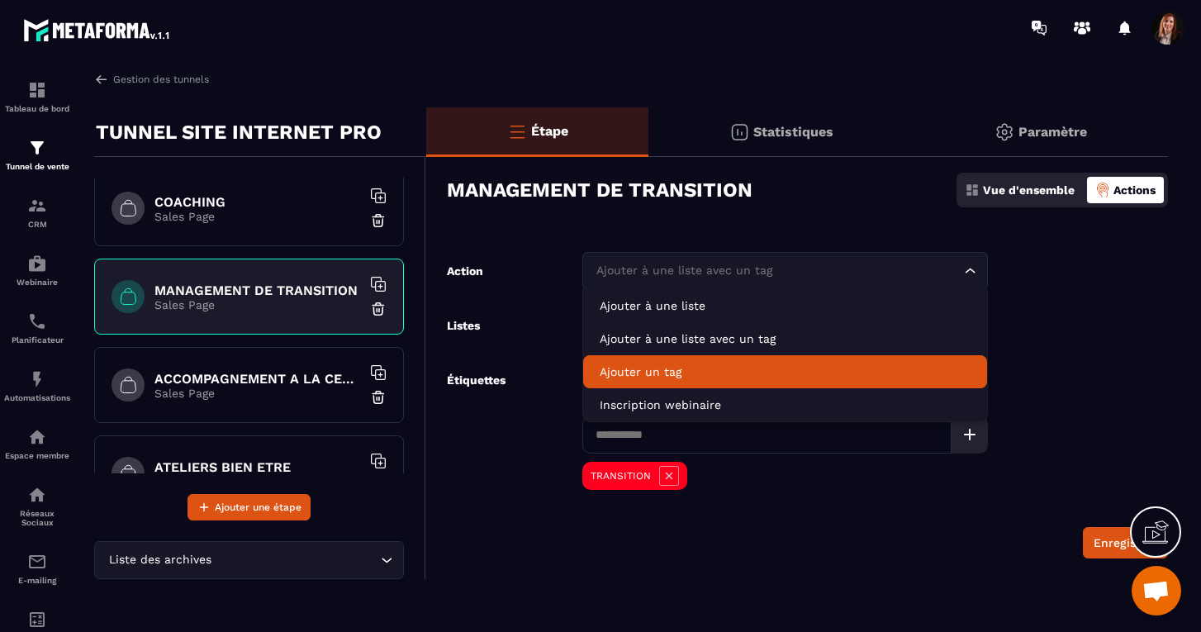
click at [634, 362] on li "Ajouter un tag" at bounding box center [785, 371] width 404 height 33
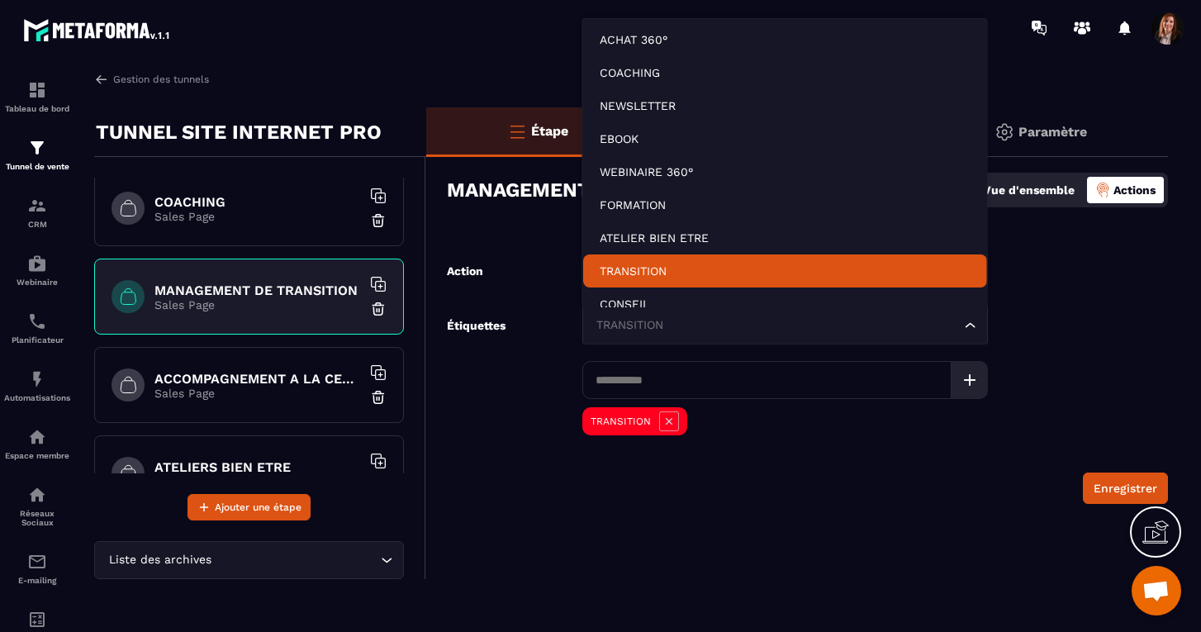
click at [640, 323] on div "TRANSITION" at bounding box center [777, 325] width 371 height 18
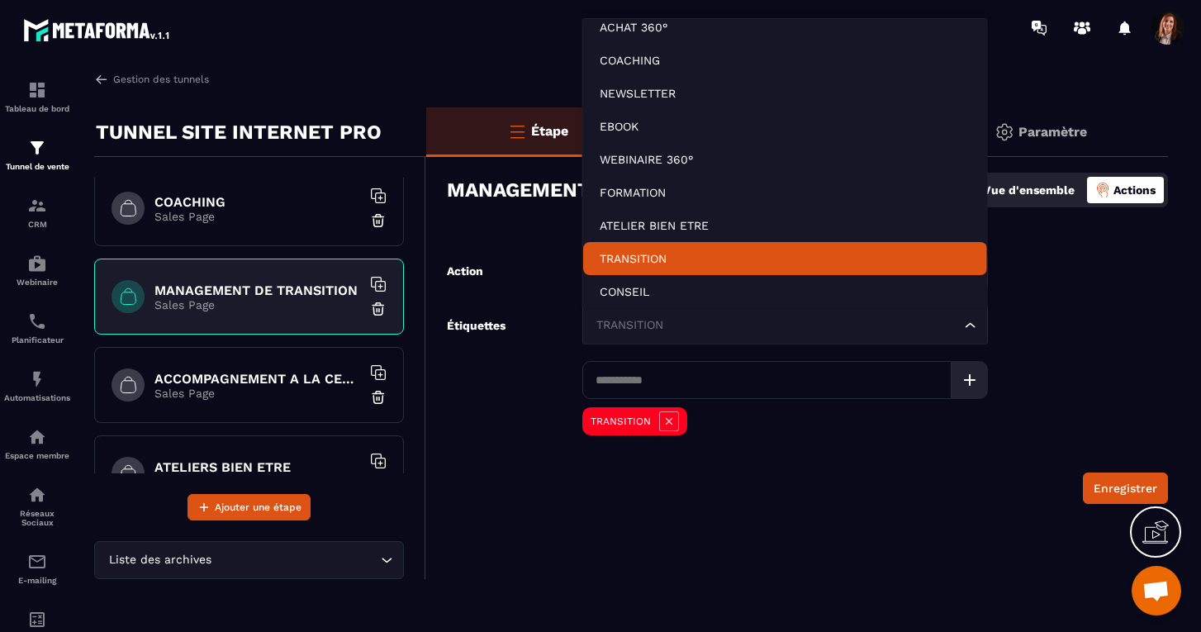
click at [635, 263] on p "TRANSITION" at bounding box center [785, 258] width 371 height 17
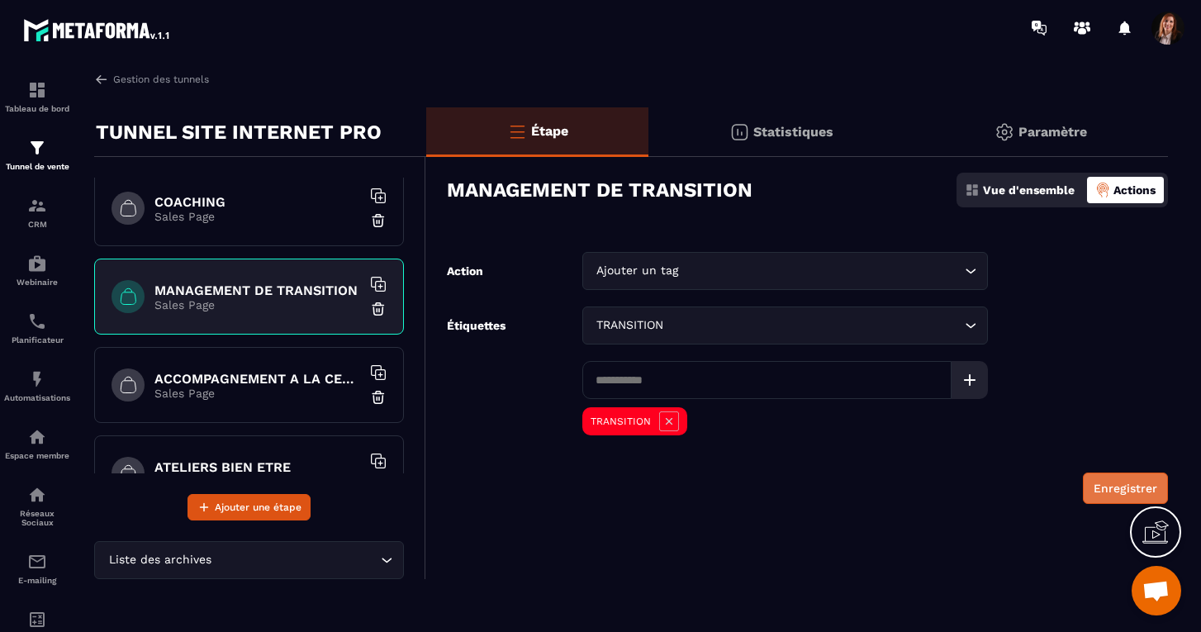
click at [1107, 480] on button "Enregistrer" at bounding box center [1125, 488] width 85 height 31
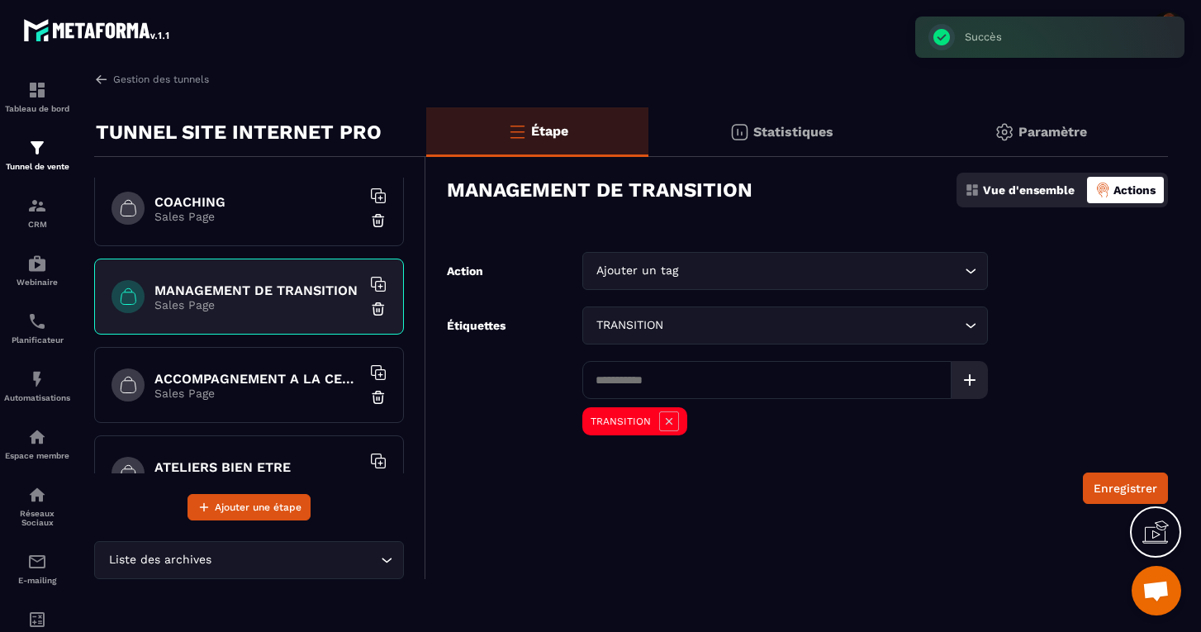
click at [224, 378] on h6 "ACCOMPAGNEMENT A LA CERTIFICATION HAS" at bounding box center [258, 379] width 207 height 16
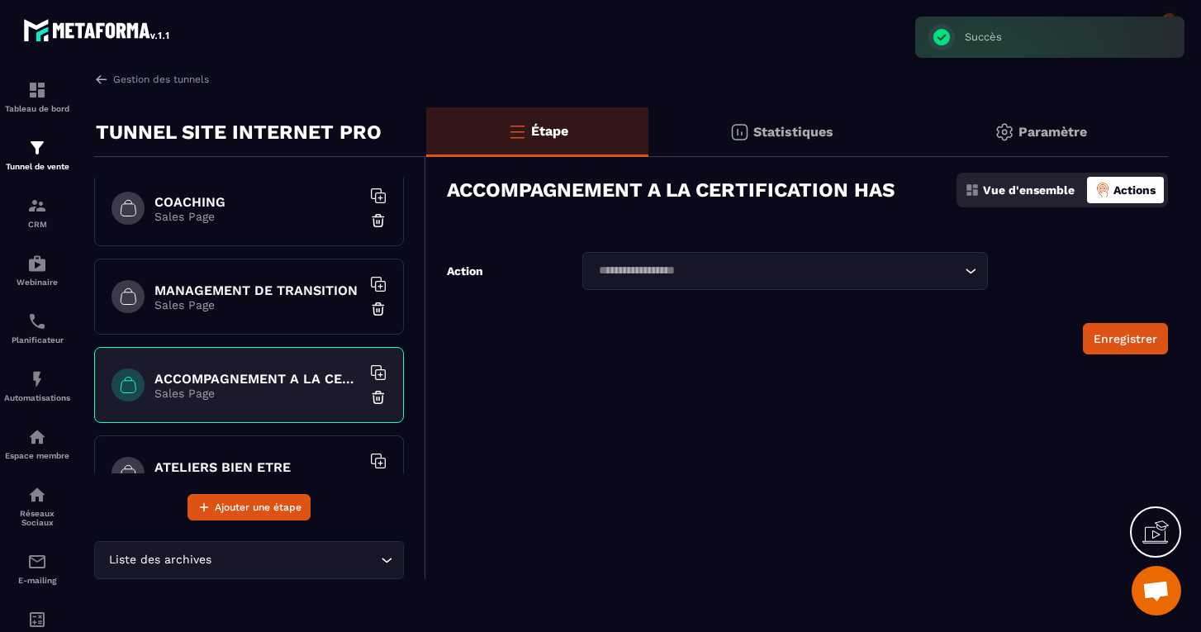
click at [634, 261] on div "Loading..." at bounding box center [786, 271] width 406 height 38
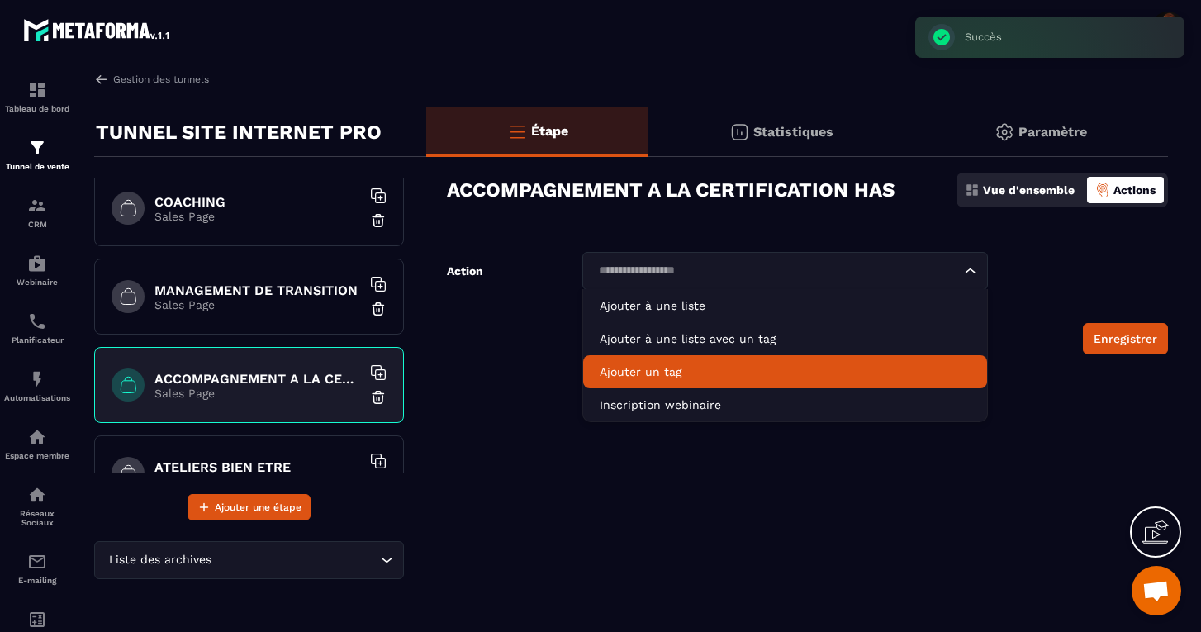
click at [640, 366] on p "Ajouter un tag" at bounding box center [785, 372] width 371 height 17
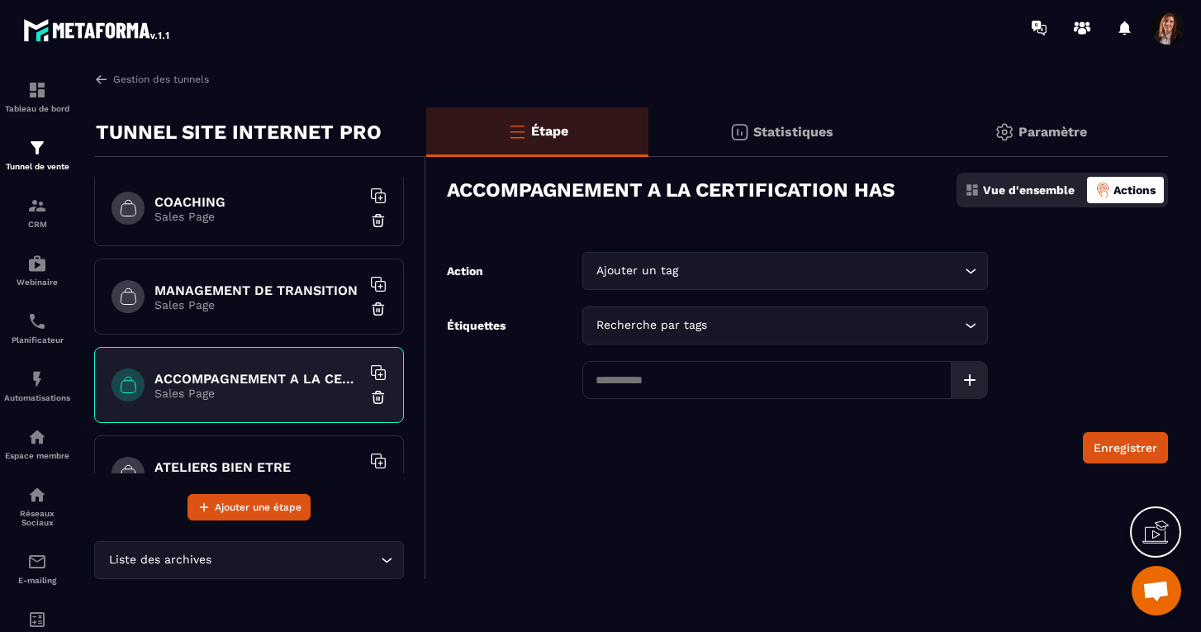
click at [639, 329] on div "Recherche par tags" at bounding box center [777, 325] width 371 height 18
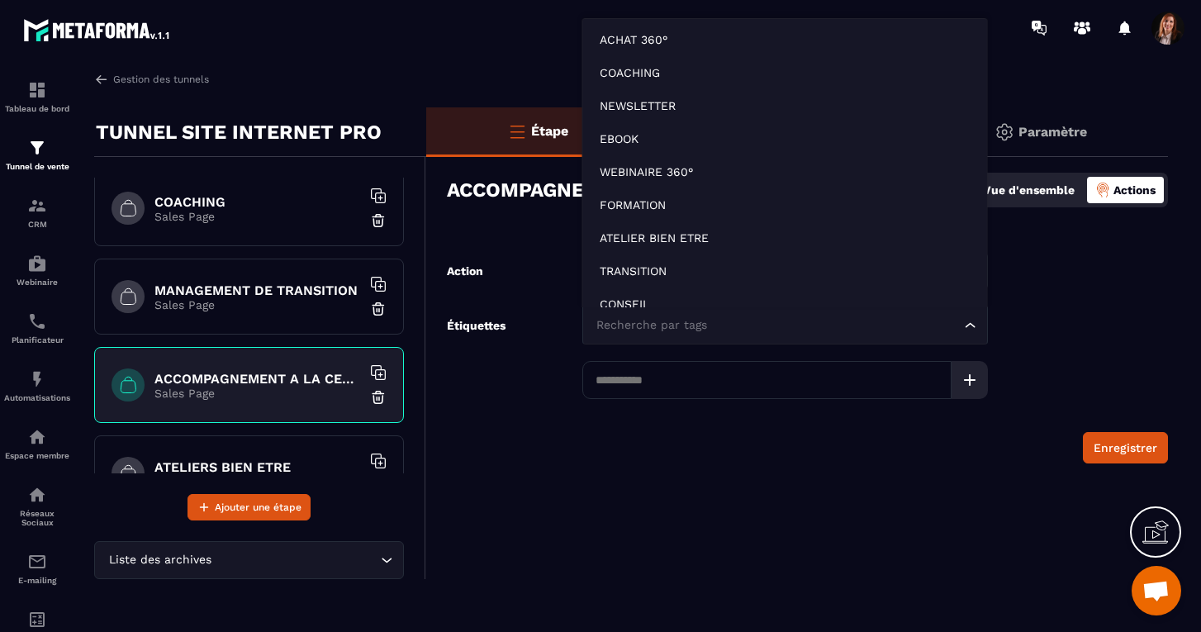
scroll to position [12, 0]
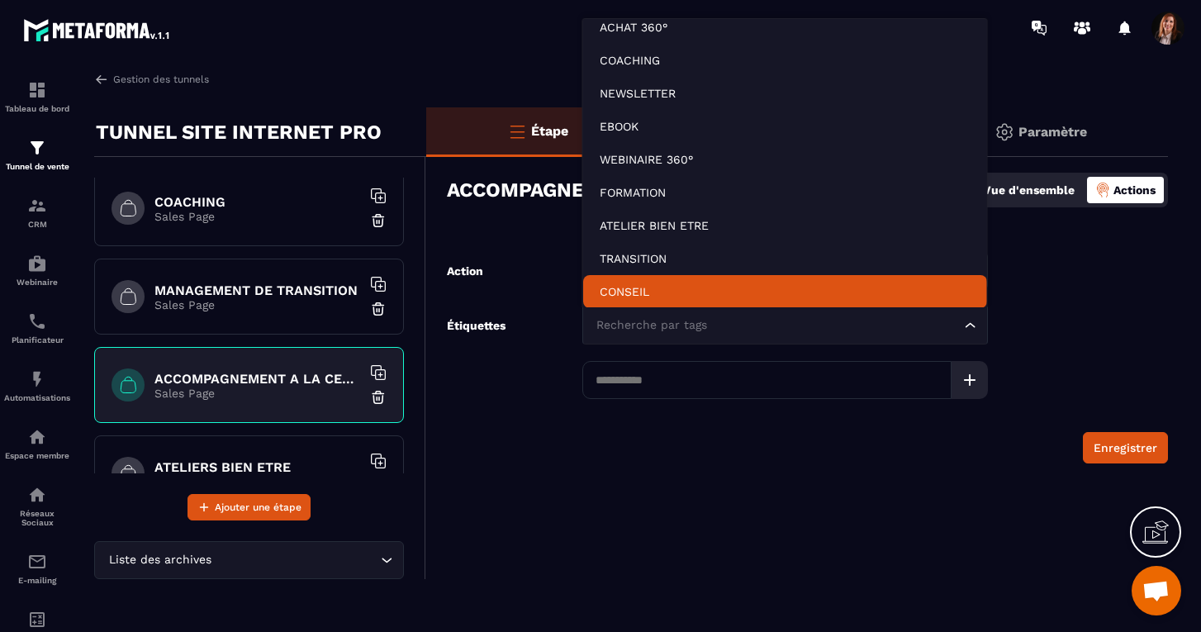
click at [549, 383] on div "Étiquettes Recherche par tags Loading..." at bounding box center [717, 353] width 541 height 93
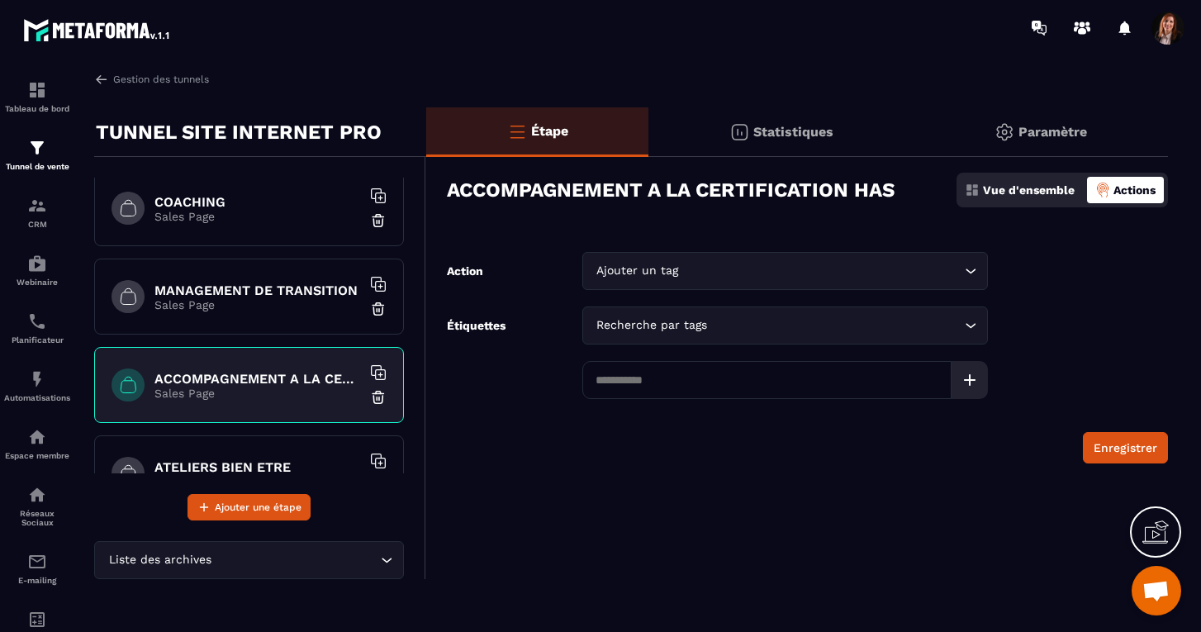
click at [616, 268] on div "Ajouter un tag" at bounding box center [777, 271] width 371 height 18
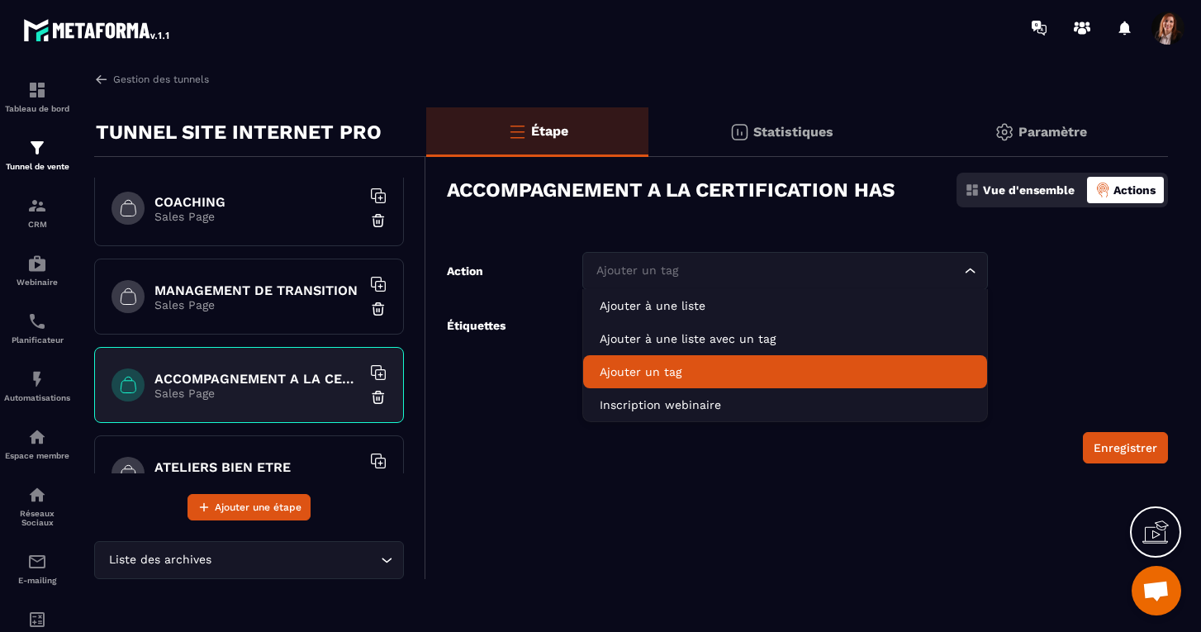
click at [623, 367] on p "Ajouter un tag" at bounding box center [785, 372] width 371 height 17
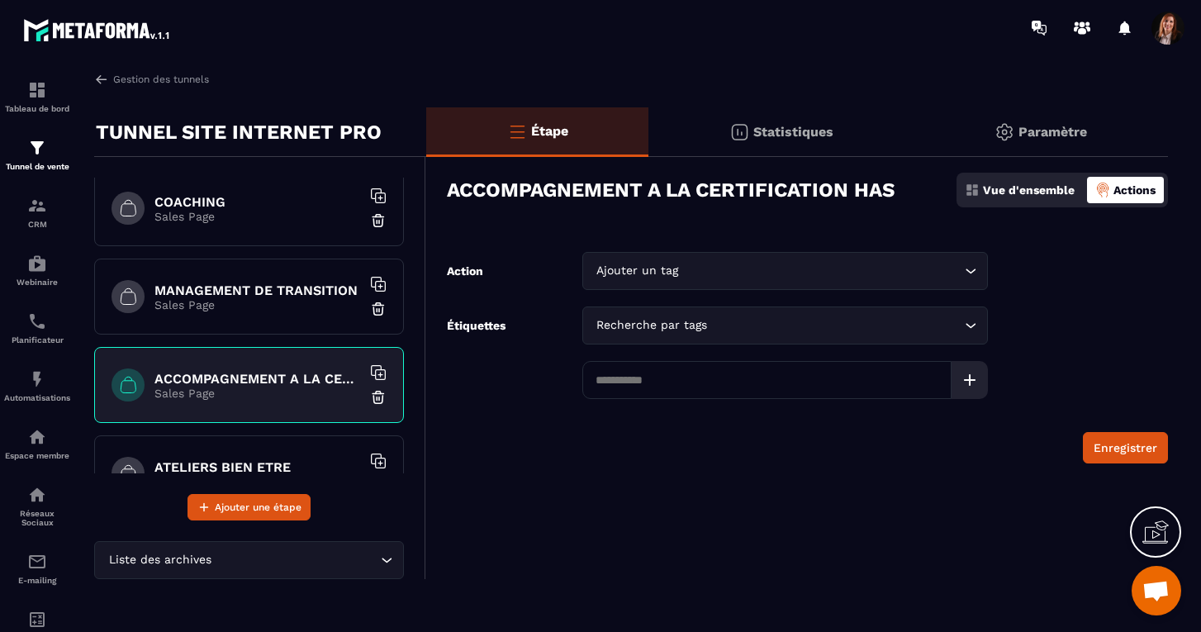
click at [615, 379] on input at bounding box center [767, 380] width 369 height 38
type input "***"
click at [1121, 447] on button "Enregistrer" at bounding box center [1125, 447] width 85 height 31
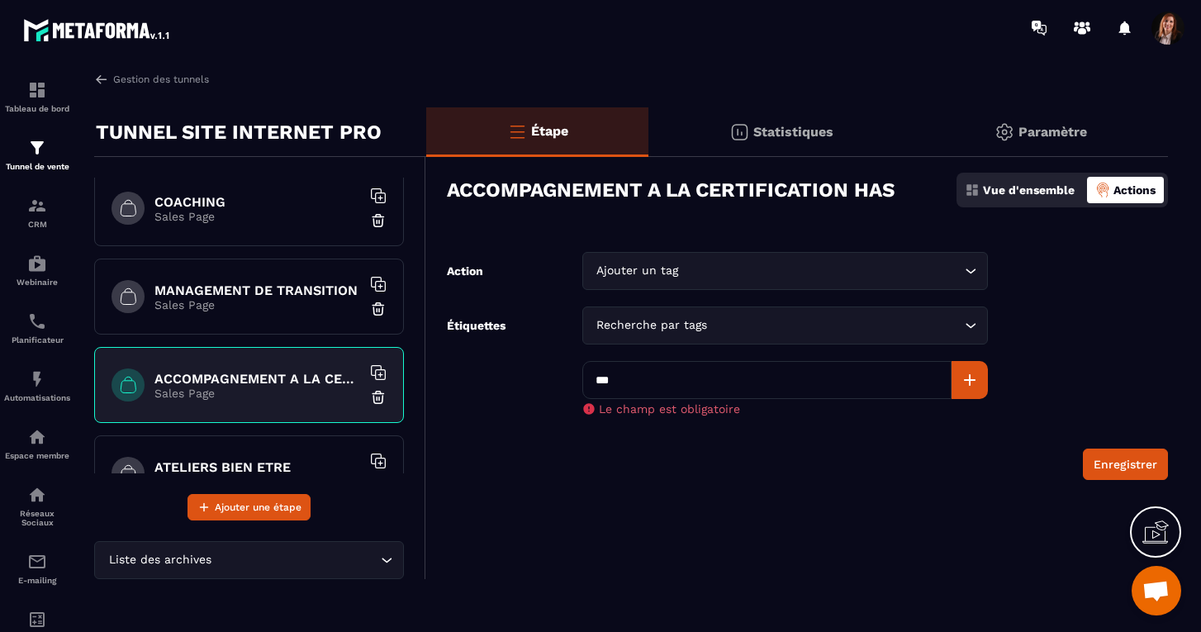
click at [648, 386] on input "***" at bounding box center [767, 380] width 369 height 38
click at [1144, 467] on button "Enregistrer" at bounding box center [1125, 464] width 85 height 31
click at [622, 258] on div "Ajouter un tag Loading..." at bounding box center [786, 271] width 406 height 38
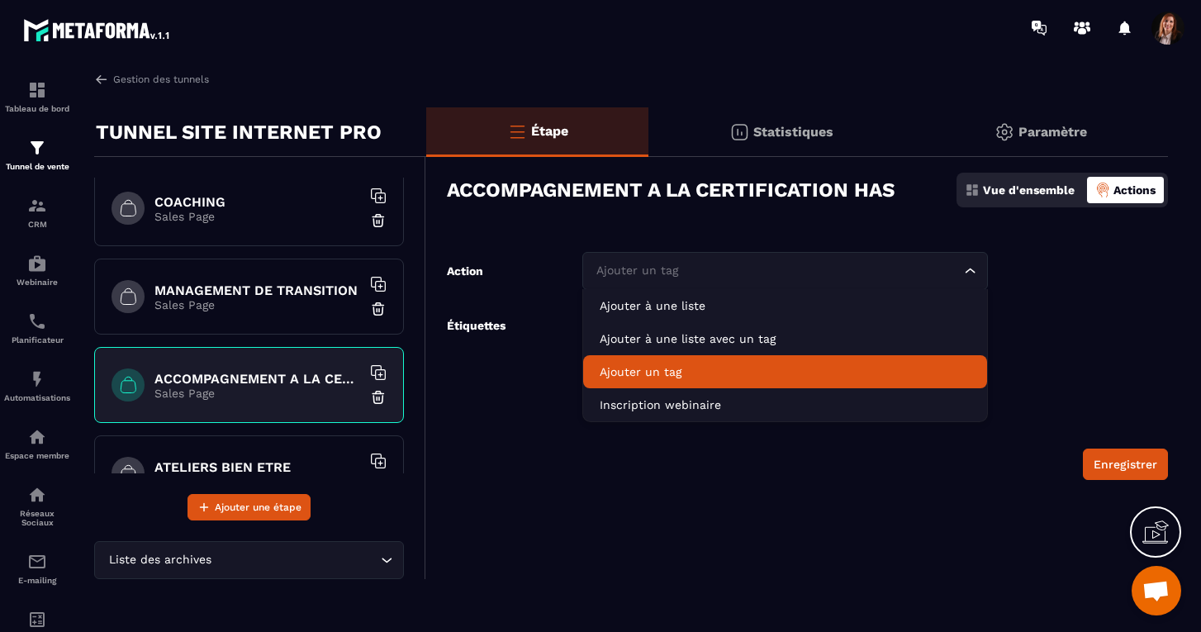
click at [630, 369] on p "Ajouter un tag" at bounding box center [785, 372] width 371 height 17
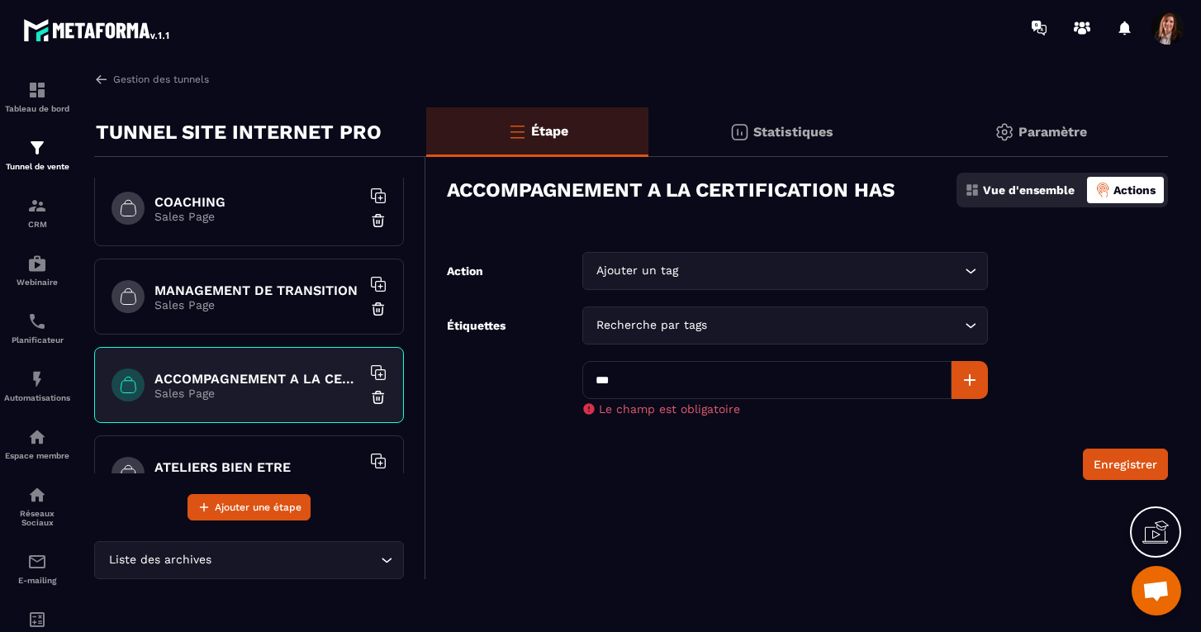
click at [634, 321] on div "Recherche par tags" at bounding box center [777, 325] width 371 height 18
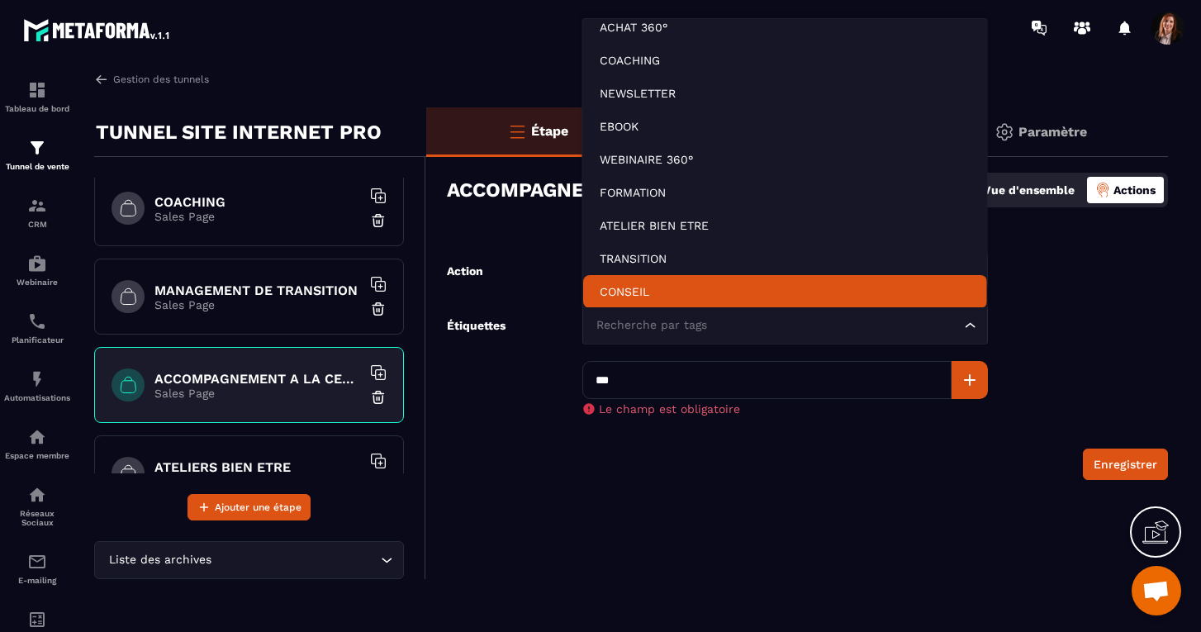
click at [526, 435] on form "Action Ajouter un tag Loading... Étiquettes Recherche par tags Loading... *** L…" at bounding box center [797, 366] width 742 height 228
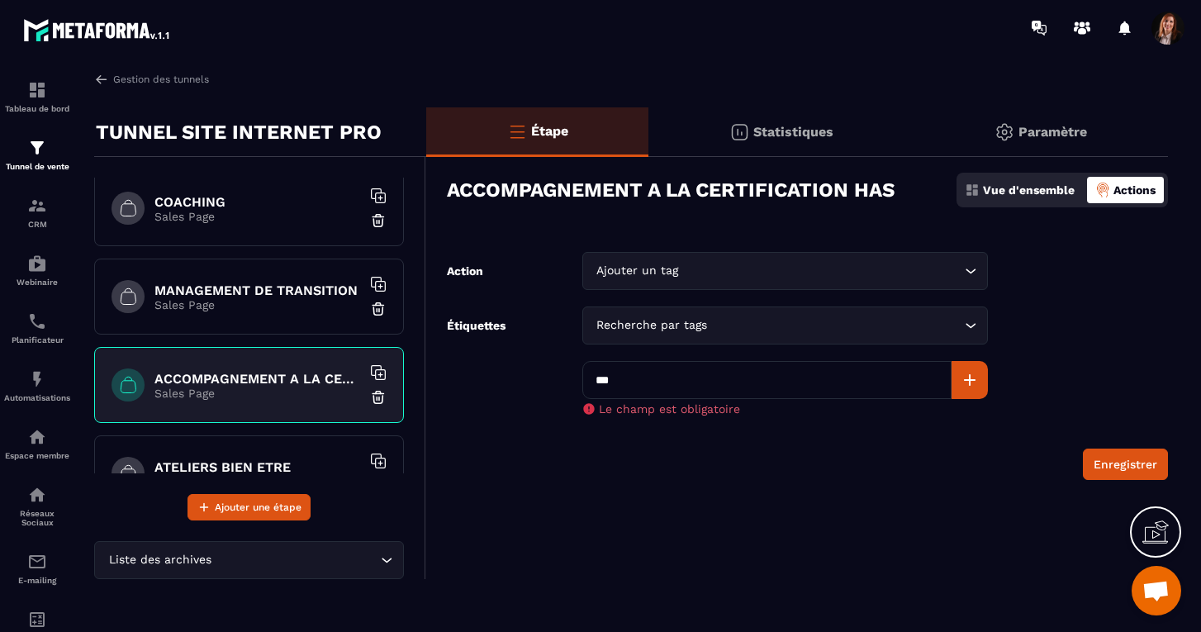
click at [626, 325] on div "Recherche par tags" at bounding box center [777, 325] width 371 height 18
click at [526, 396] on div "Étiquettes Recherche par tags Loading... *** Le champ est obligatoire" at bounding box center [717, 361] width 541 height 109
click at [625, 274] on div "Ajouter un tag" at bounding box center [777, 271] width 371 height 18
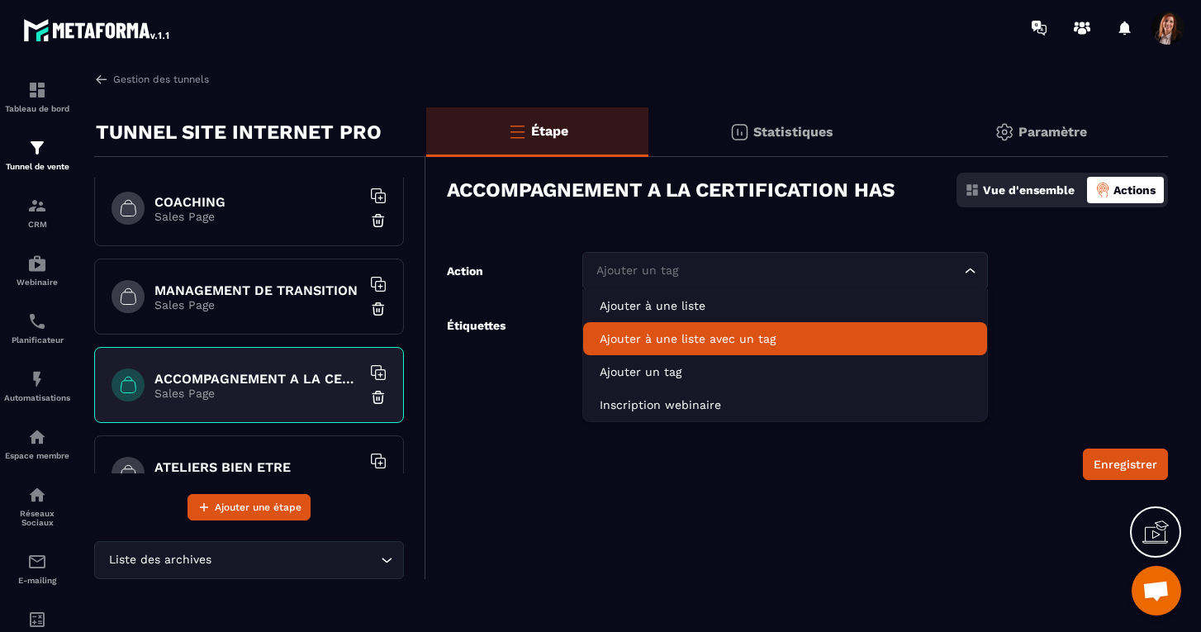
click at [645, 342] on p "Ajouter à une liste avec un tag" at bounding box center [785, 339] width 371 height 17
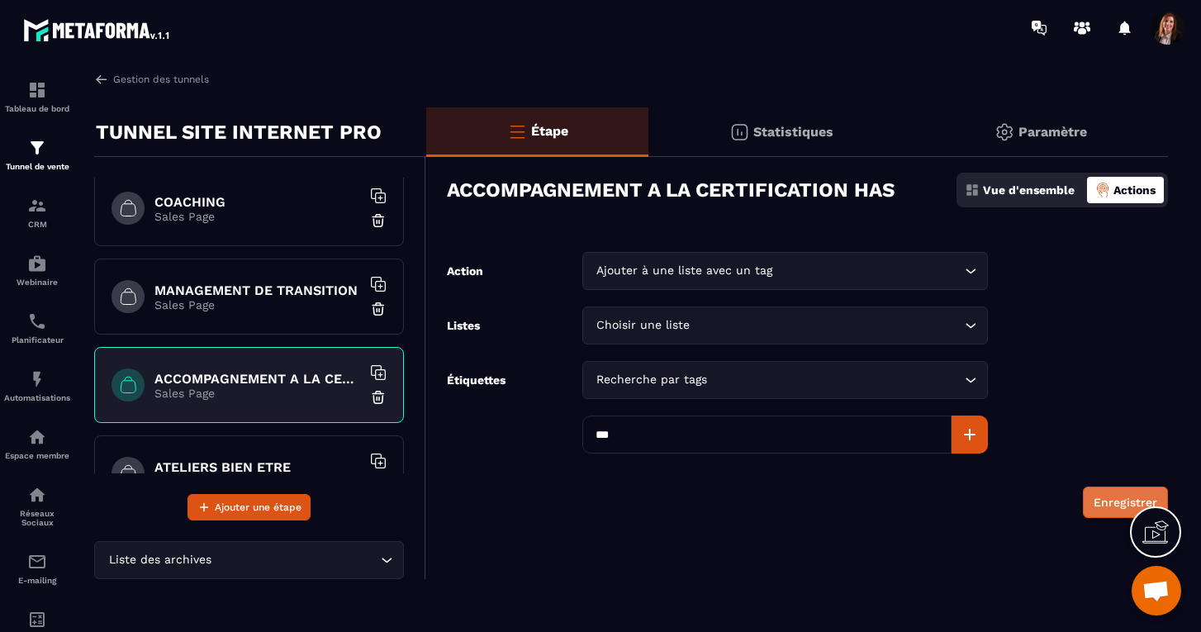
click at [1111, 507] on button "Enregistrer" at bounding box center [1125, 502] width 85 height 31
click at [632, 328] on div "Choisir une liste" at bounding box center [777, 325] width 371 height 18
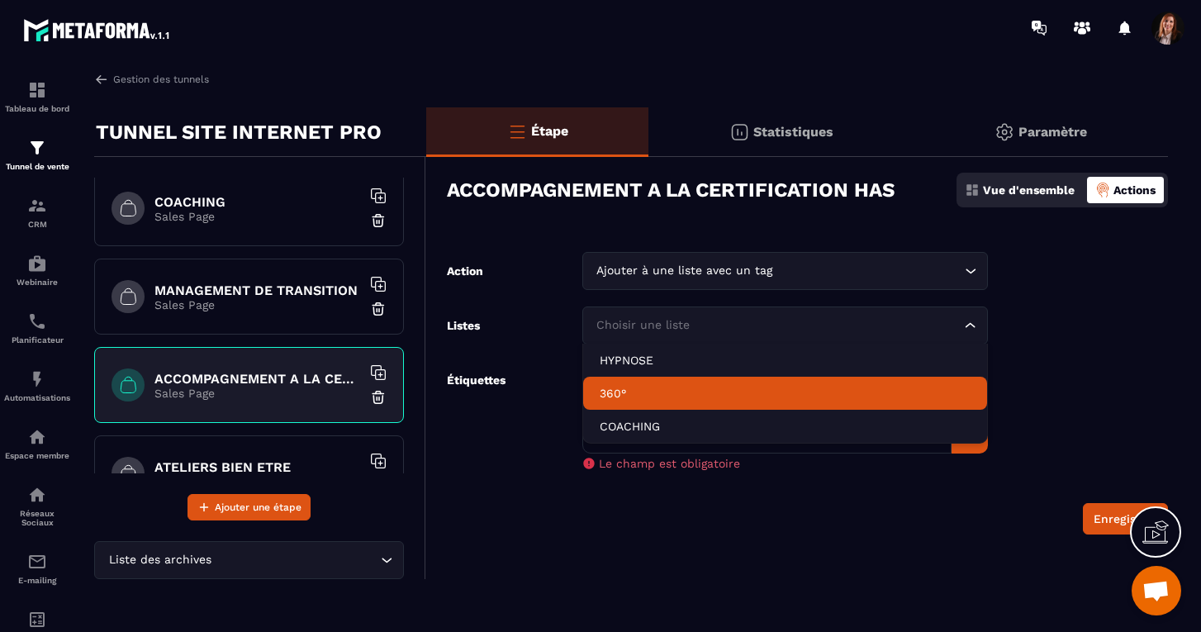
scroll to position [0, 0]
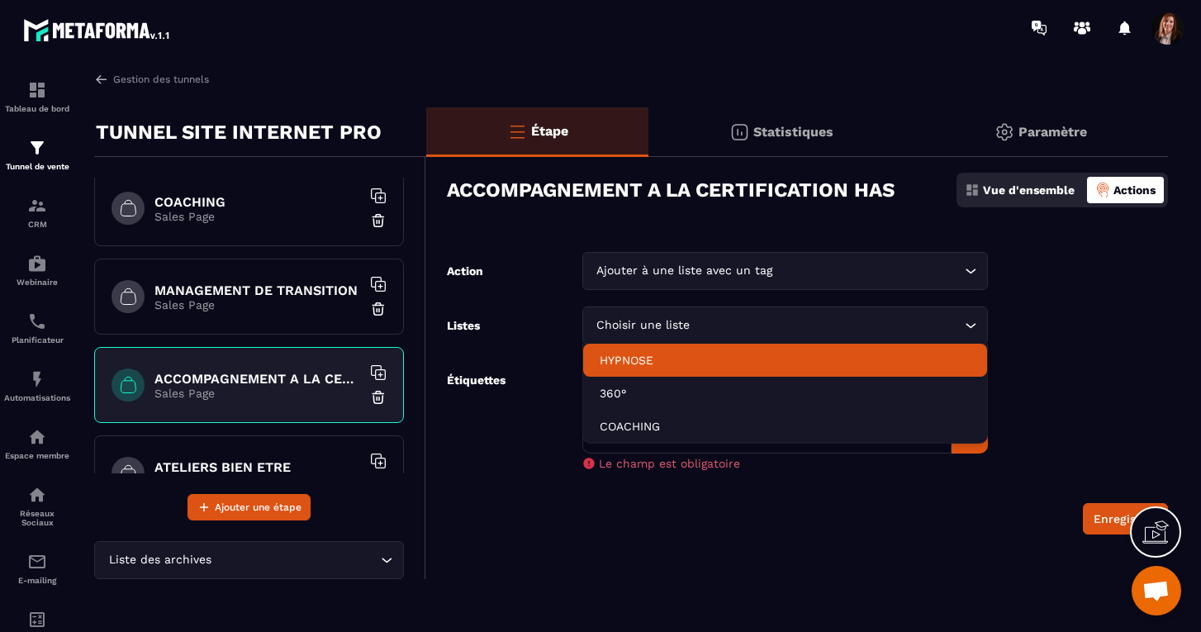
click at [545, 455] on div "Étiquettes Recherche par tags Loading... *** Le champ est obligatoire" at bounding box center [717, 415] width 541 height 109
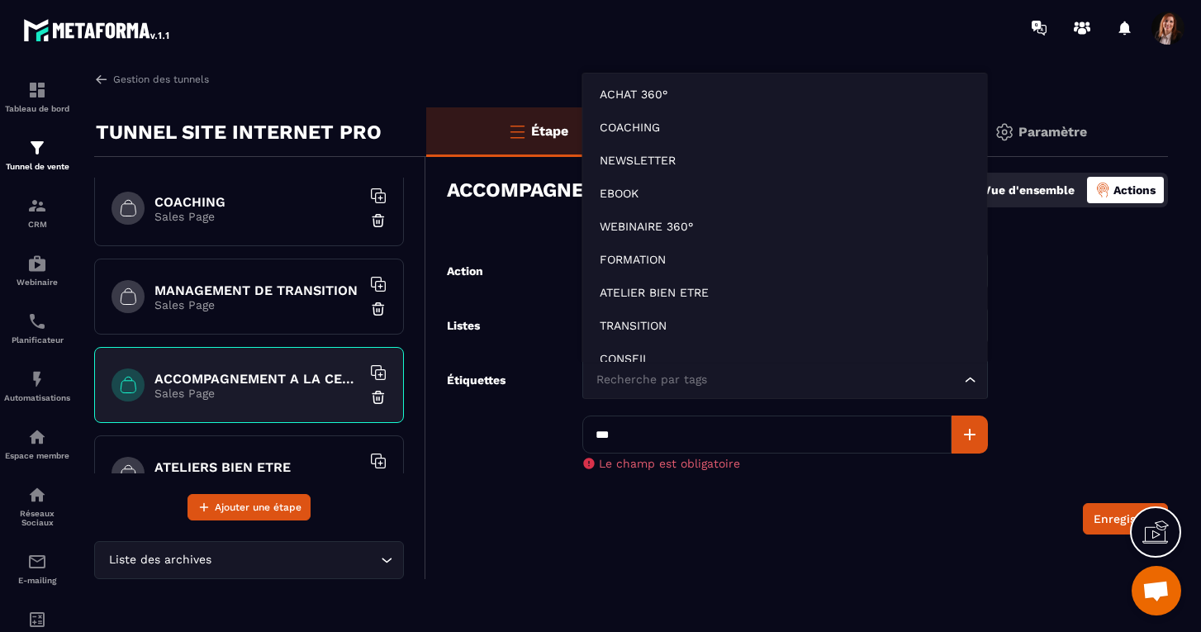
click at [640, 378] on div "Recherche par tags" at bounding box center [777, 380] width 371 height 18
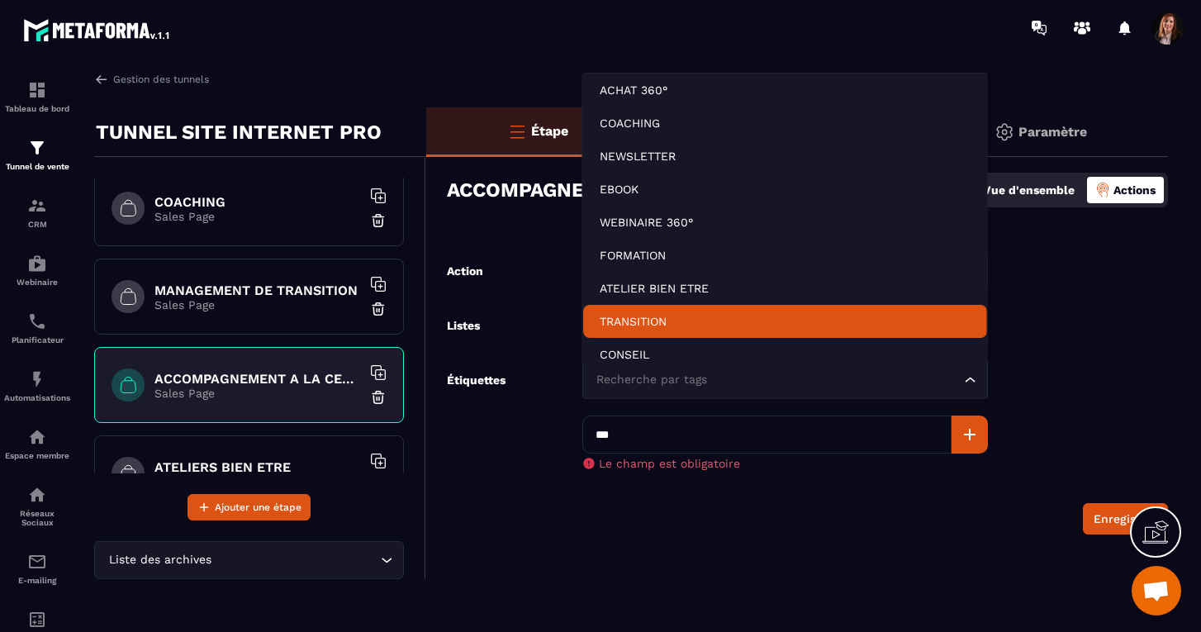
scroll to position [12, 0]
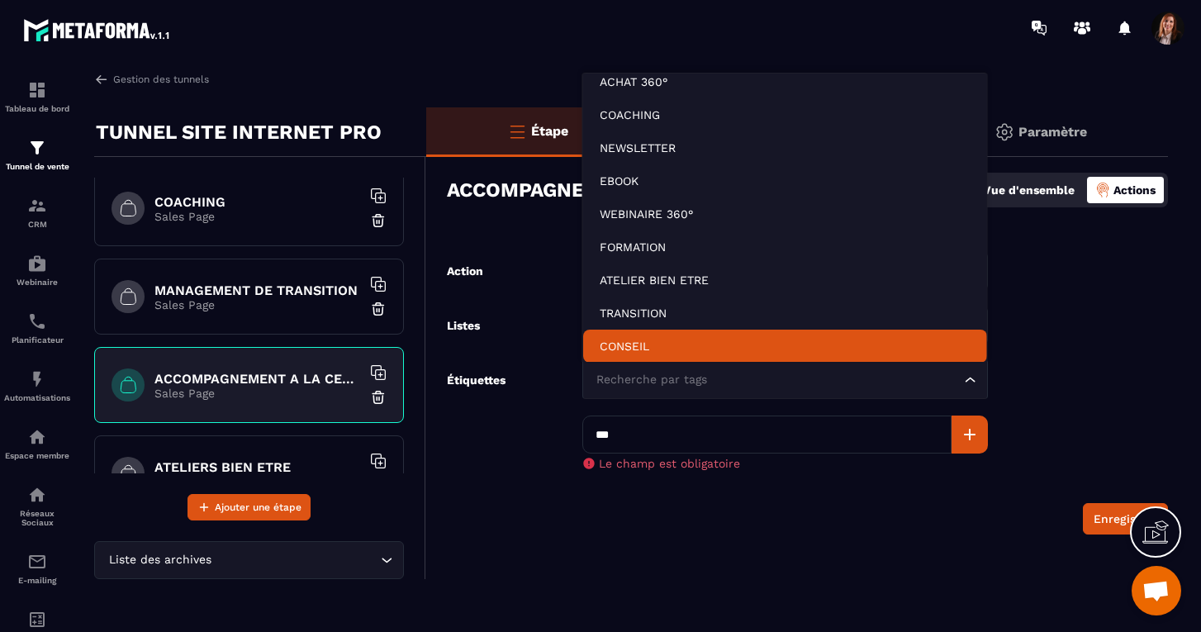
click at [509, 473] on form "Action Ajouter à une liste avec un tag Loading... Listes Choisir une liste Load…" at bounding box center [797, 393] width 742 height 283
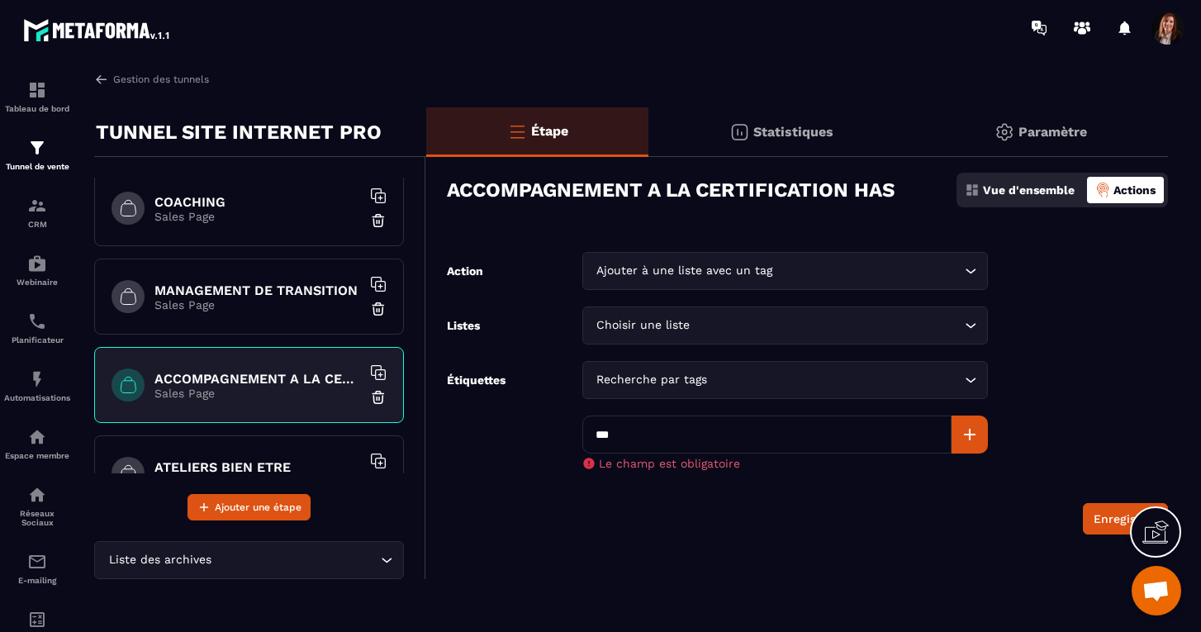
click at [961, 426] on icon at bounding box center [970, 435] width 20 height 20
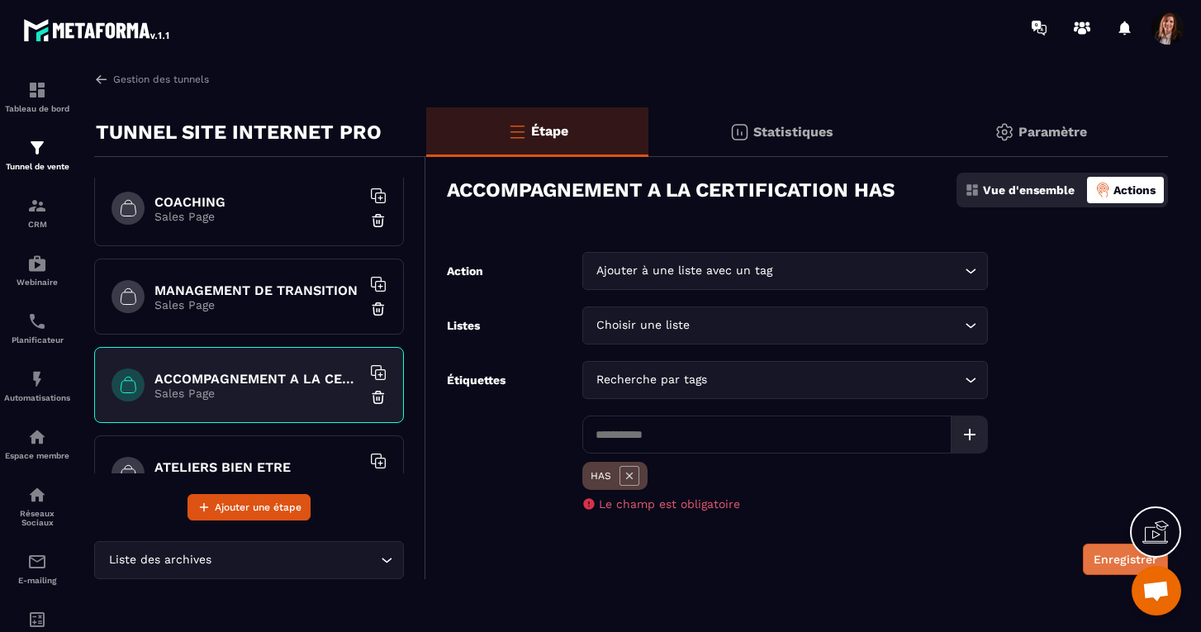
click at [1114, 559] on button "Enregistrer" at bounding box center [1125, 559] width 85 height 31
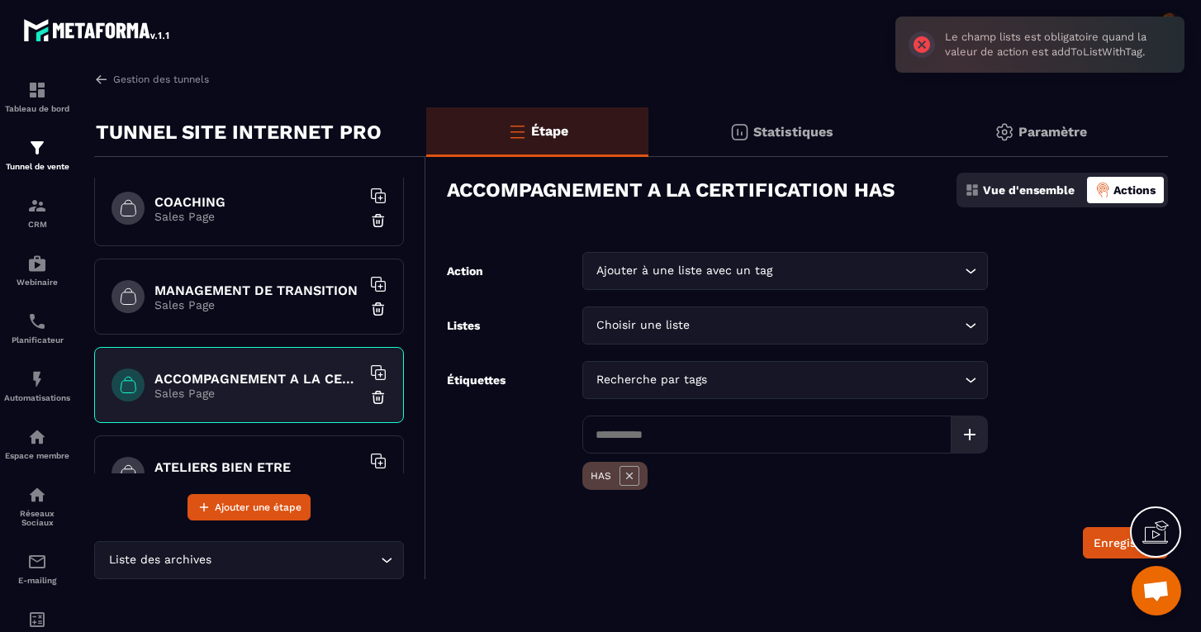
click at [621, 374] on div "Recherche par tags" at bounding box center [777, 380] width 371 height 18
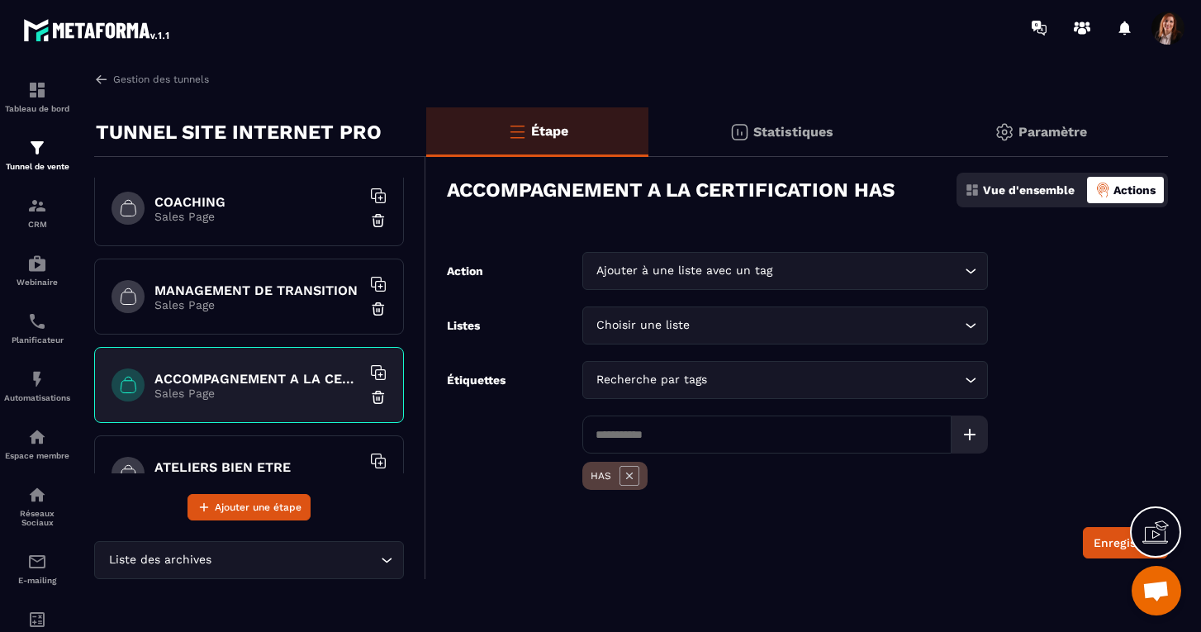
click at [502, 487] on label "Étiquettes" at bounding box center [476, 433] width 59 height 121
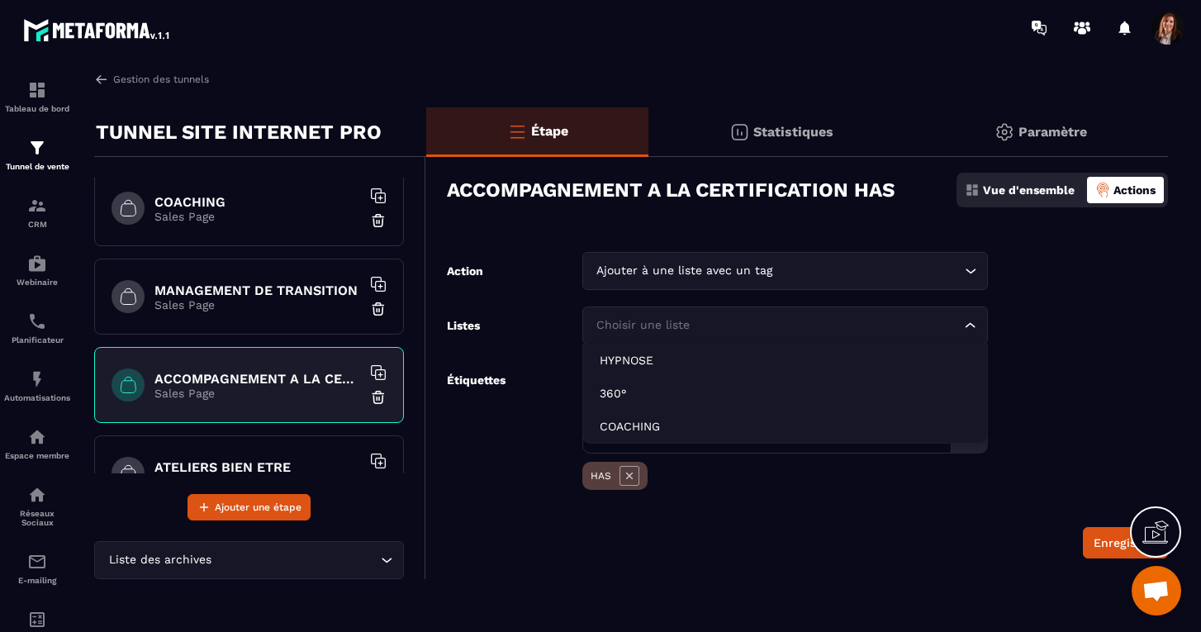
click at [639, 328] on div "Choisir une liste" at bounding box center [777, 325] width 371 height 18
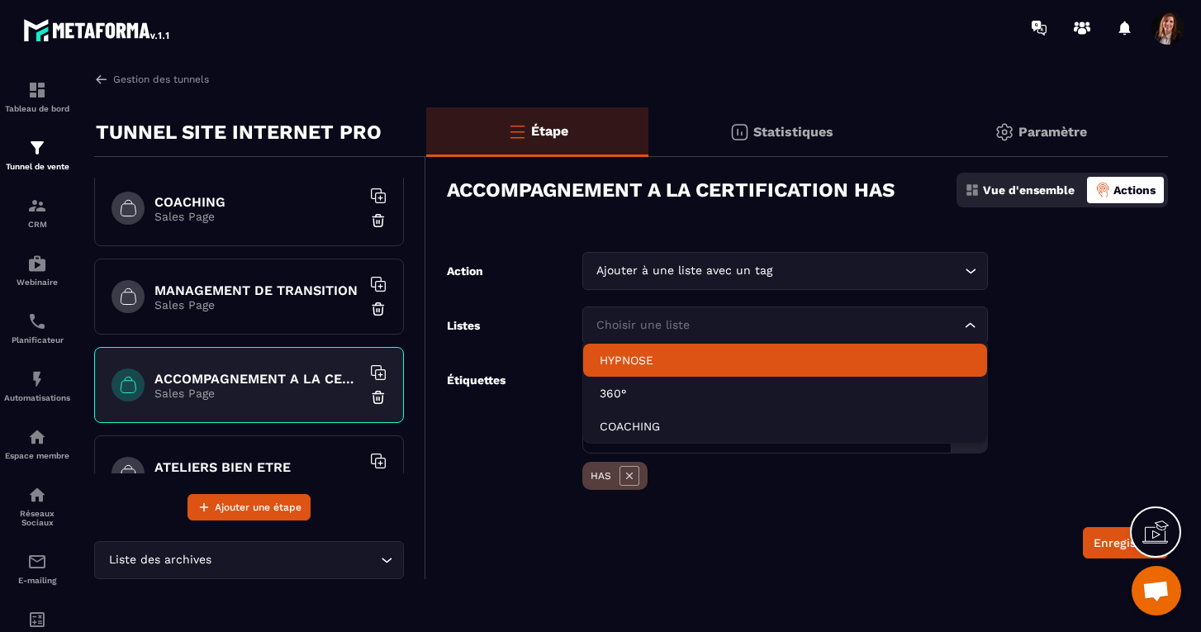
click at [630, 273] on div "Ajouter à une liste avec un tag" at bounding box center [777, 271] width 371 height 18
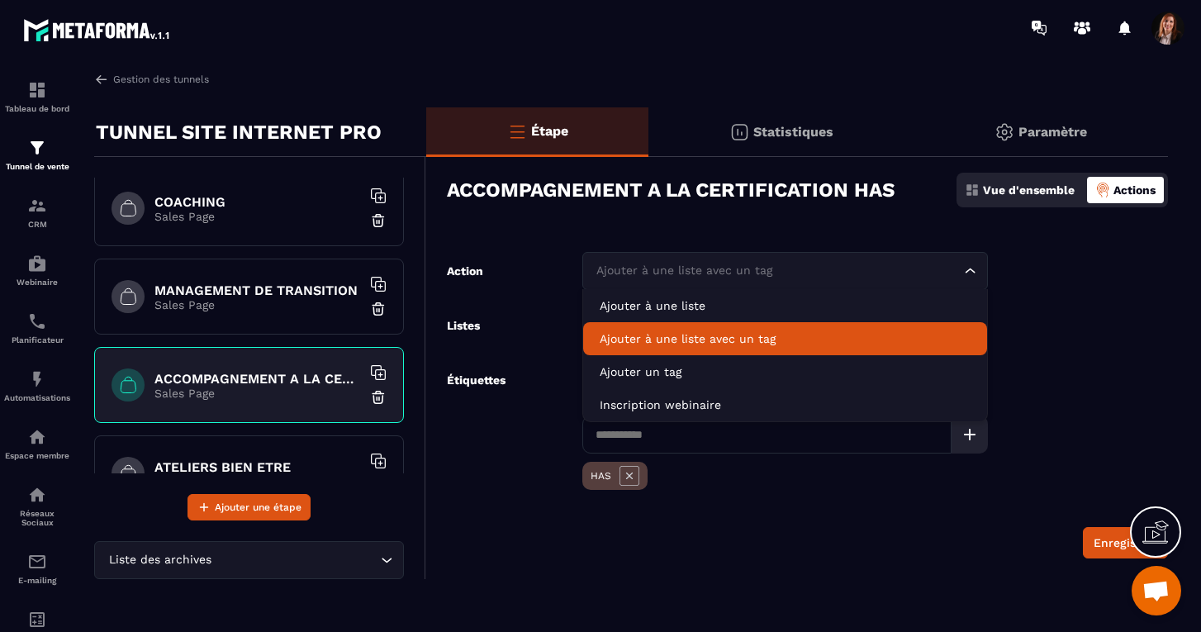
click at [640, 337] on p "Ajouter à une liste avec un tag" at bounding box center [785, 339] width 371 height 17
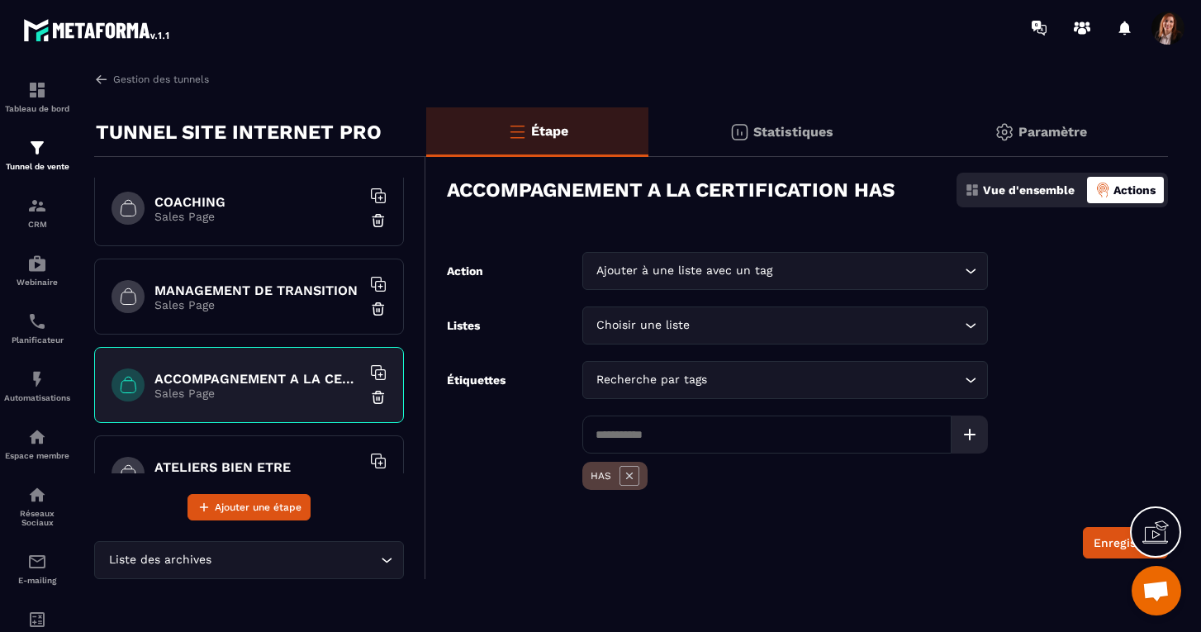
click at [636, 328] on div "Choisir une liste" at bounding box center [777, 325] width 371 height 18
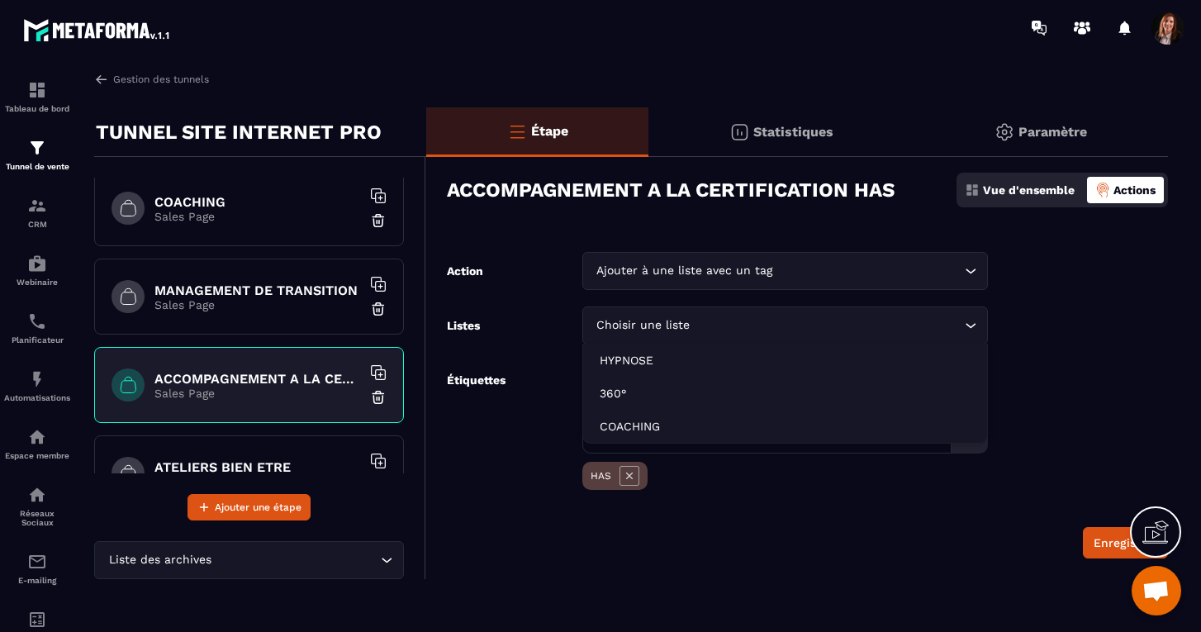
click at [554, 353] on form "Action Ajouter à une liste avec un tag Loading... Listes Choisir une liste Load…" at bounding box center [797, 405] width 742 height 307
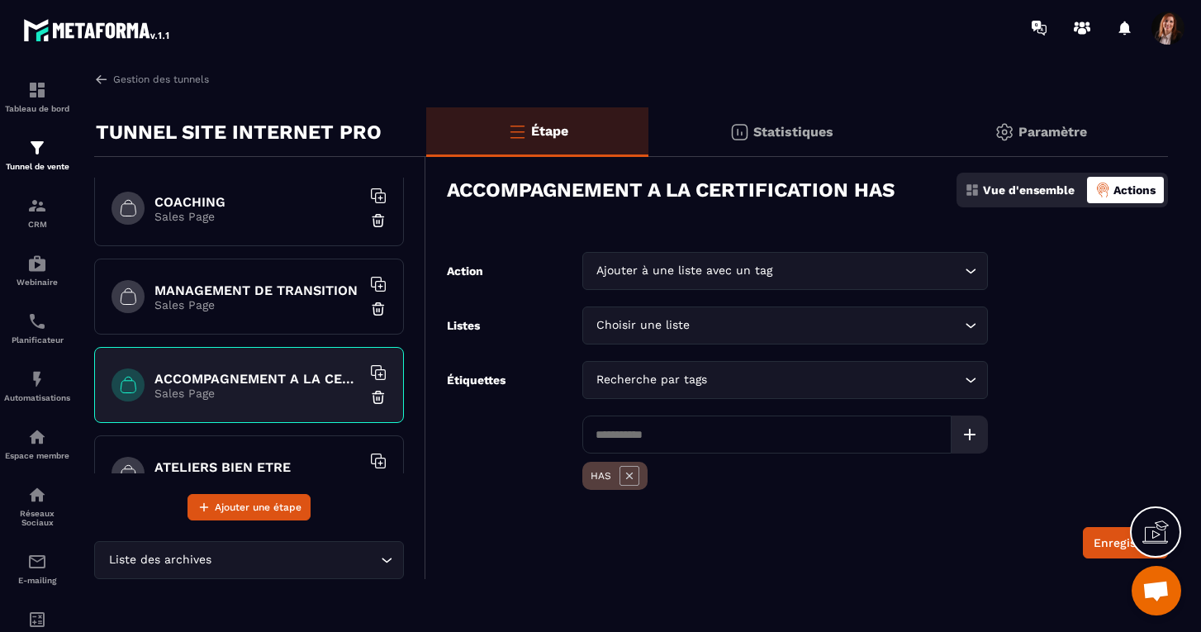
click at [650, 274] on div "Ajouter à une liste avec un tag" at bounding box center [777, 271] width 371 height 18
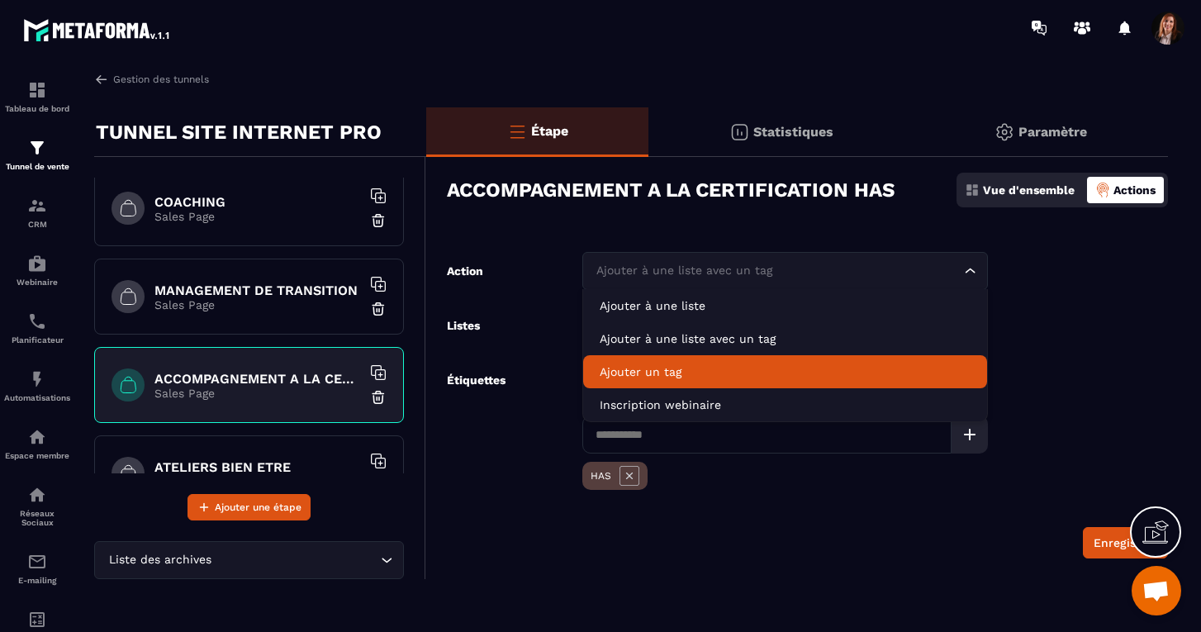
click at [632, 373] on p "Ajouter un tag" at bounding box center [785, 372] width 371 height 17
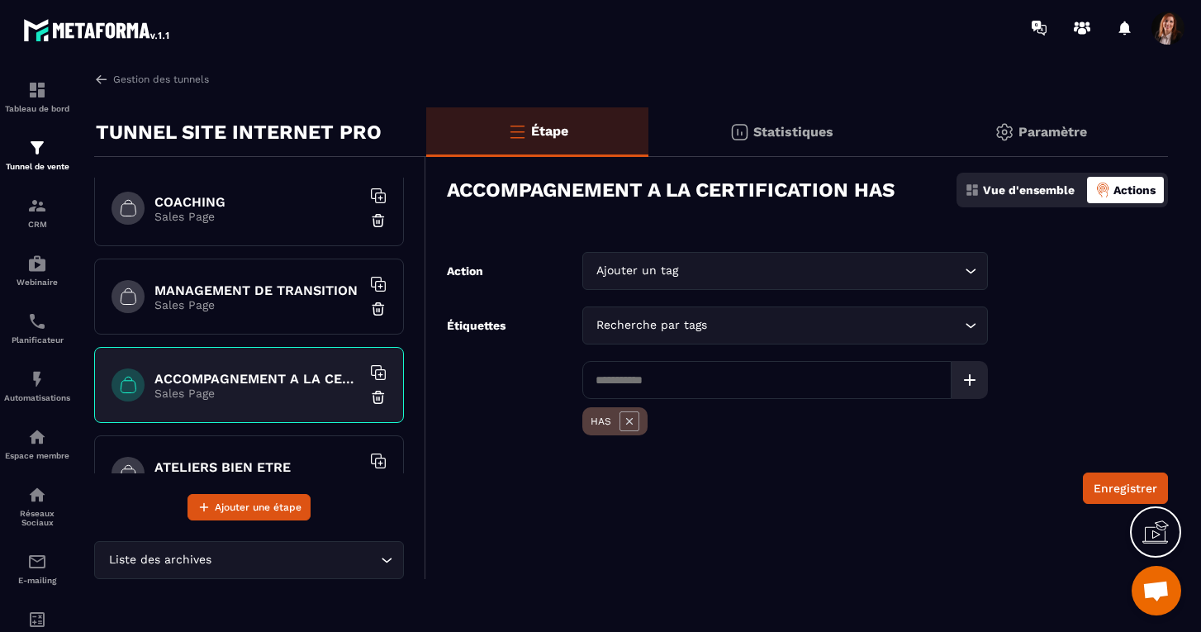
click at [627, 328] on div "Recherche par tags" at bounding box center [777, 325] width 371 height 18
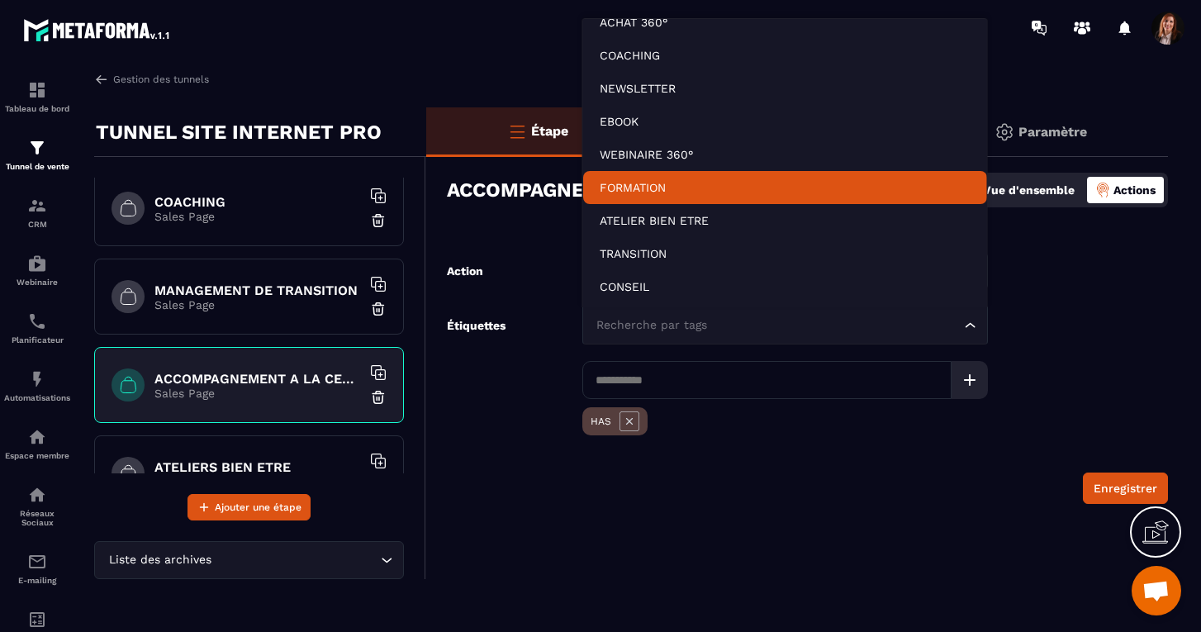
scroll to position [17, 0]
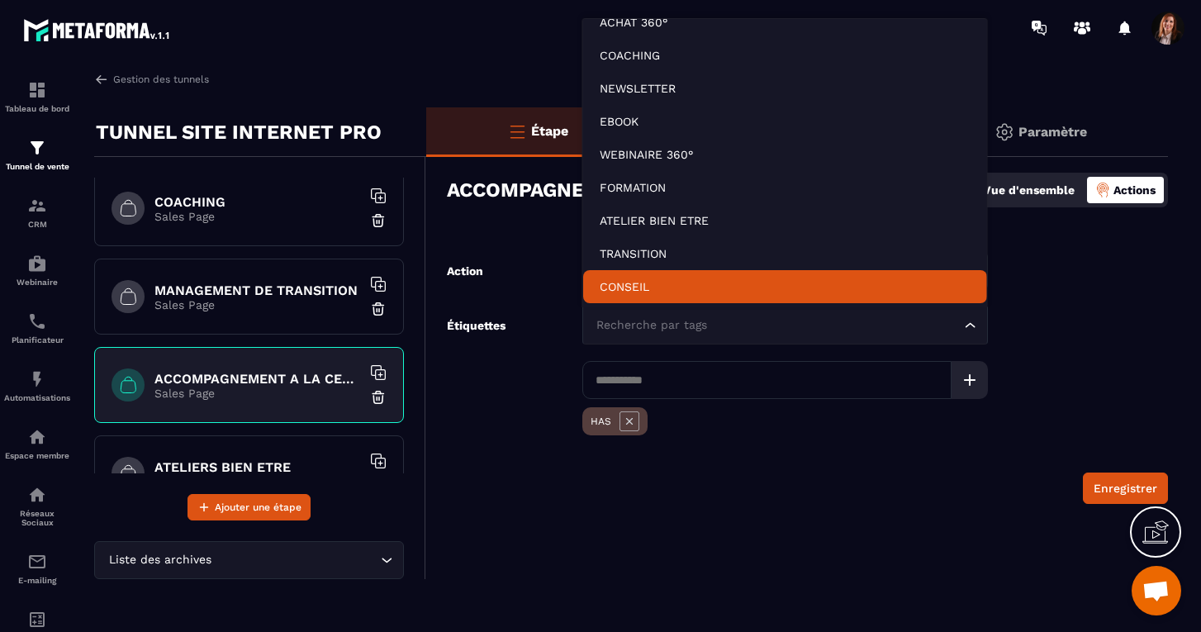
click at [641, 373] on input at bounding box center [767, 380] width 369 height 38
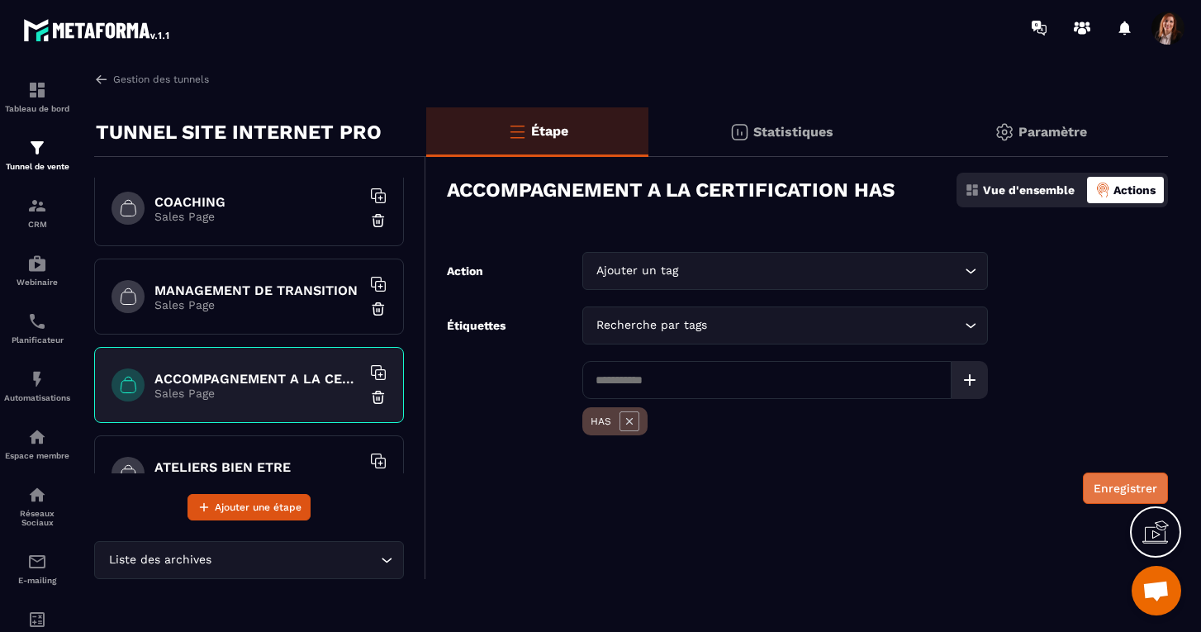
click at [1096, 496] on button "Enregistrer" at bounding box center [1125, 488] width 85 height 31
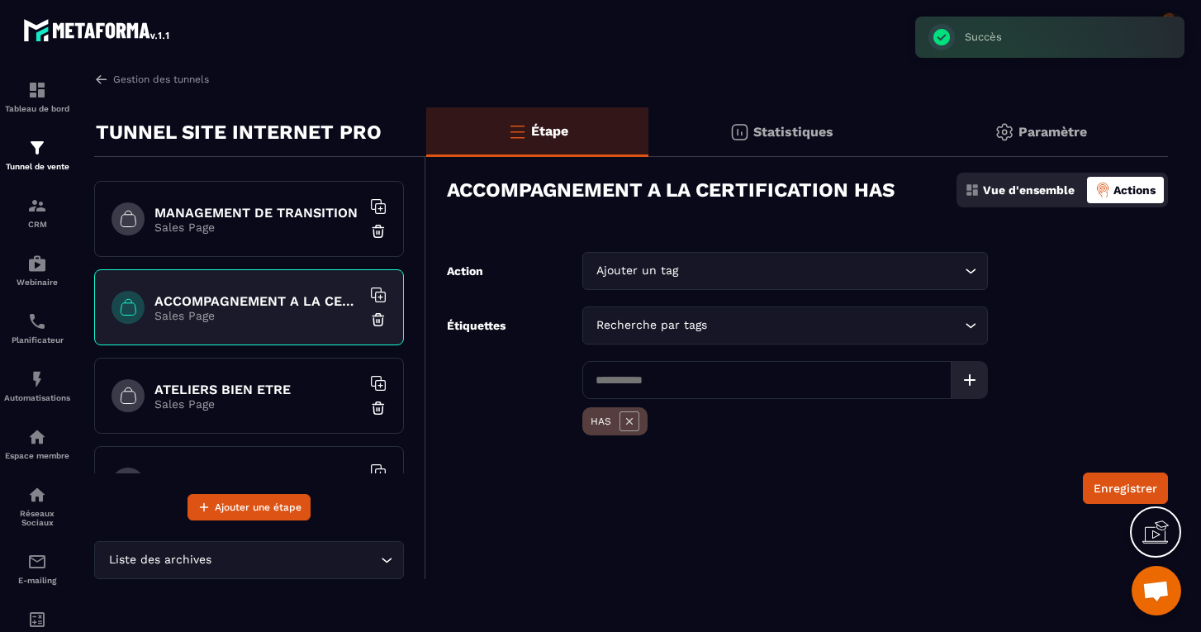
scroll to position [364, 0]
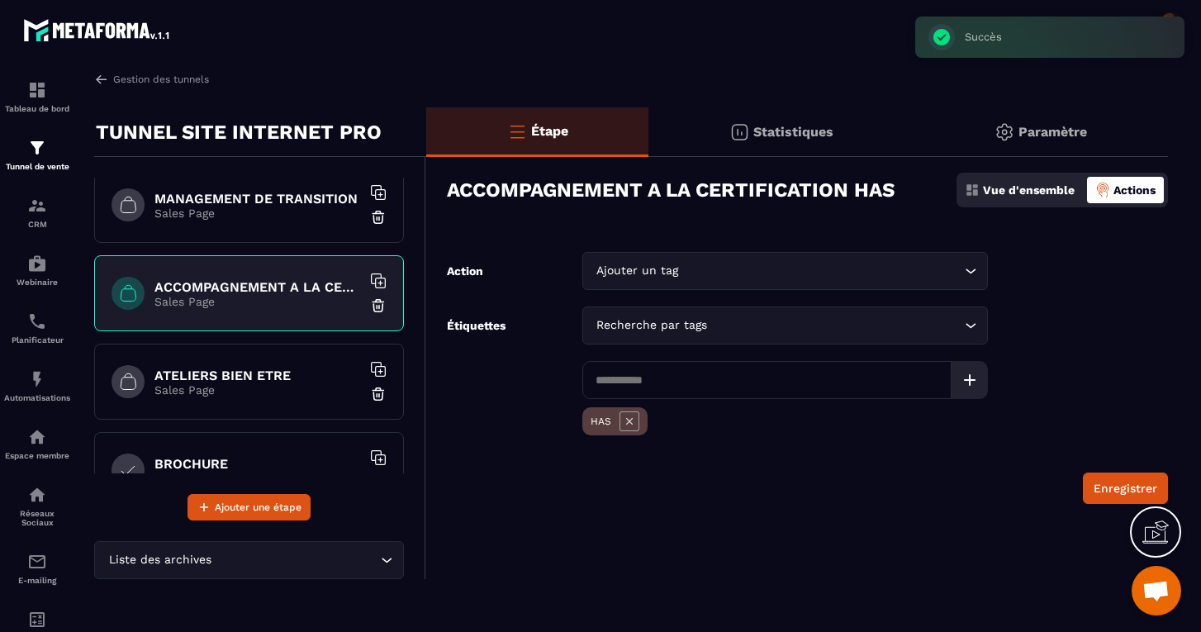
click at [231, 388] on p "Sales Page" at bounding box center [258, 389] width 207 height 13
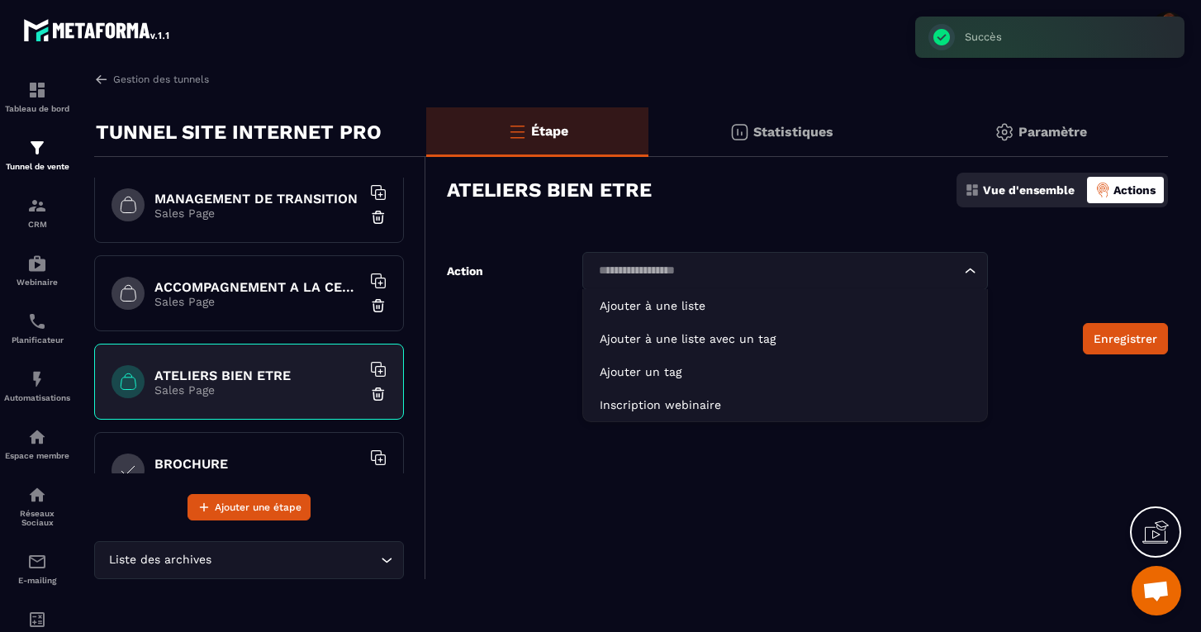
click at [646, 283] on div "Loading..." at bounding box center [786, 271] width 406 height 38
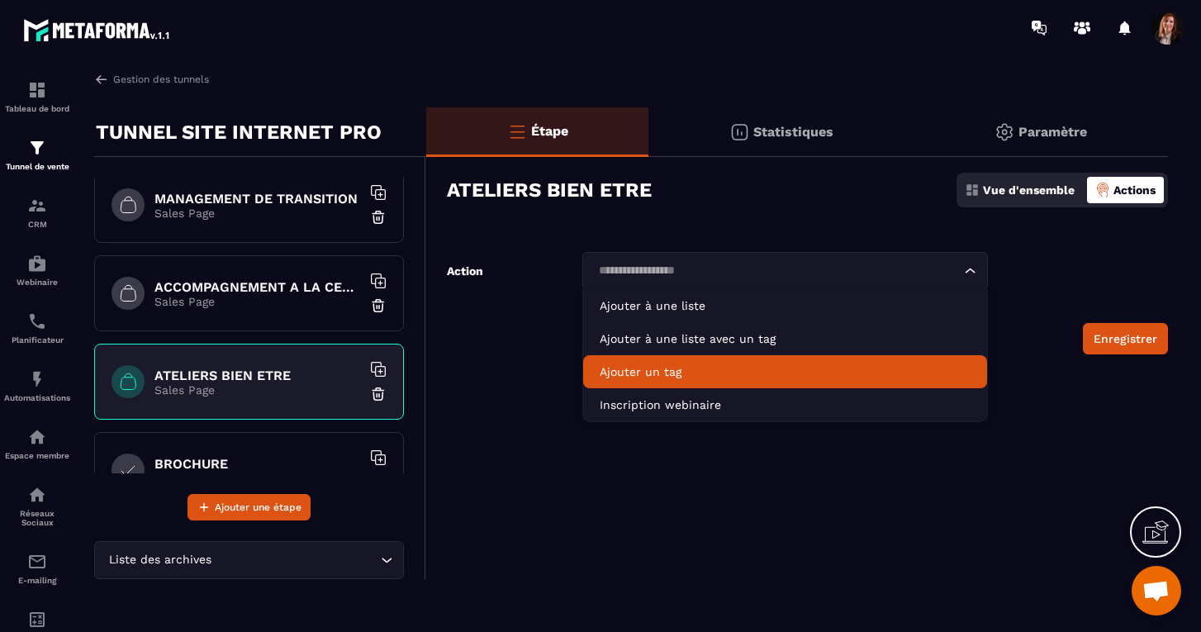
click at [638, 374] on p "Ajouter un tag" at bounding box center [785, 372] width 371 height 17
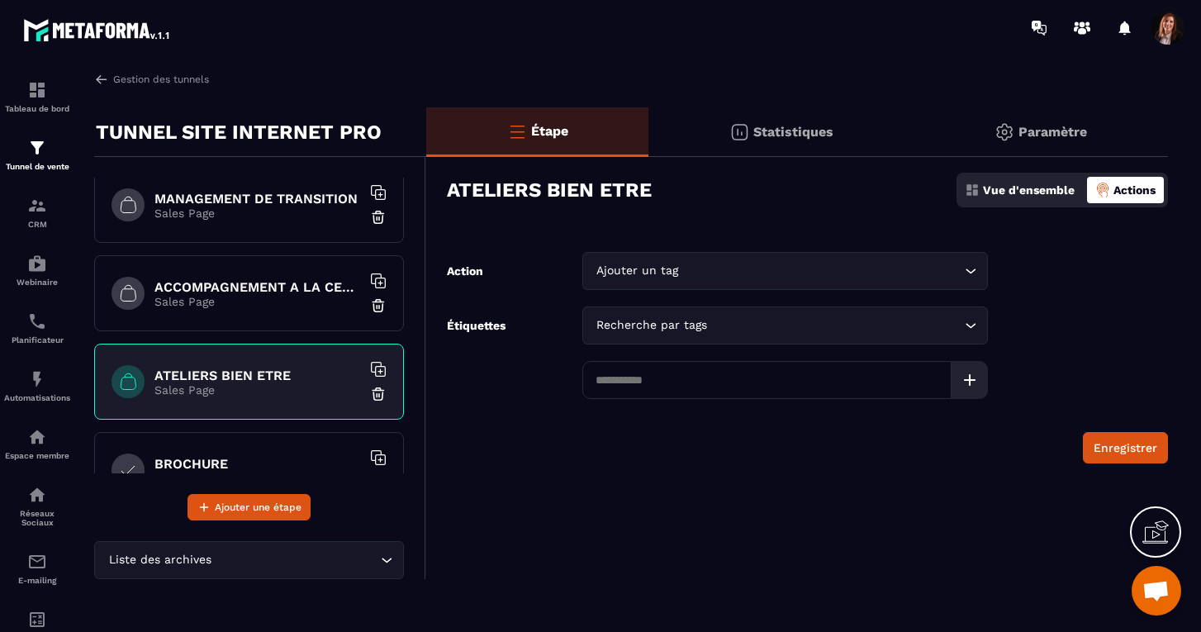
click at [627, 331] on div "Recherche par tags" at bounding box center [777, 325] width 371 height 18
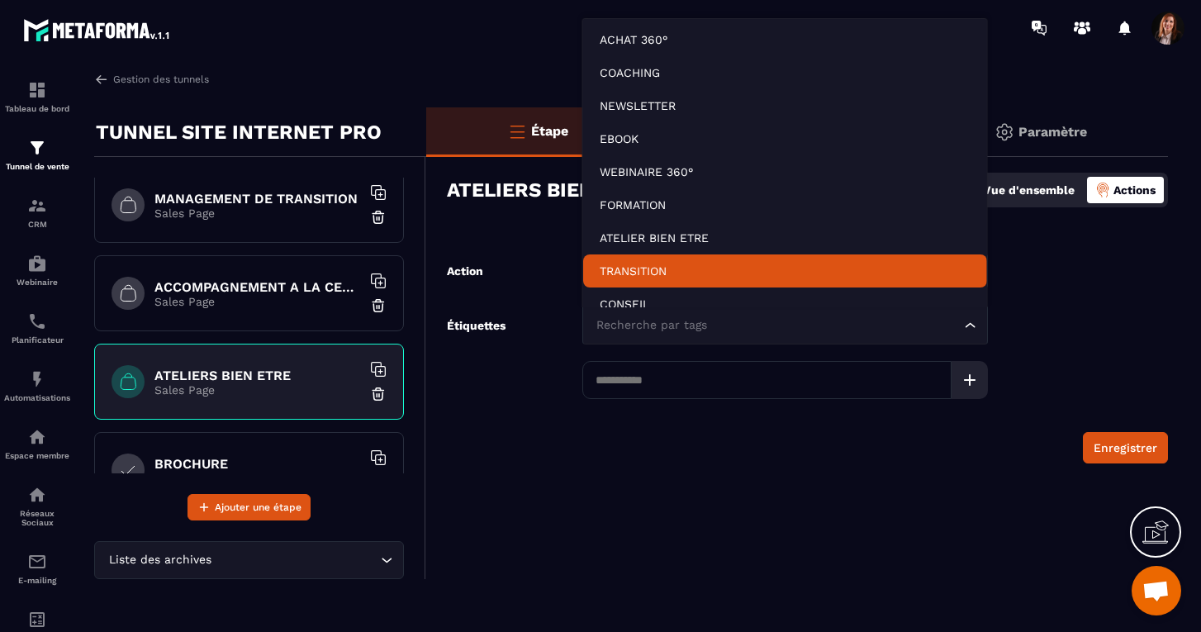
scroll to position [12, 0]
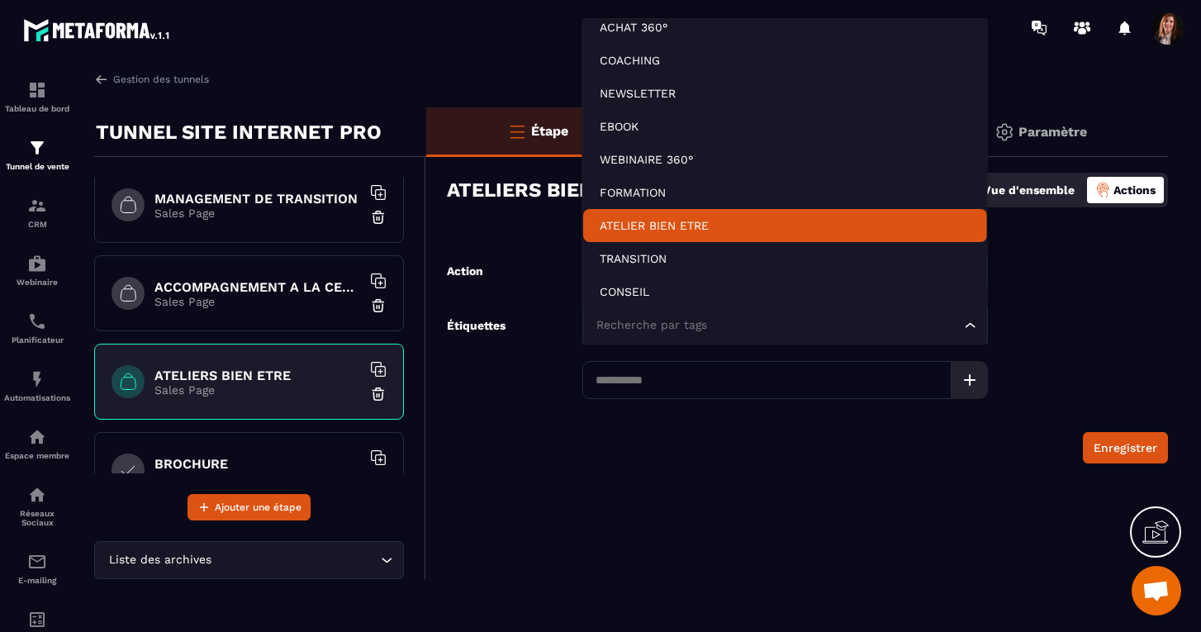
click at [635, 220] on p "ATELIER BIEN ETRE" at bounding box center [785, 225] width 371 height 17
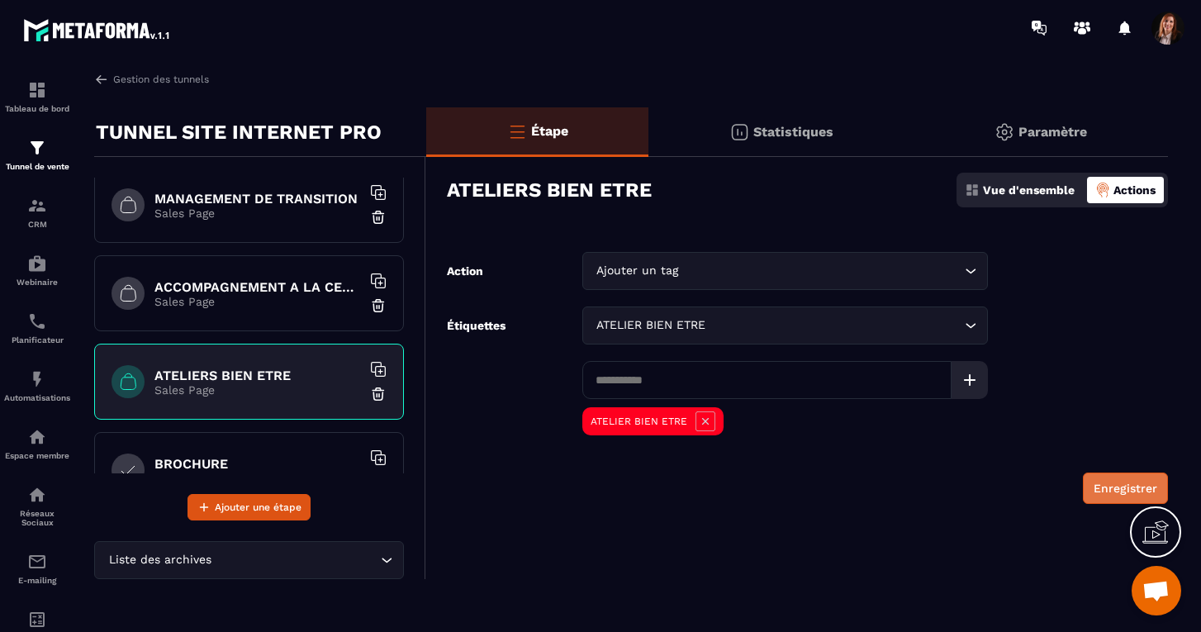
click at [1113, 486] on button "Enregistrer" at bounding box center [1125, 488] width 85 height 31
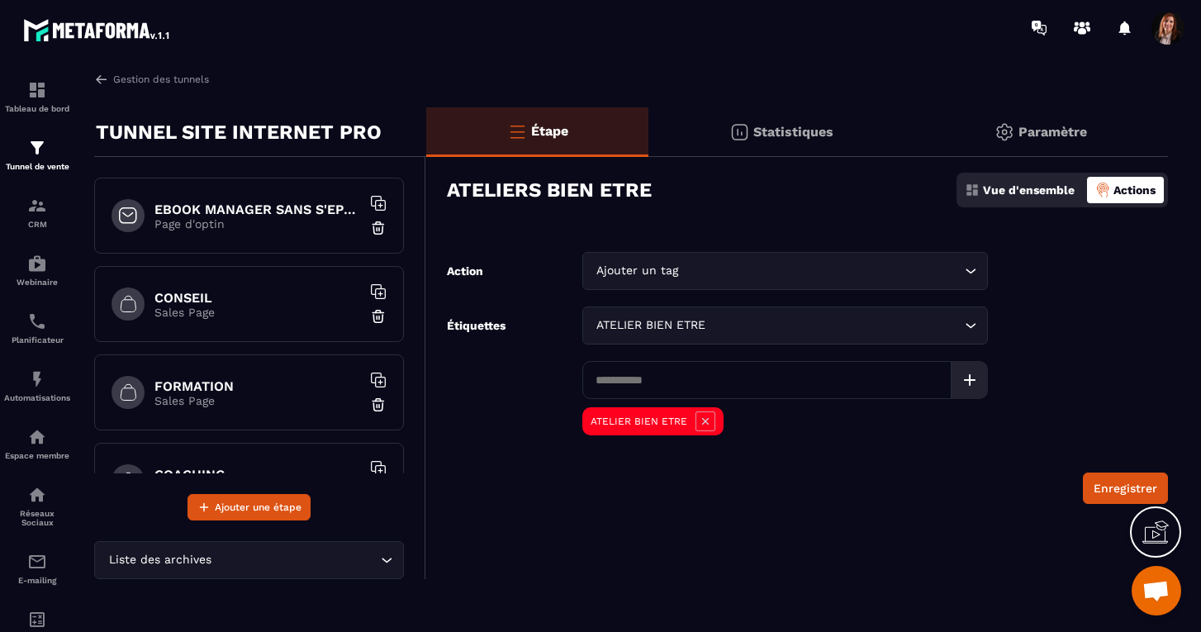
scroll to position [0, 0]
click at [36, 155] on img at bounding box center [37, 148] width 20 height 20
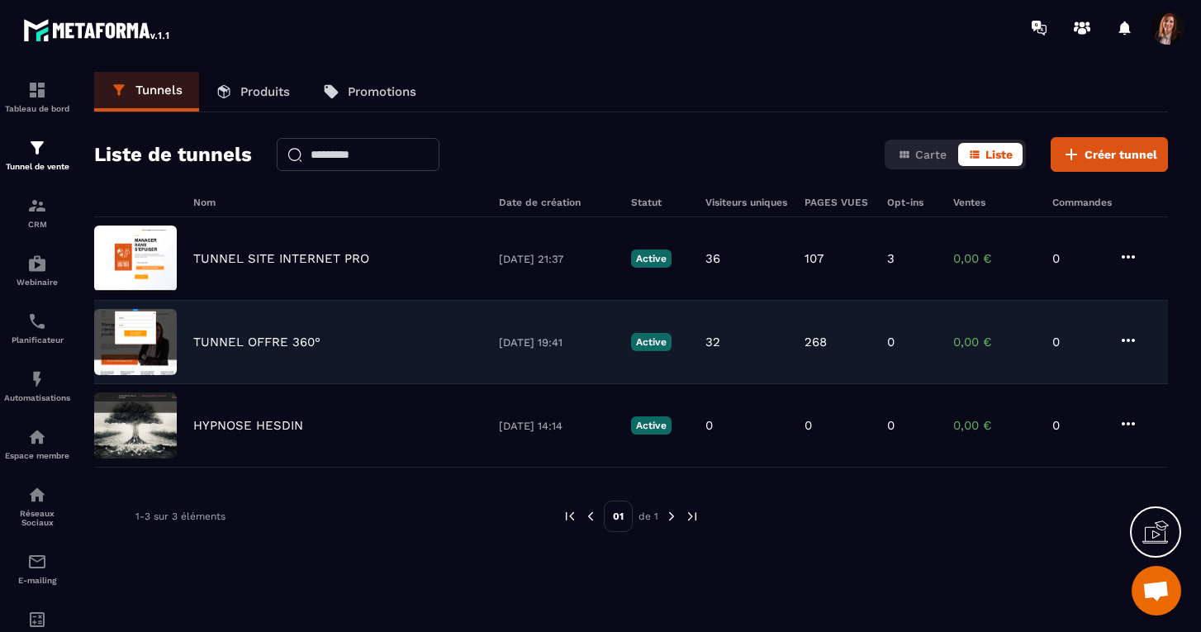
click at [259, 342] on p "TUNNEL OFFRE 360°" at bounding box center [256, 342] width 127 height 15
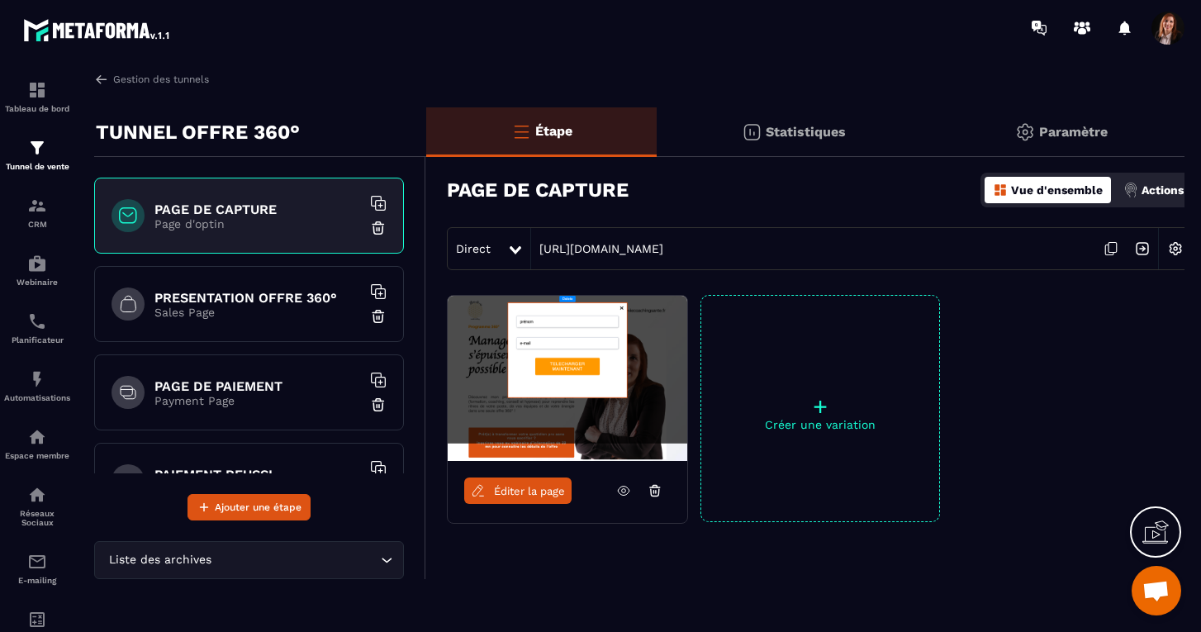
click at [188, 306] on p "Sales Page" at bounding box center [258, 312] width 207 height 13
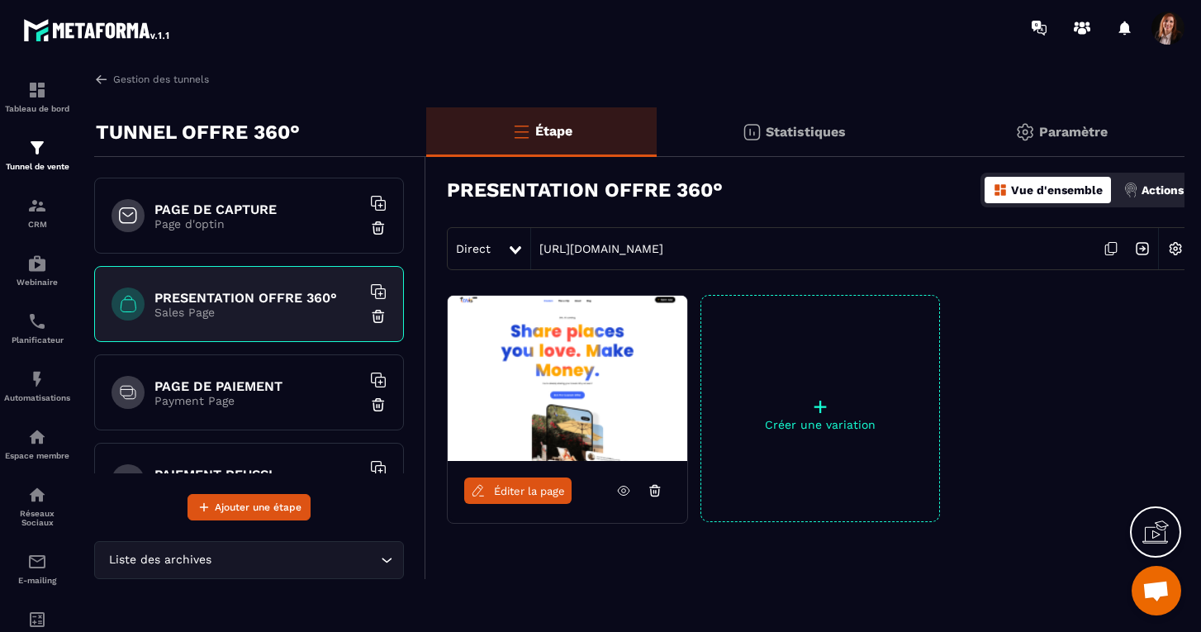
click at [521, 495] on span "Éditer la page" at bounding box center [529, 491] width 71 height 12
